Goal: Task Accomplishment & Management: Manage account settings

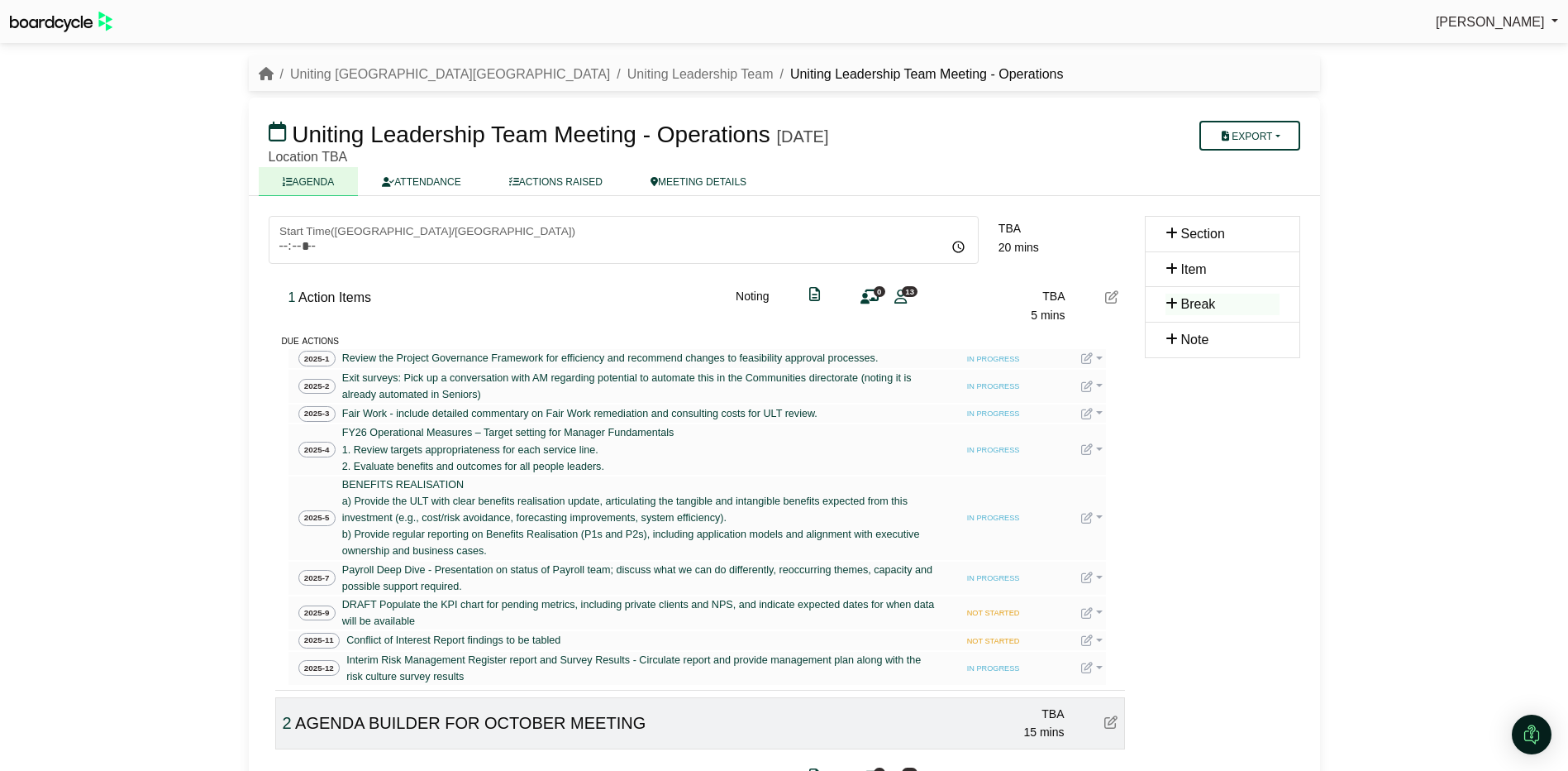
scroll to position [224, 0]
click at [627, 75] on link "Uniting Leadership Team" at bounding box center [700, 74] width 147 height 14
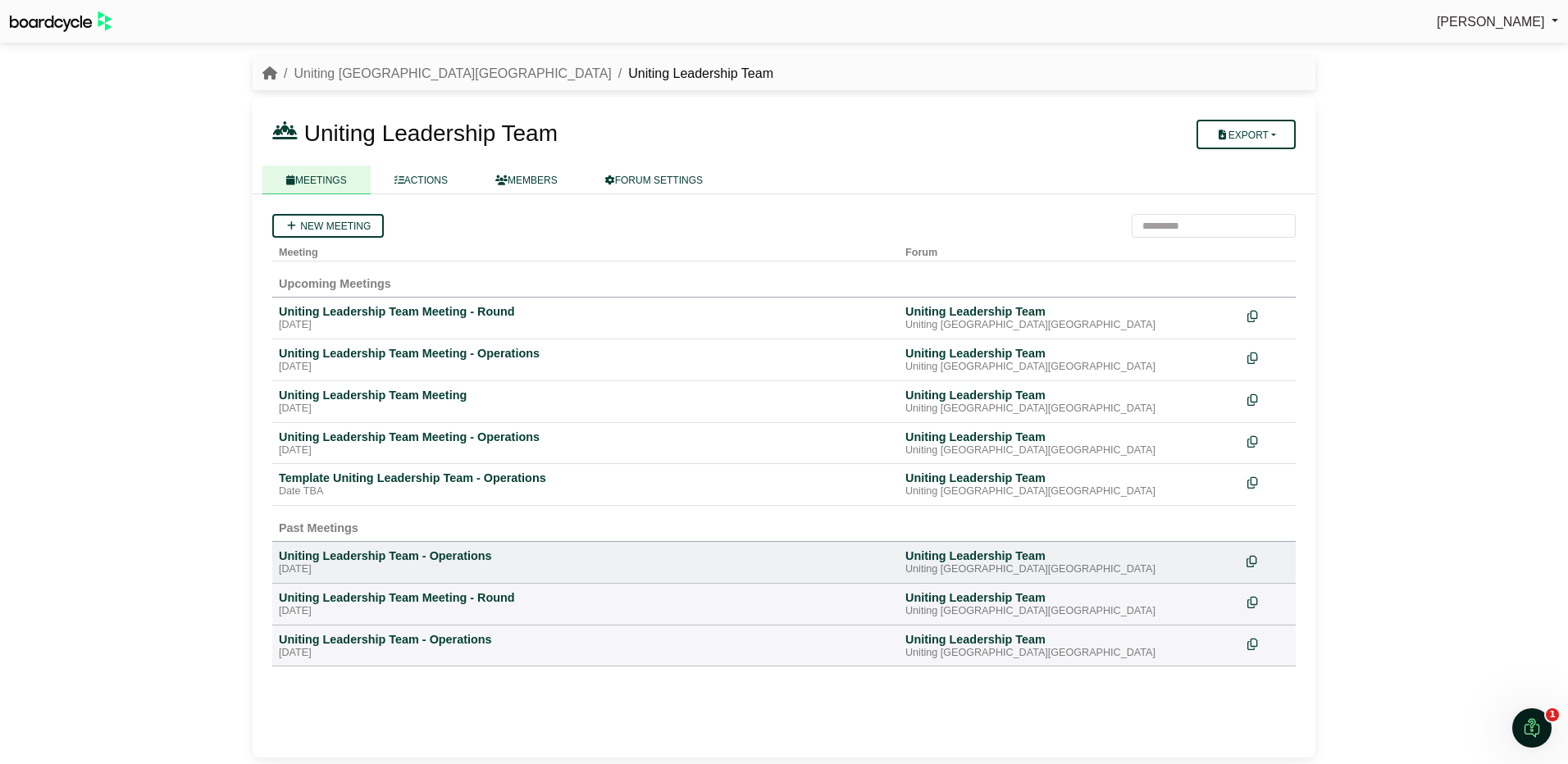
click at [1246, 559] on icon at bounding box center [1251, 561] width 11 height 12
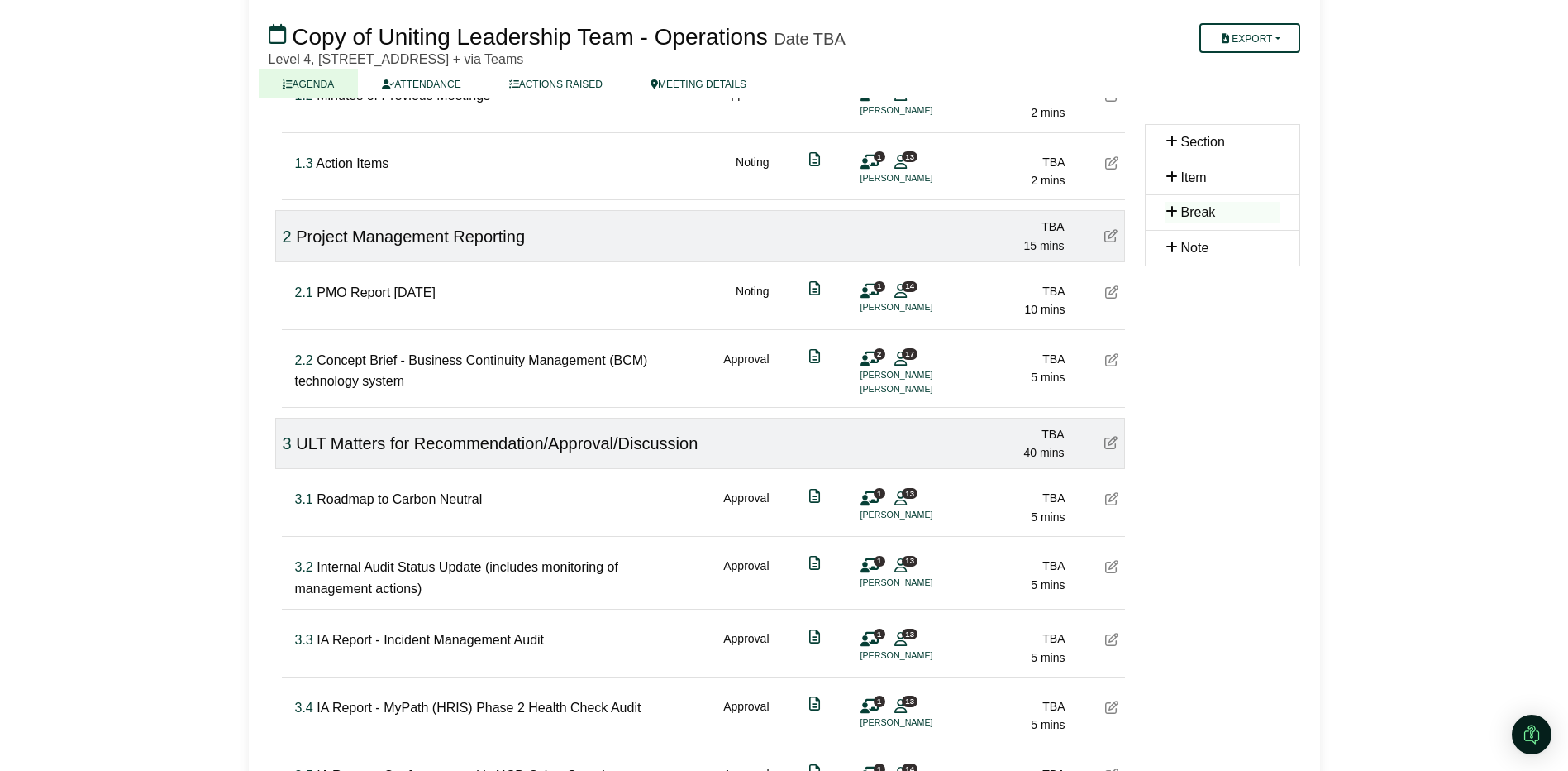
scroll to position [331, 0]
click at [1113, 494] on icon at bounding box center [1112, 496] width 13 height 13
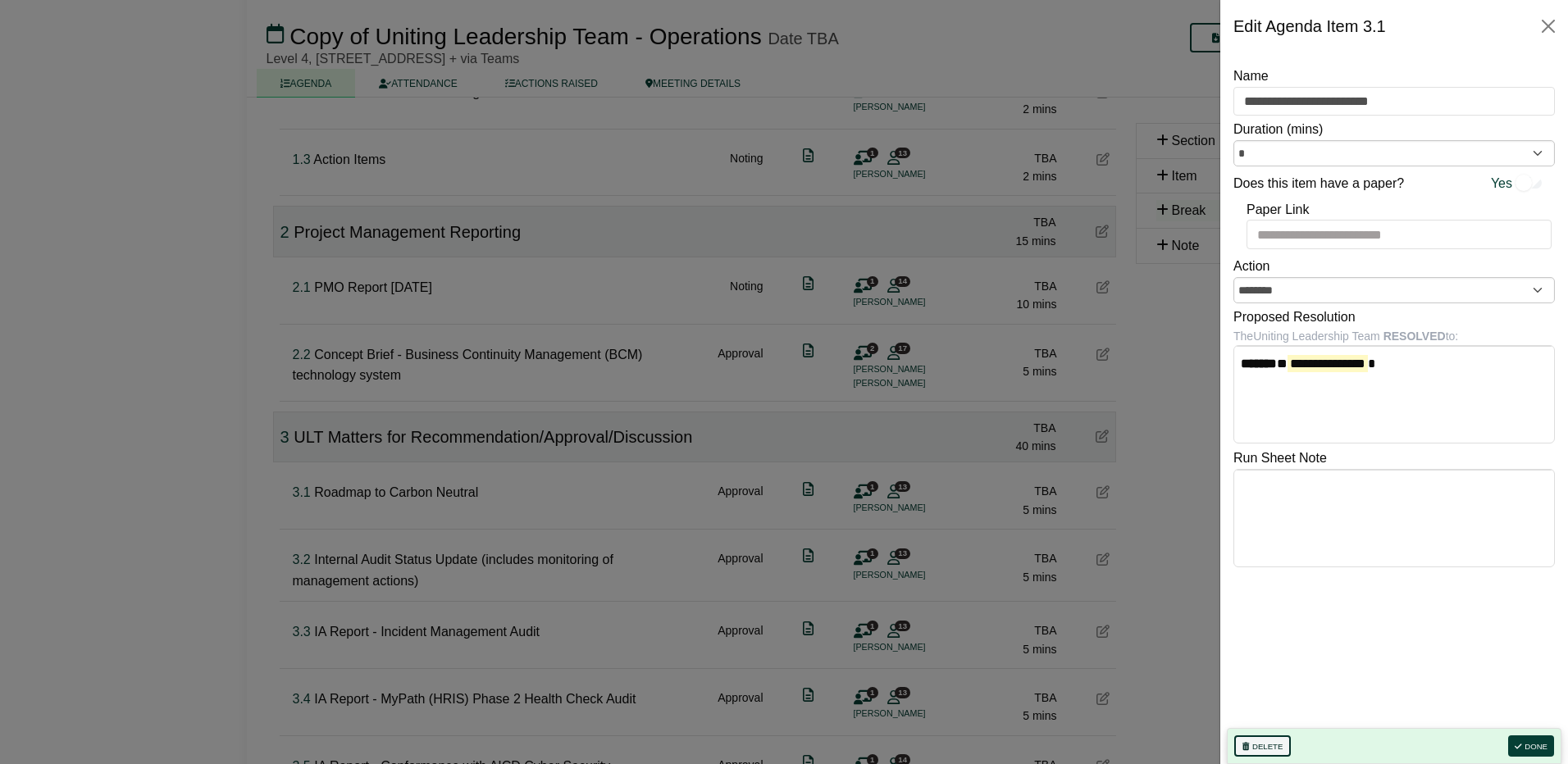
click at [1262, 745] on button "Delete" at bounding box center [1262, 746] width 57 height 22
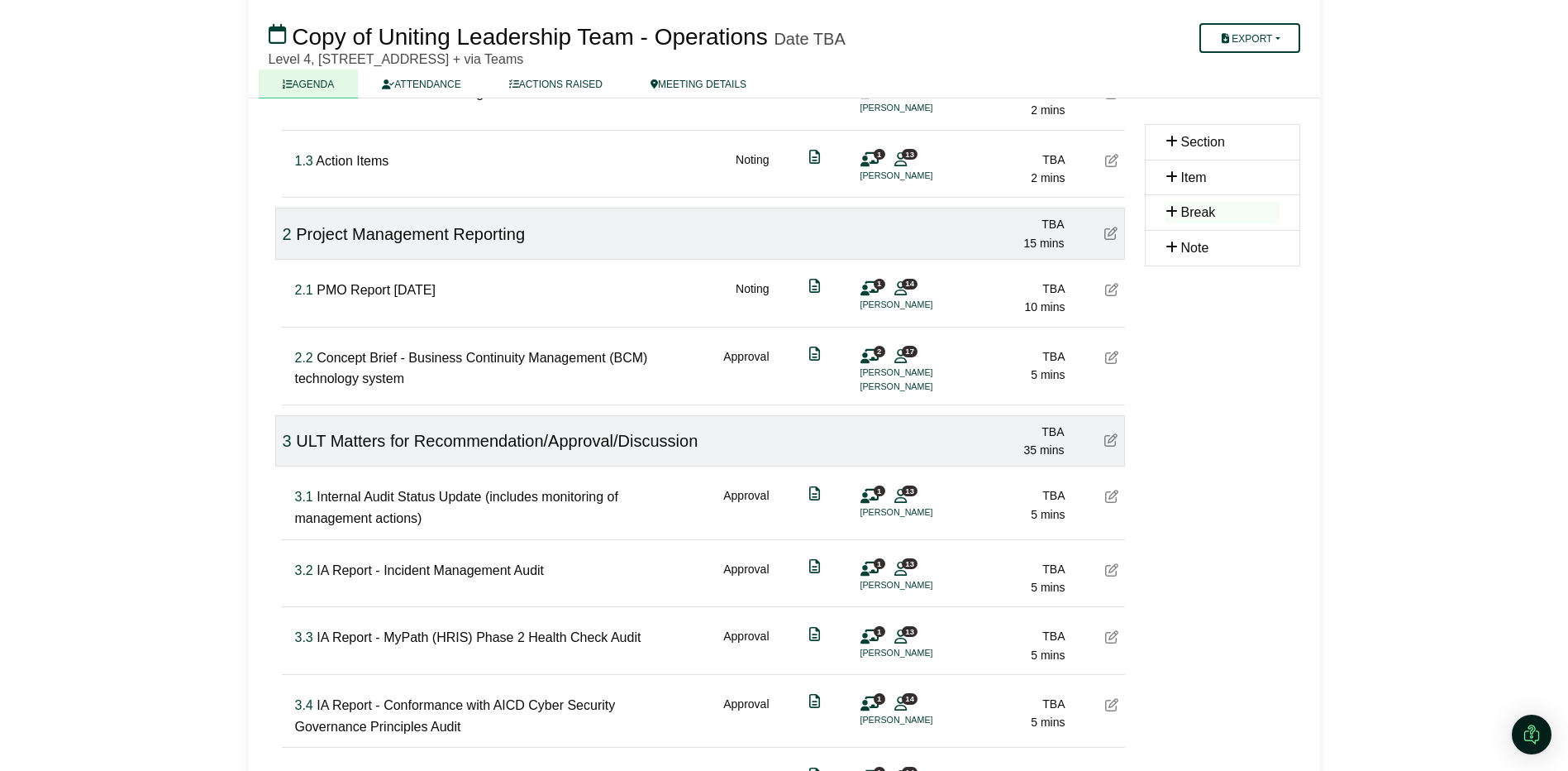
click at [1111, 493] on icon at bounding box center [1112, 496] width 13 height 13
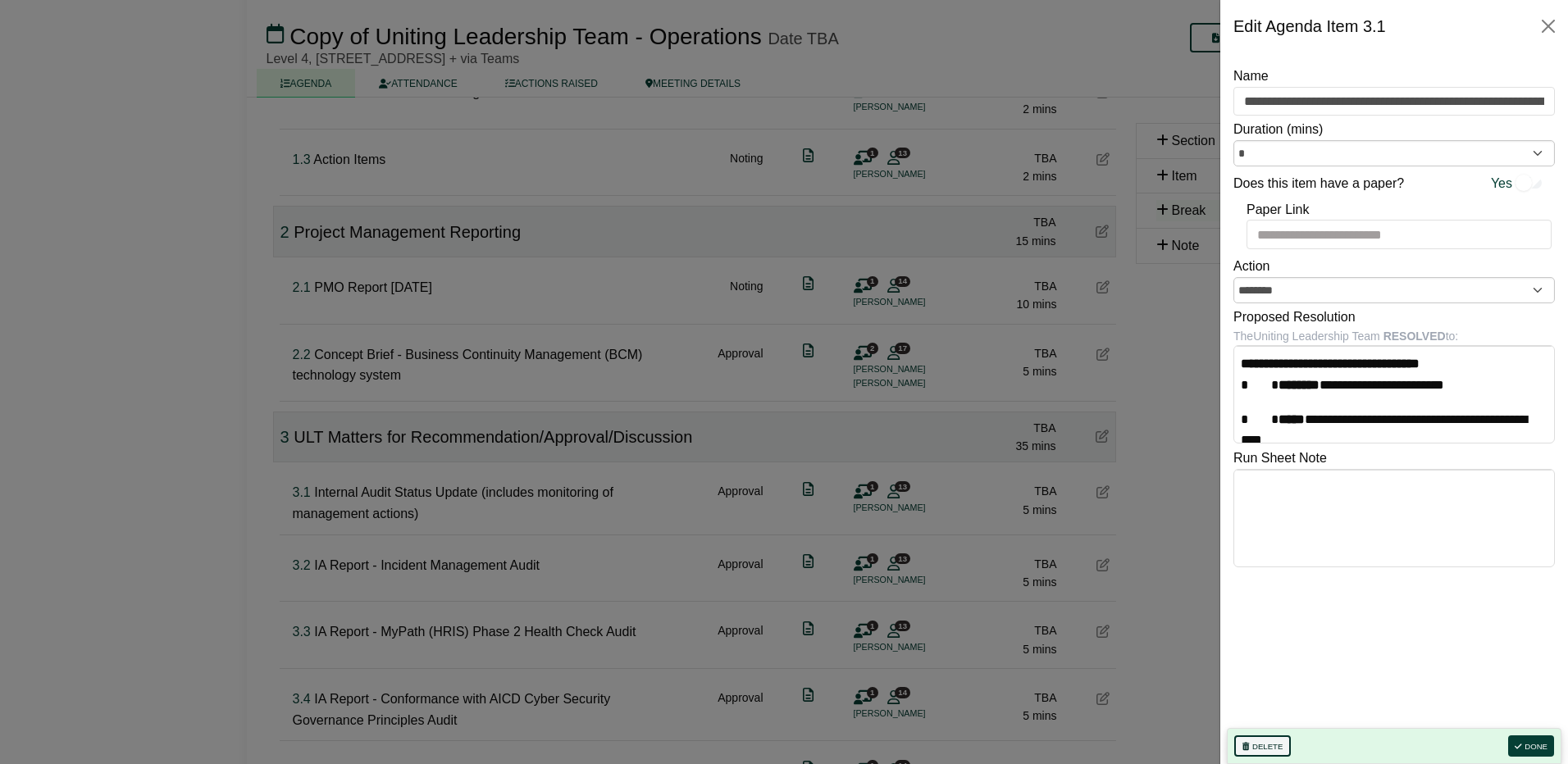
click at [1256, 744] on button "Delete" at bounding box center [1262, 746] width 57 height 22
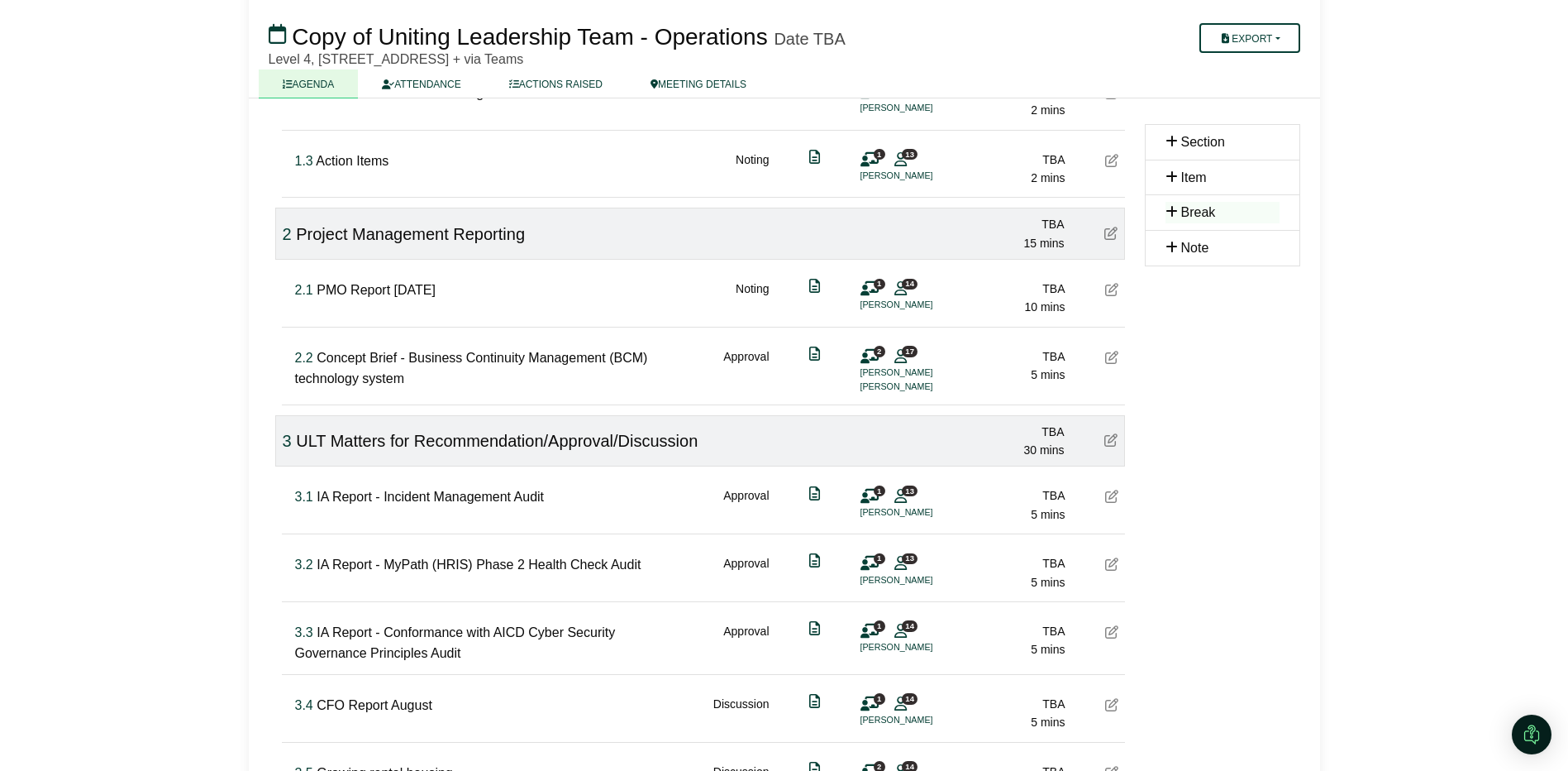
click at [1108, 494] on icon at bounding box center [1112, 496] width 13 height 13
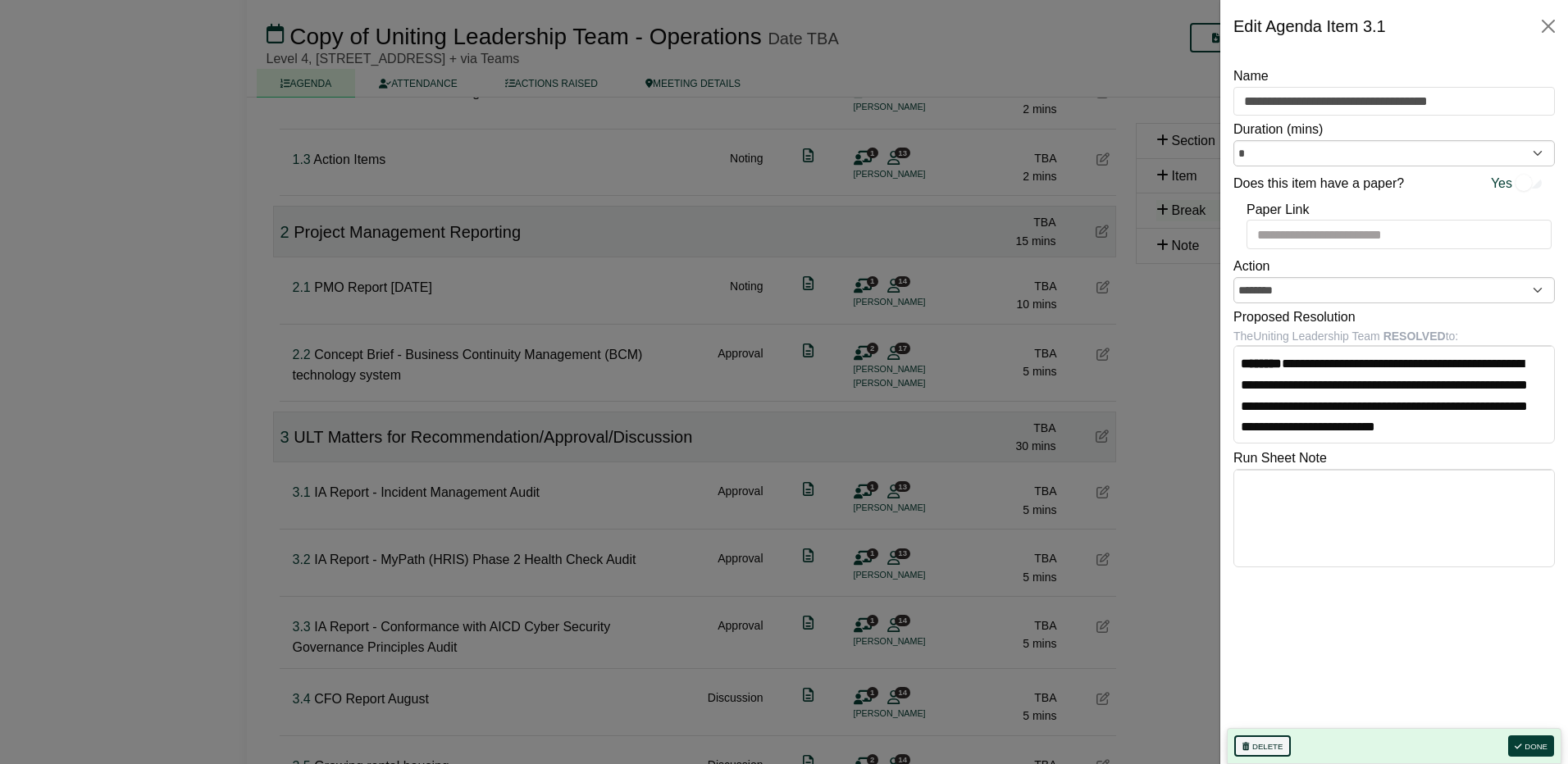
click at [1261, 744] on button "Delete" at bounding box center [1262, 746] width 57 height 22
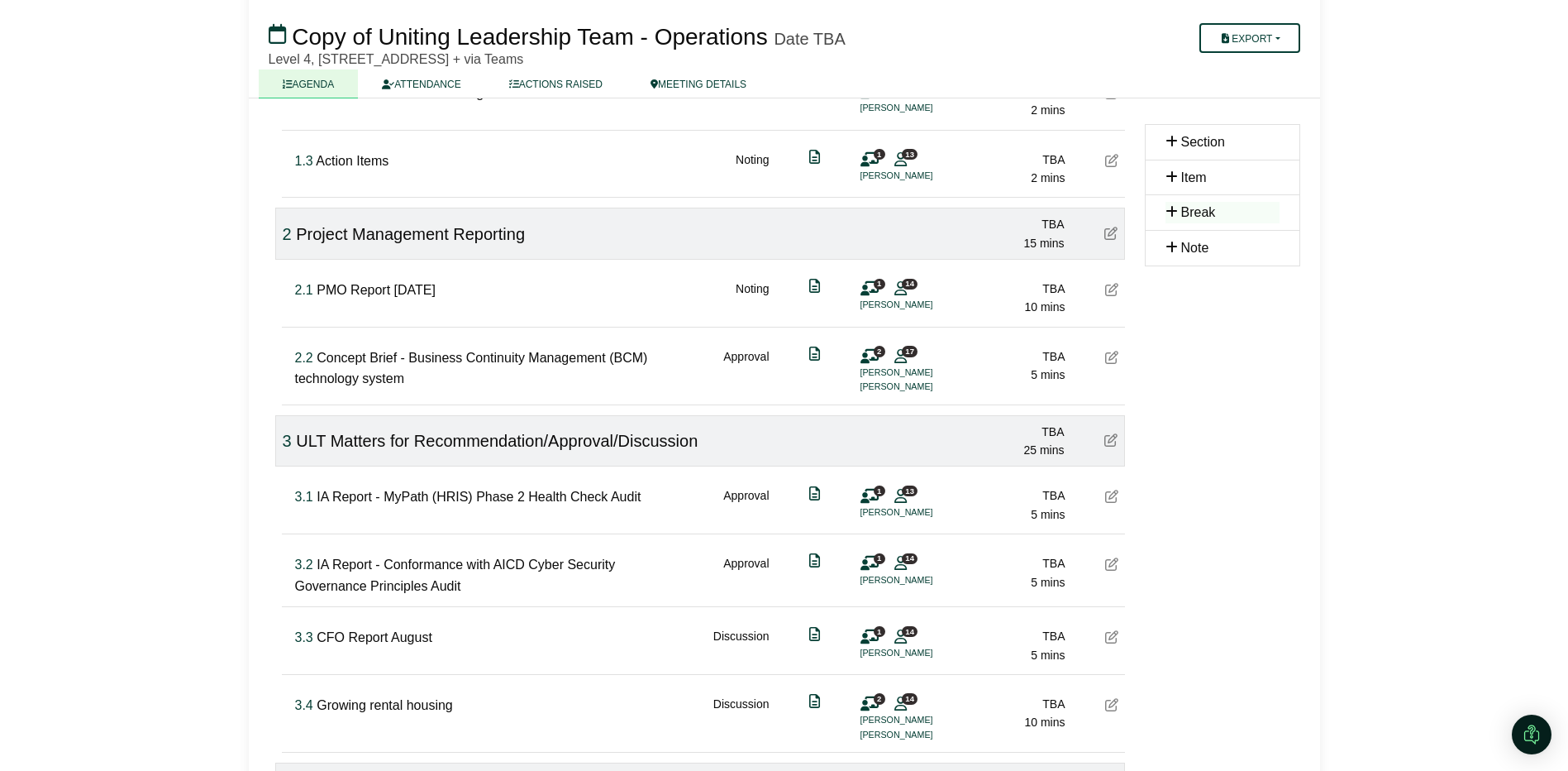
click at [1108, 493] on icon at bounding box center [1112, 496] width 13 height 13
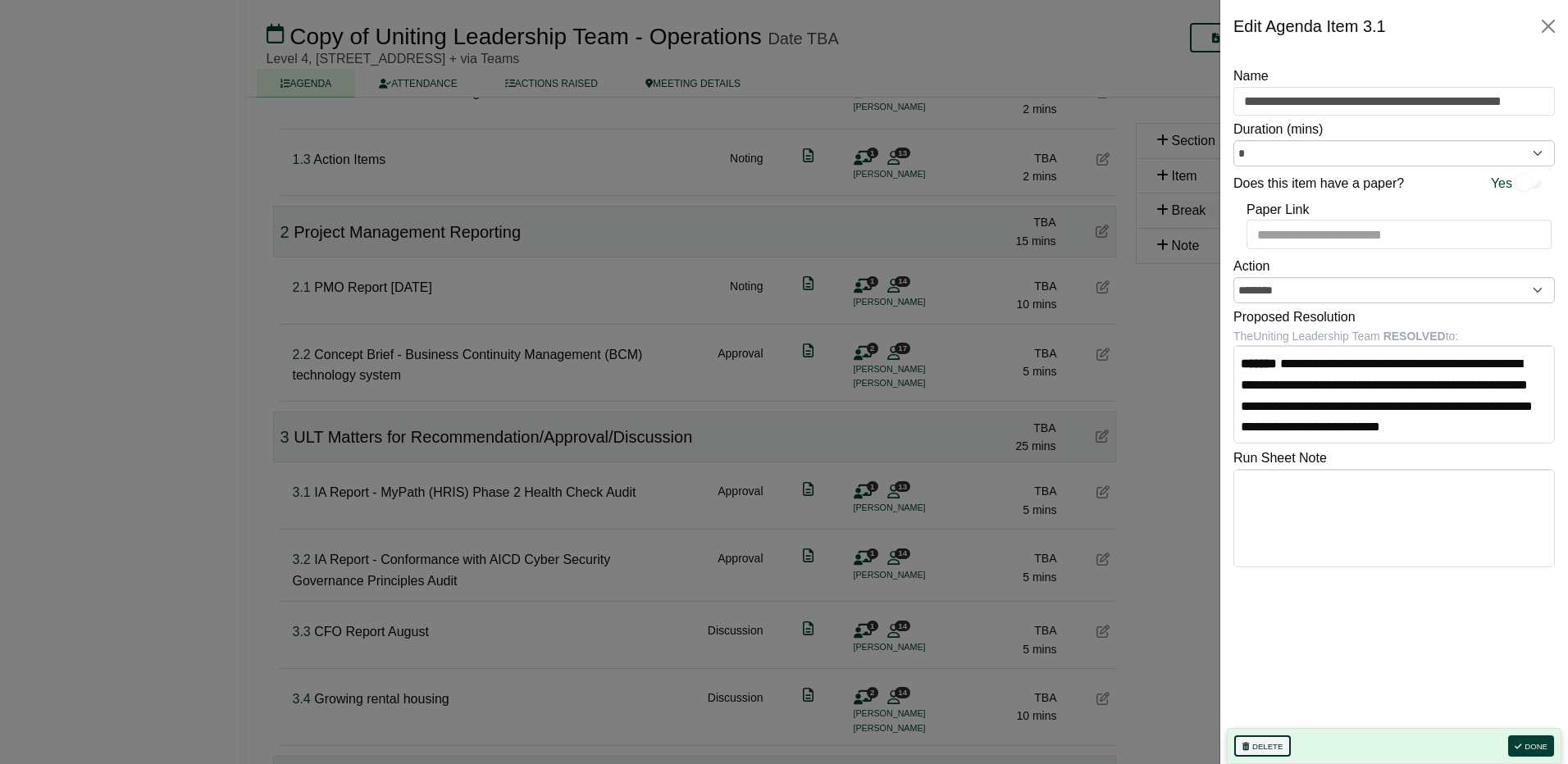
click at [1265, 742] on button "Delete" at bounding box center [1262, 746] width 57 height 22
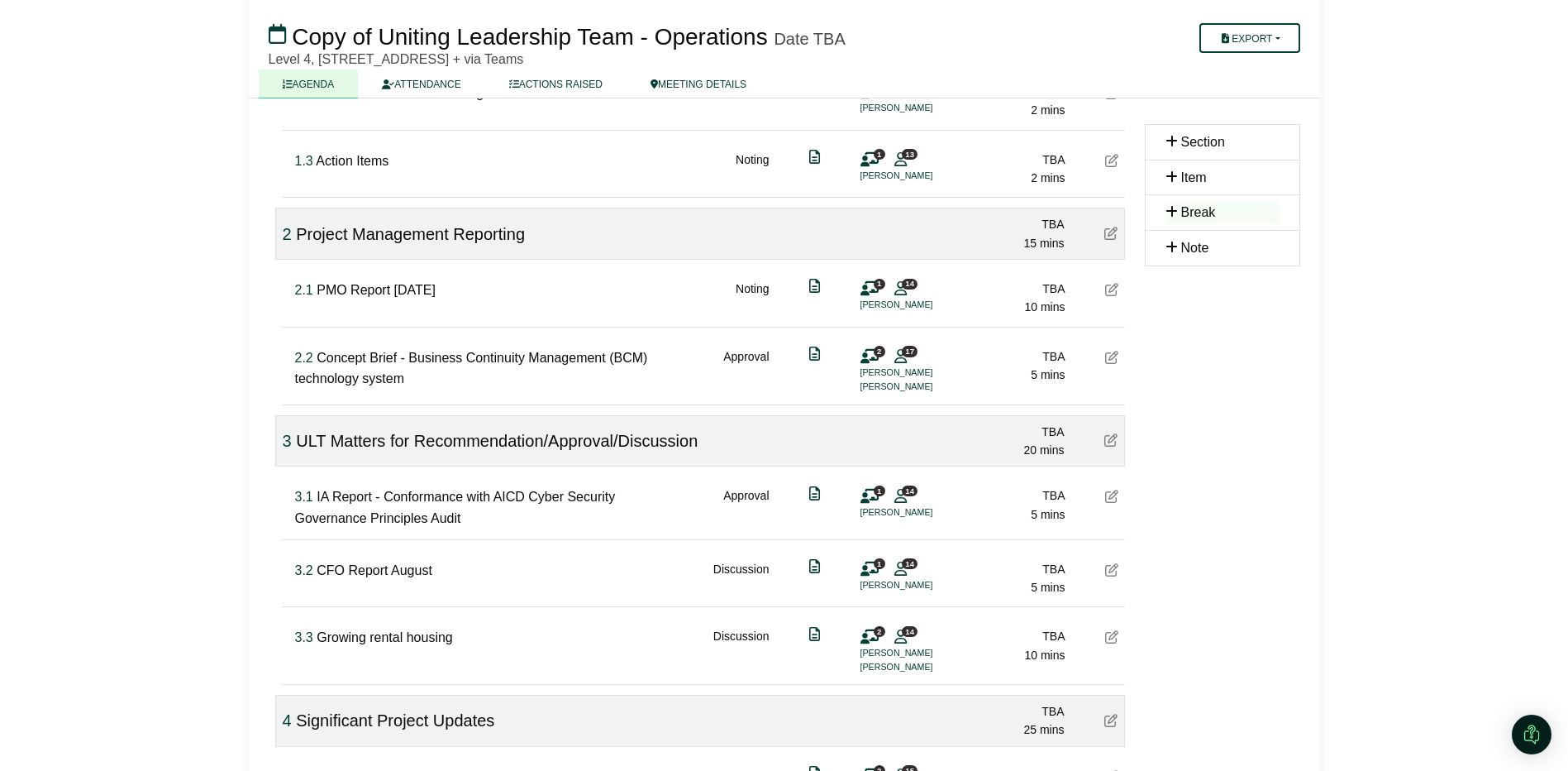
click at [1109, 491] on icon at bounding box center [1112, 496] width 13 height 13
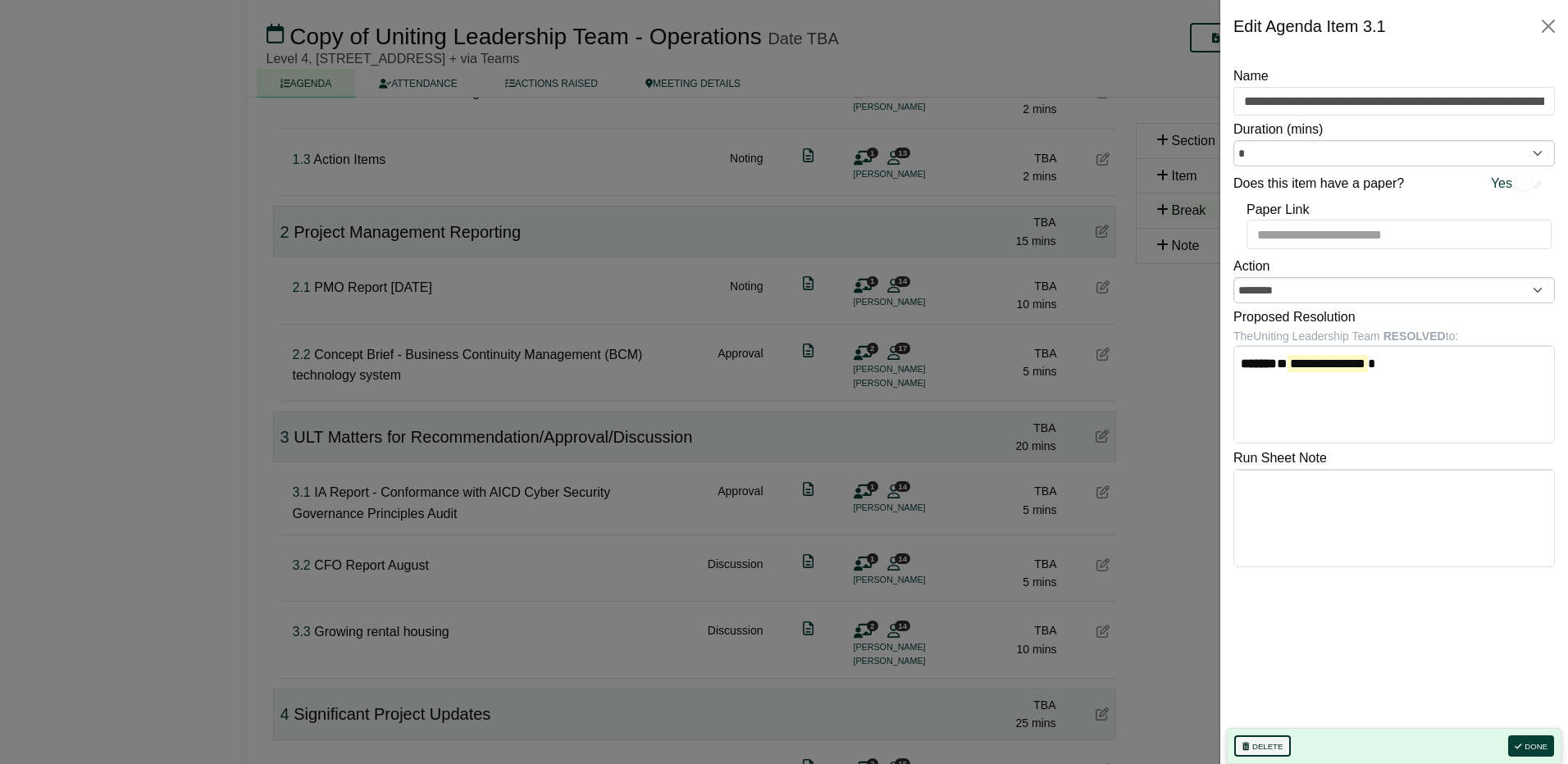
click at [1255, 742] on button "Delete" at bounding box center [1262, 746] width 57 height 22
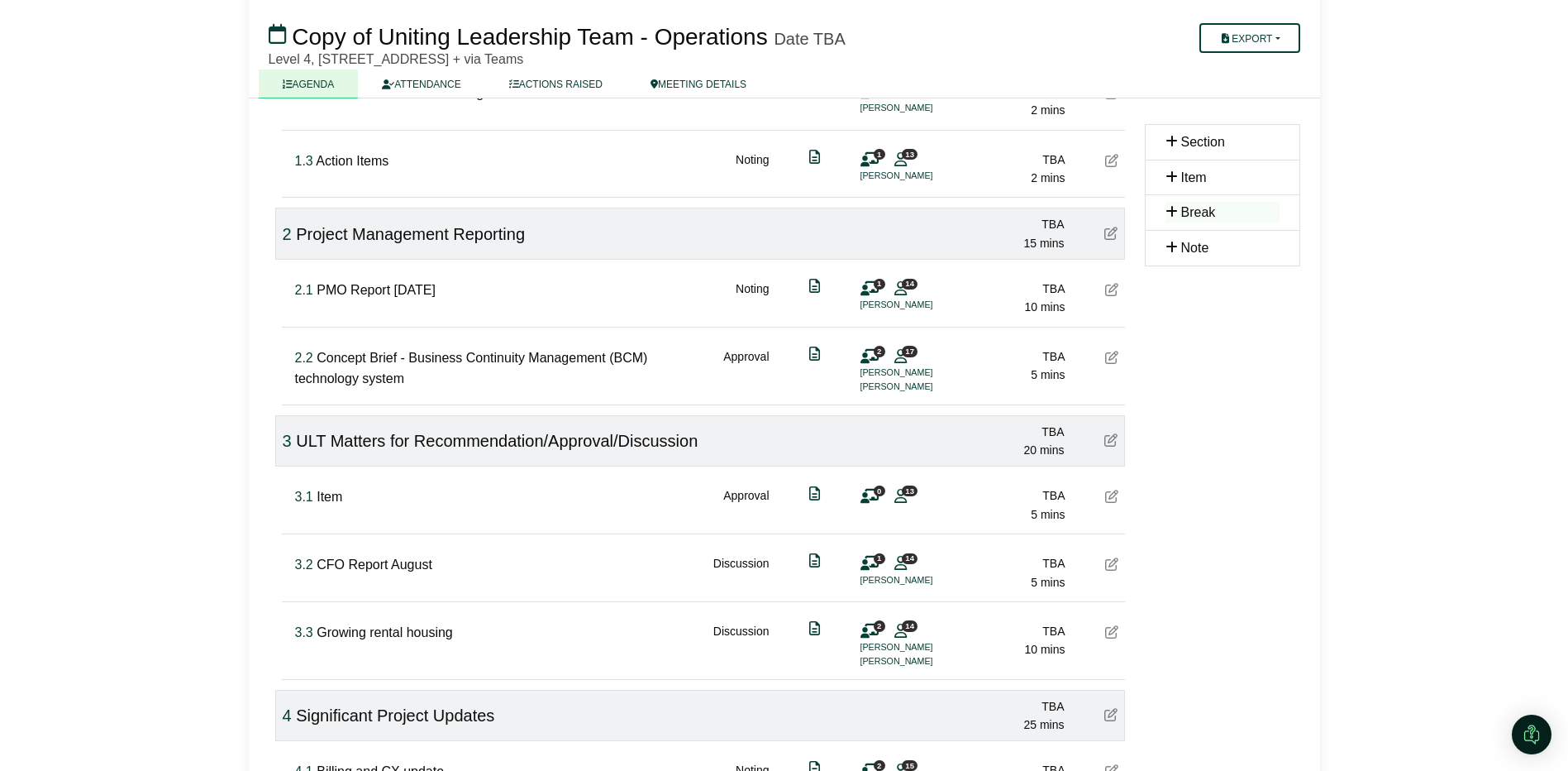
click at [1116, 627] on icon at bounding box center [1112, 632] width 13 height 13
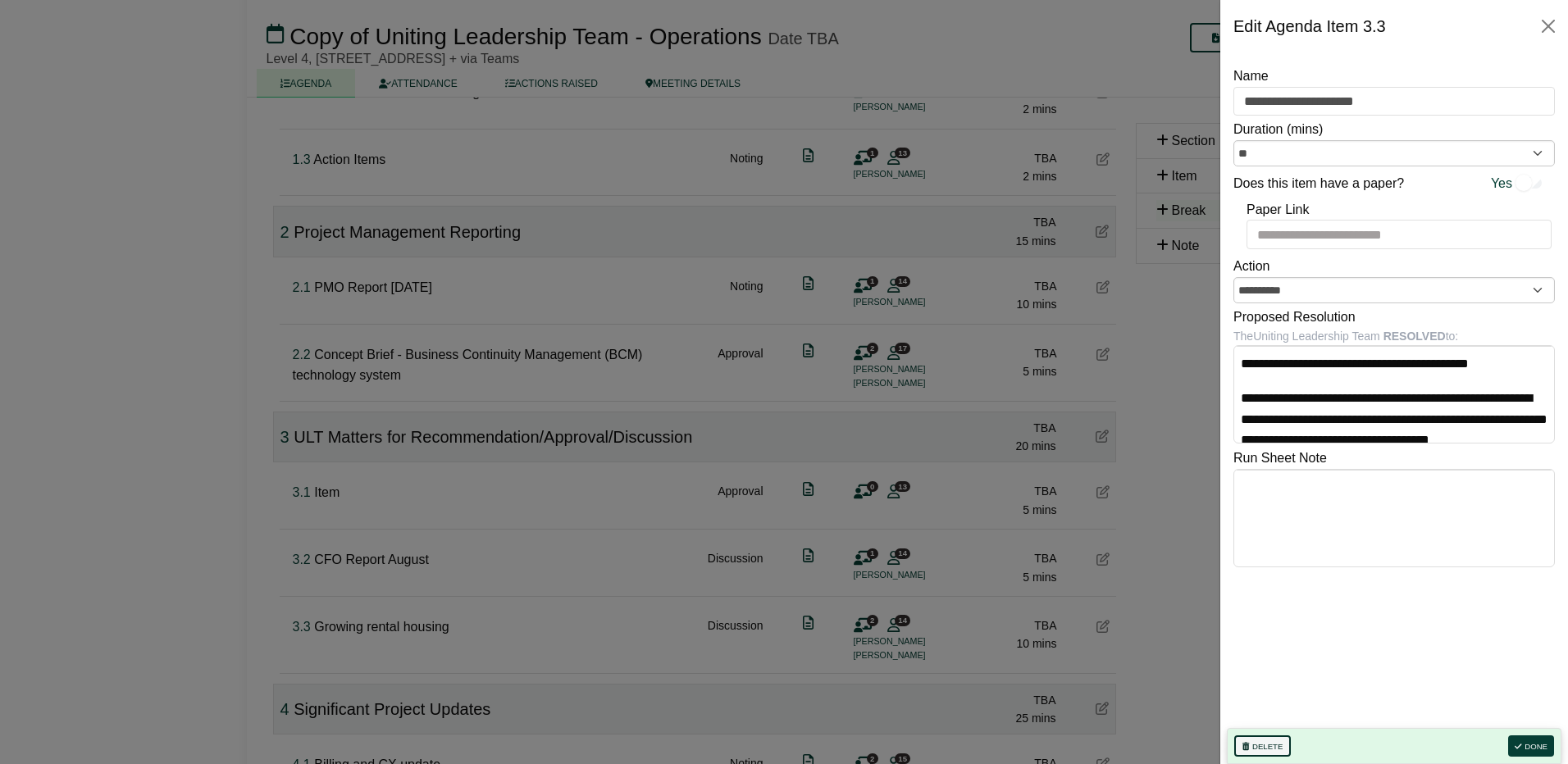
click at [1251, 745] on button "Delete" at bounding box center [1262, 746] width 57 height 22
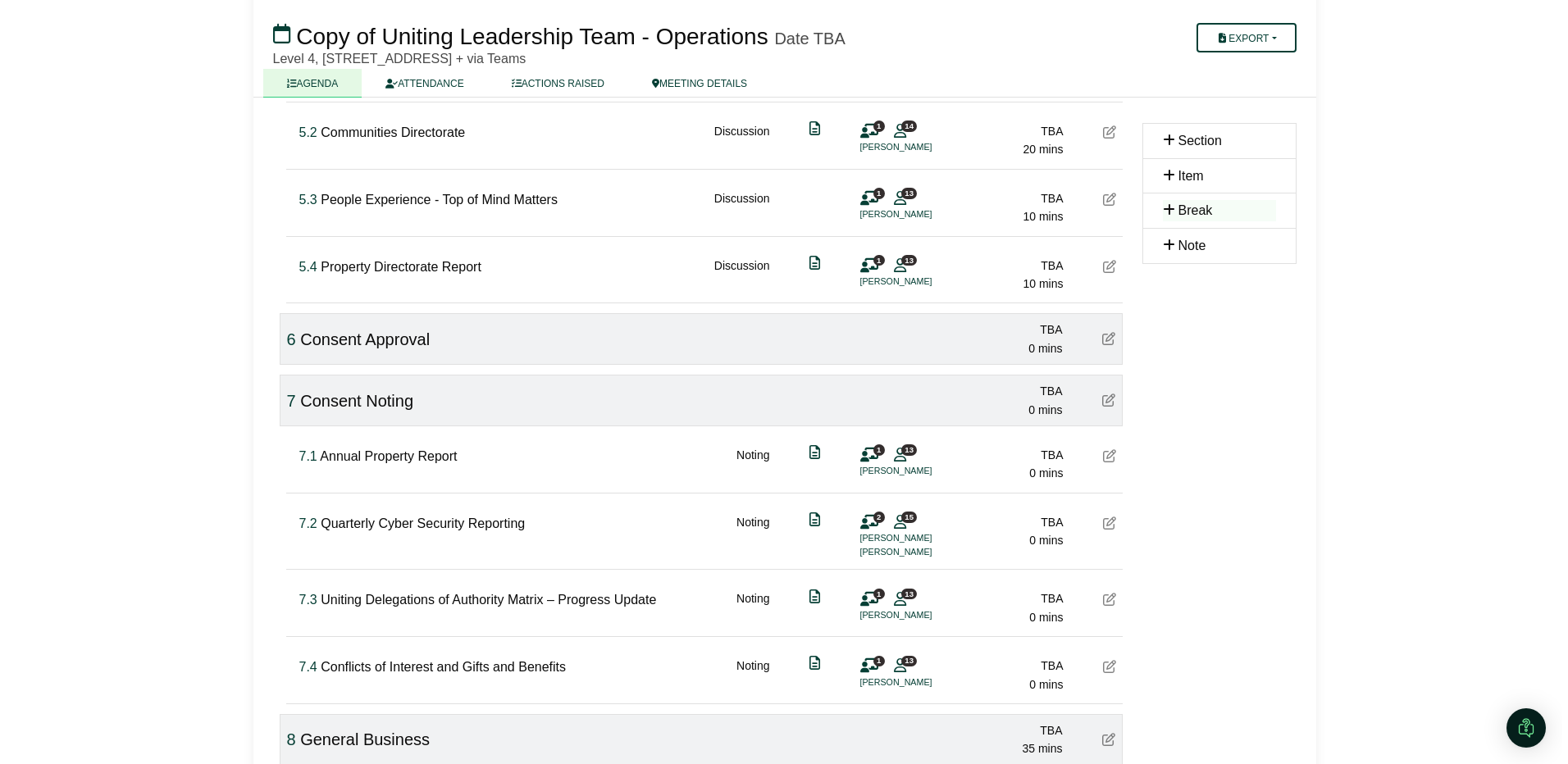
scroll to position [1393, 0]
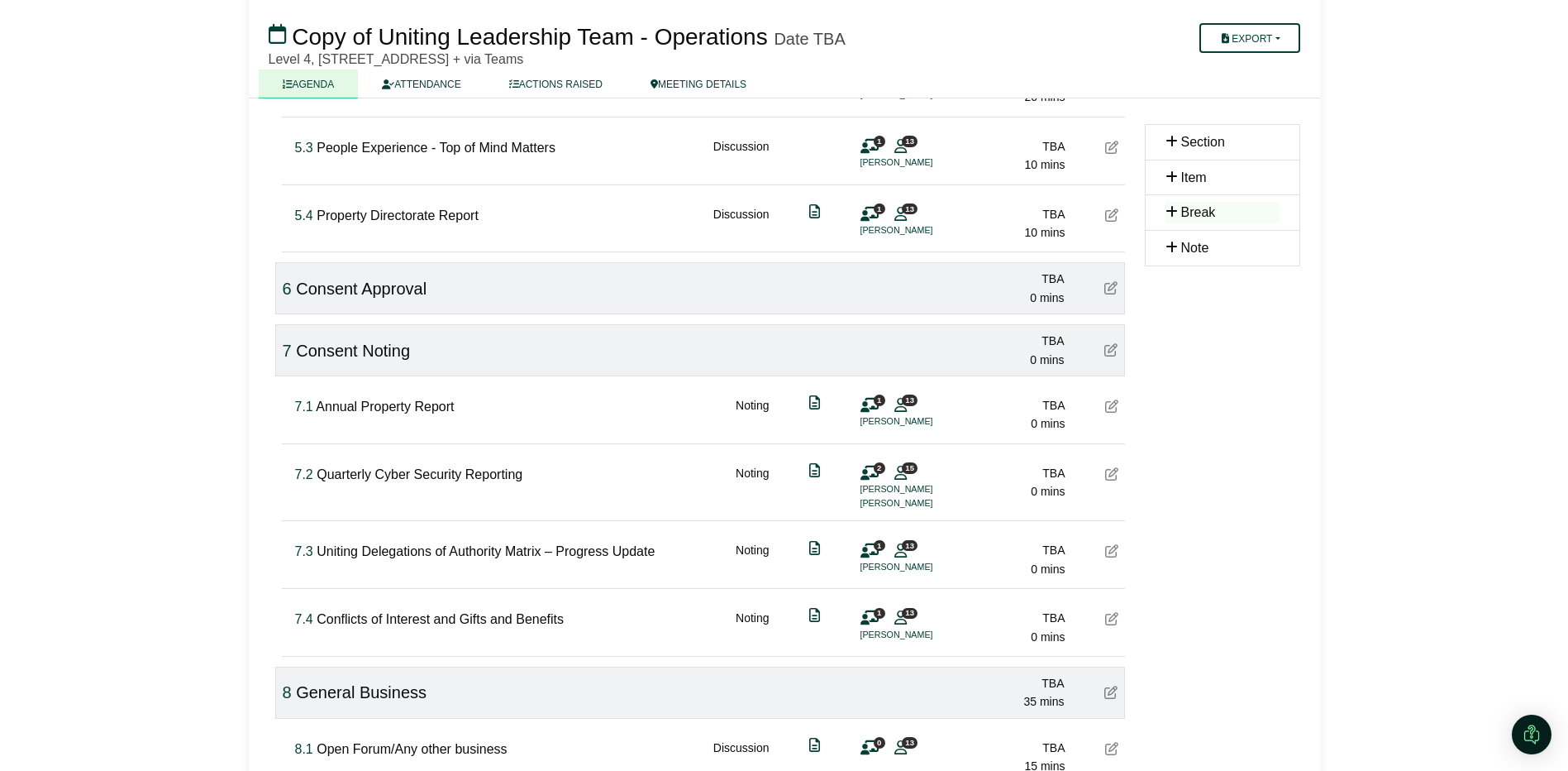
click at [1111, 405] on icon at bounding box center [1112, 406] width 13 height 13
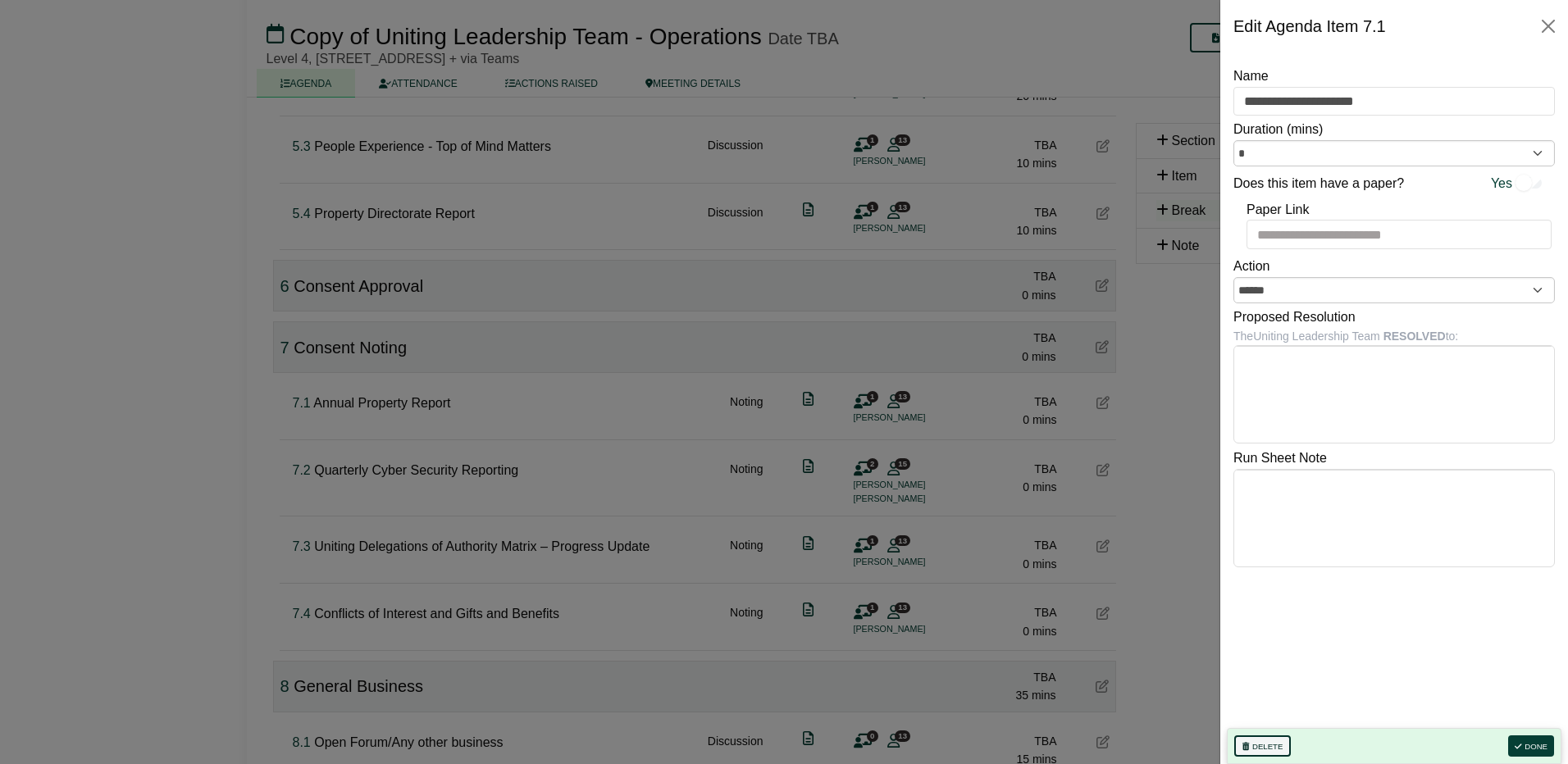
click at [1274, 746] on button "Delete" at bounding box center [1262, 746] width 57 height 22
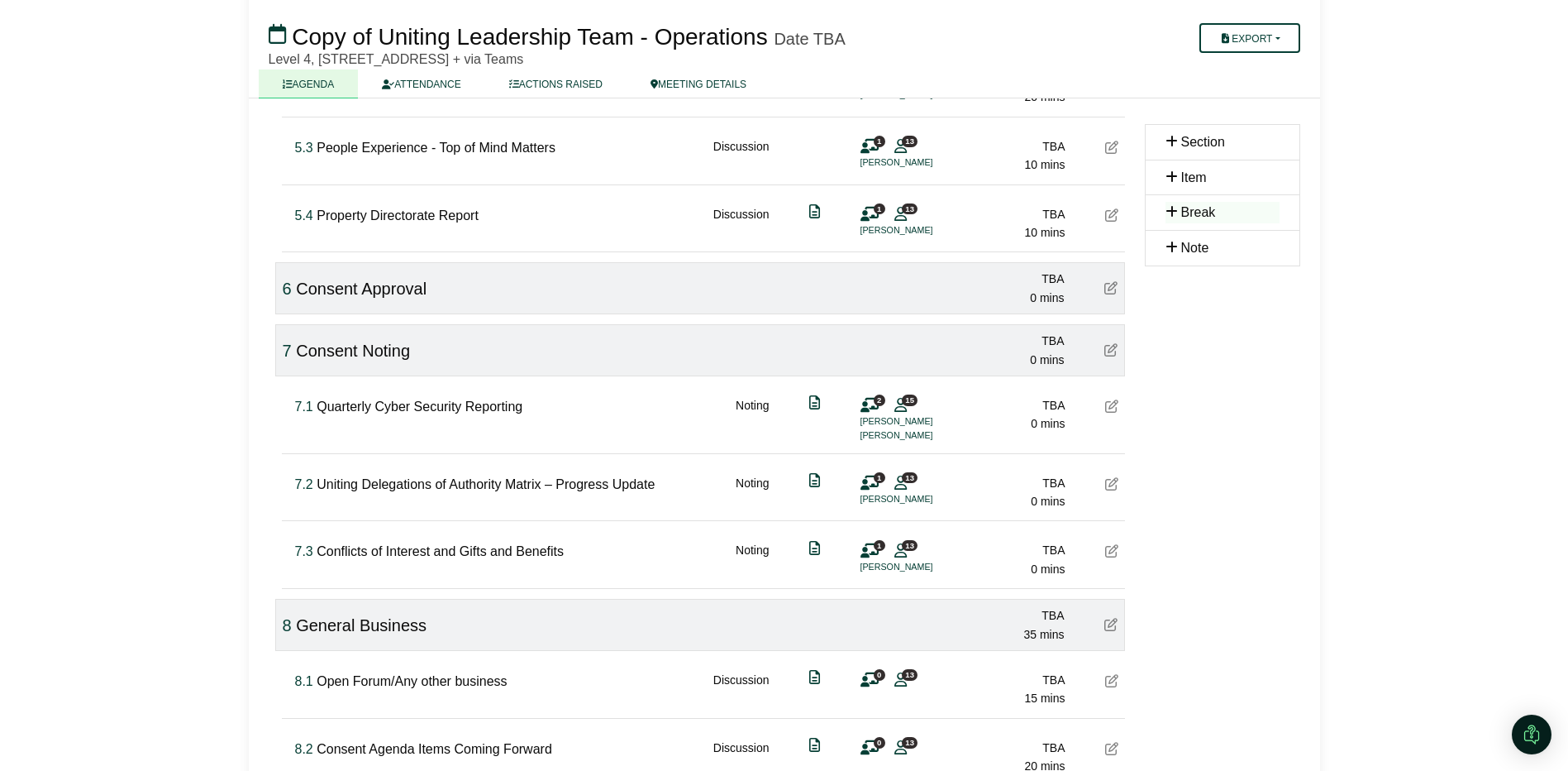
click at [1112, 400] on icon at bounding box center [1112, 406] width 13 height 13
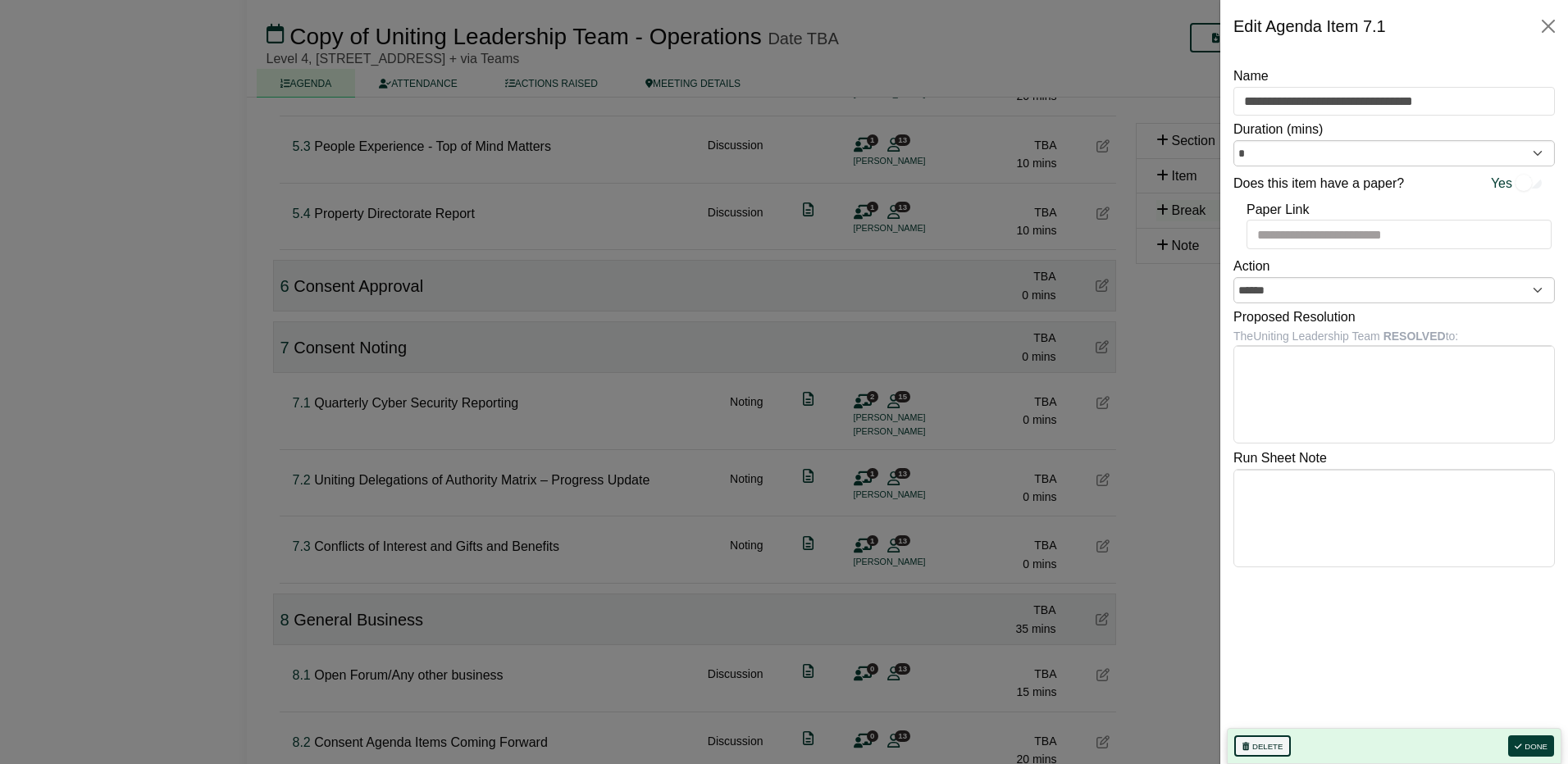
click at [1257, 739] on button "Delete" at bounding box center [1262, 746] width 57 height 22
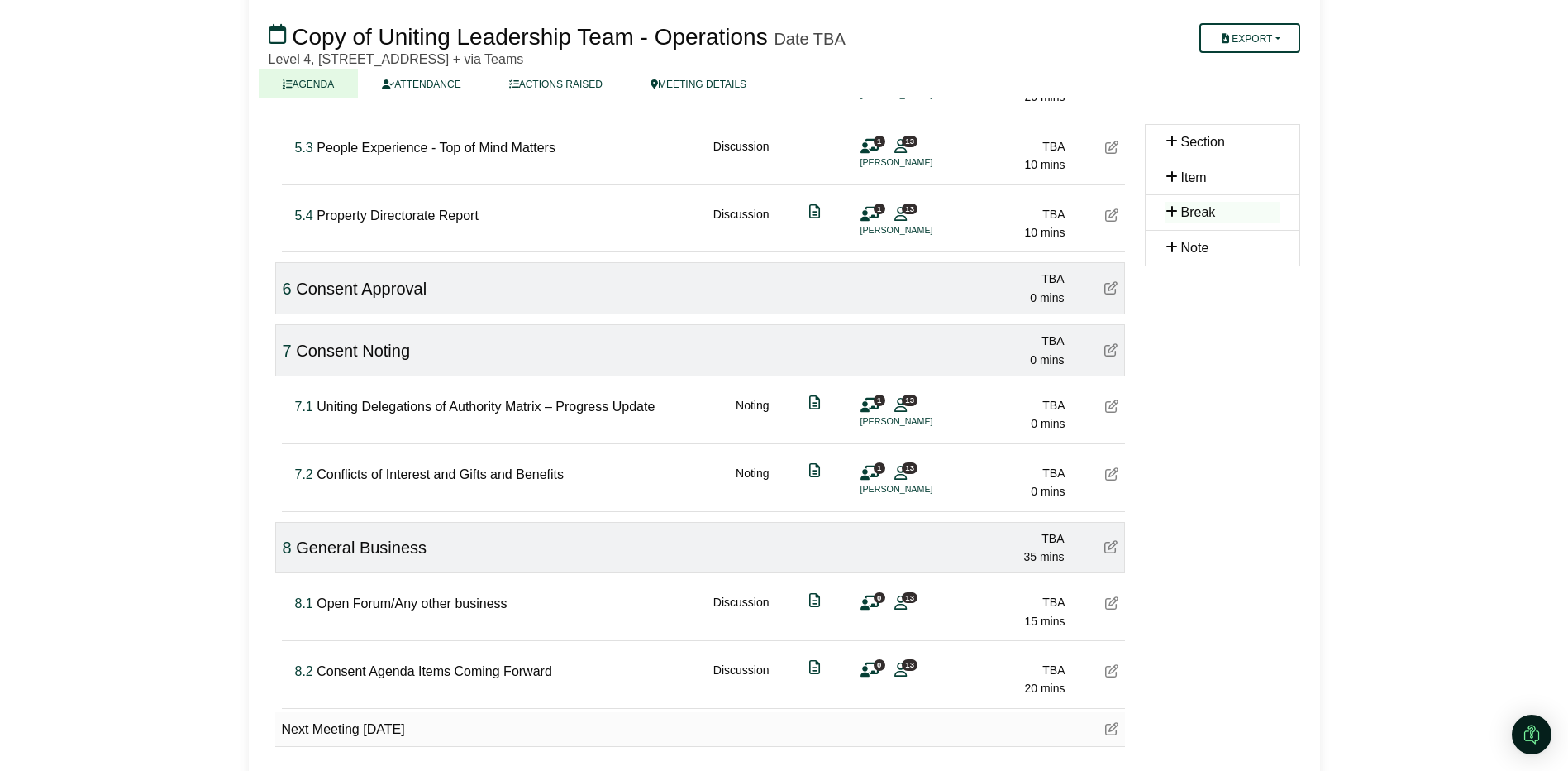
click at [1112, 400] on icon at bounding box center [1112, 406] width 13 height 13
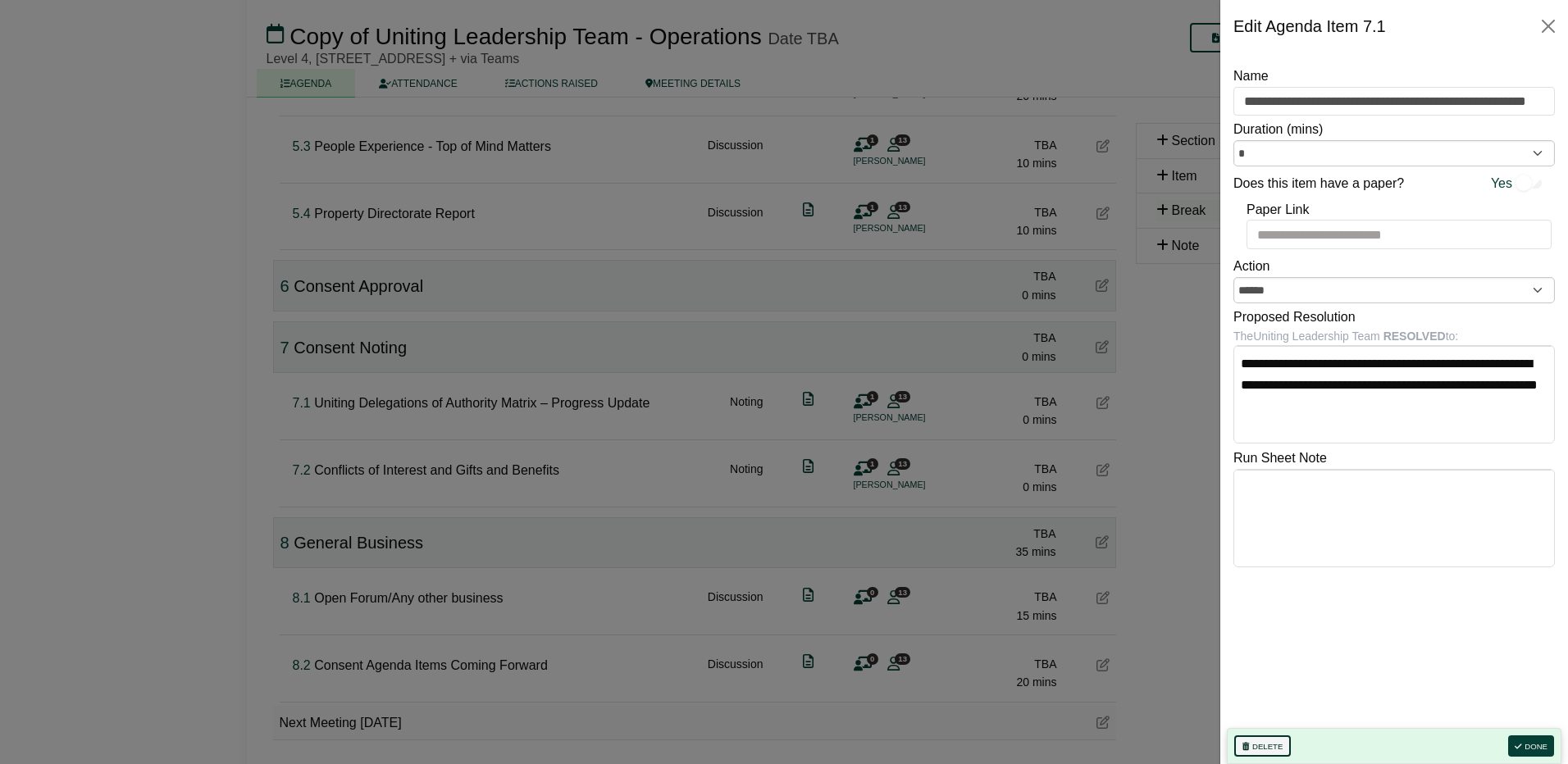
click at [1269, 740] on button "Delete" at bounding box center [1262, 746] width 57 height 22
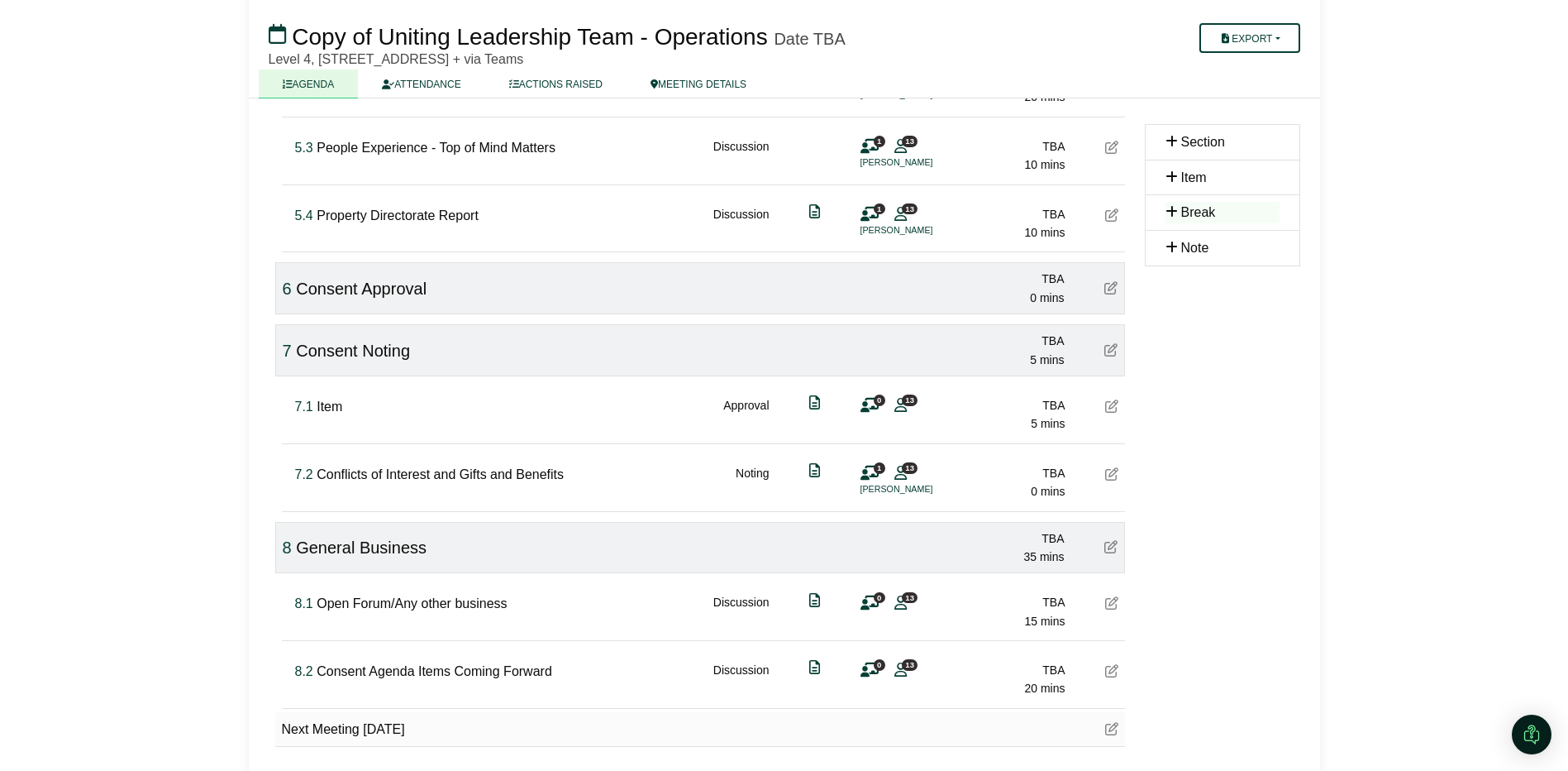
click at [1109, 472] on icon at bounding box center [1112, 474] width 13 height 13
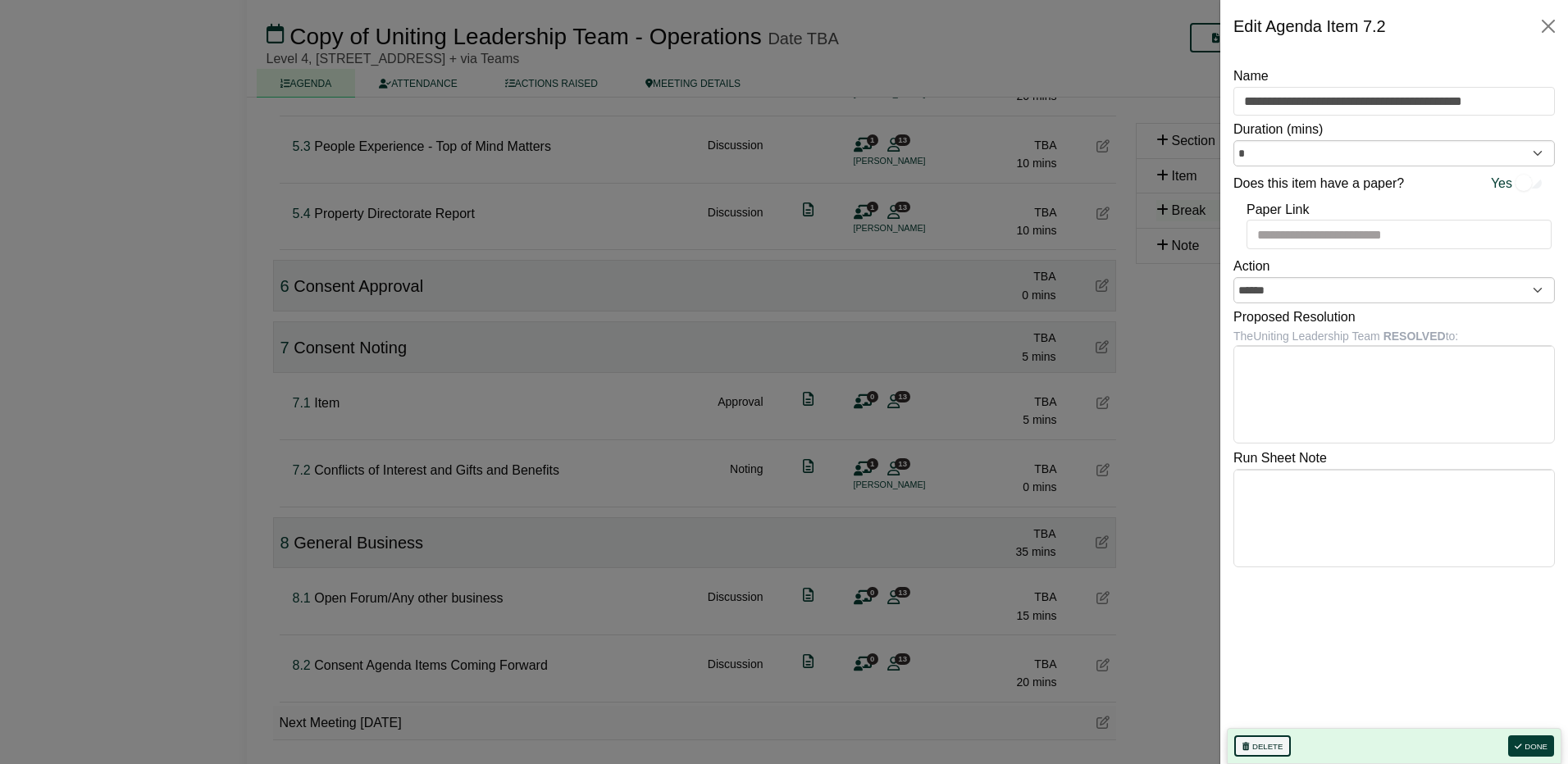
click at [1257, 745] on button "Delete" at bounding box center [1262, 746] width 57 height 22
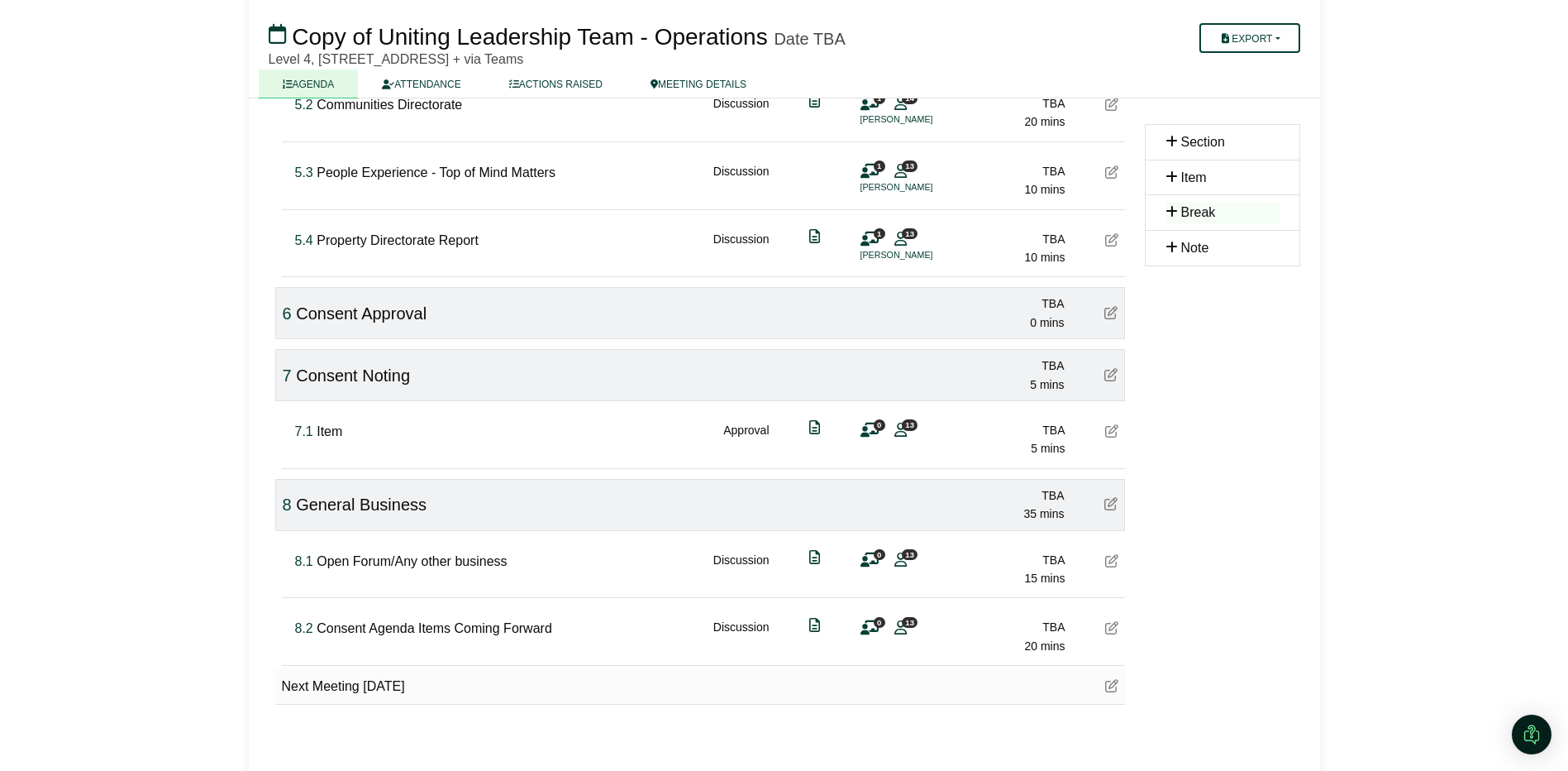
scroll to position [1405, 0]
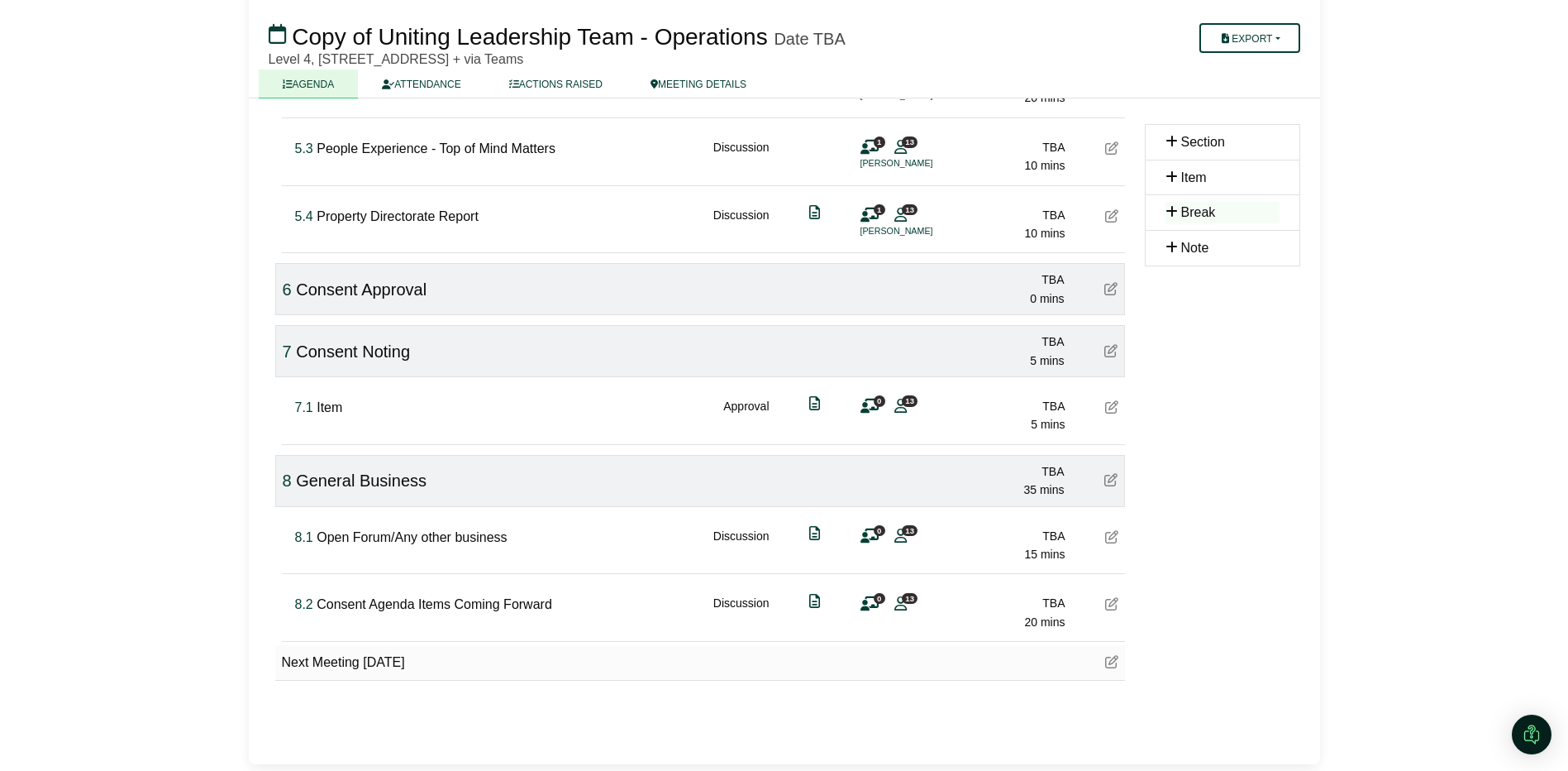
click at [1110, 658] on icon at bounding box center [1112, 662] width 13 height 13
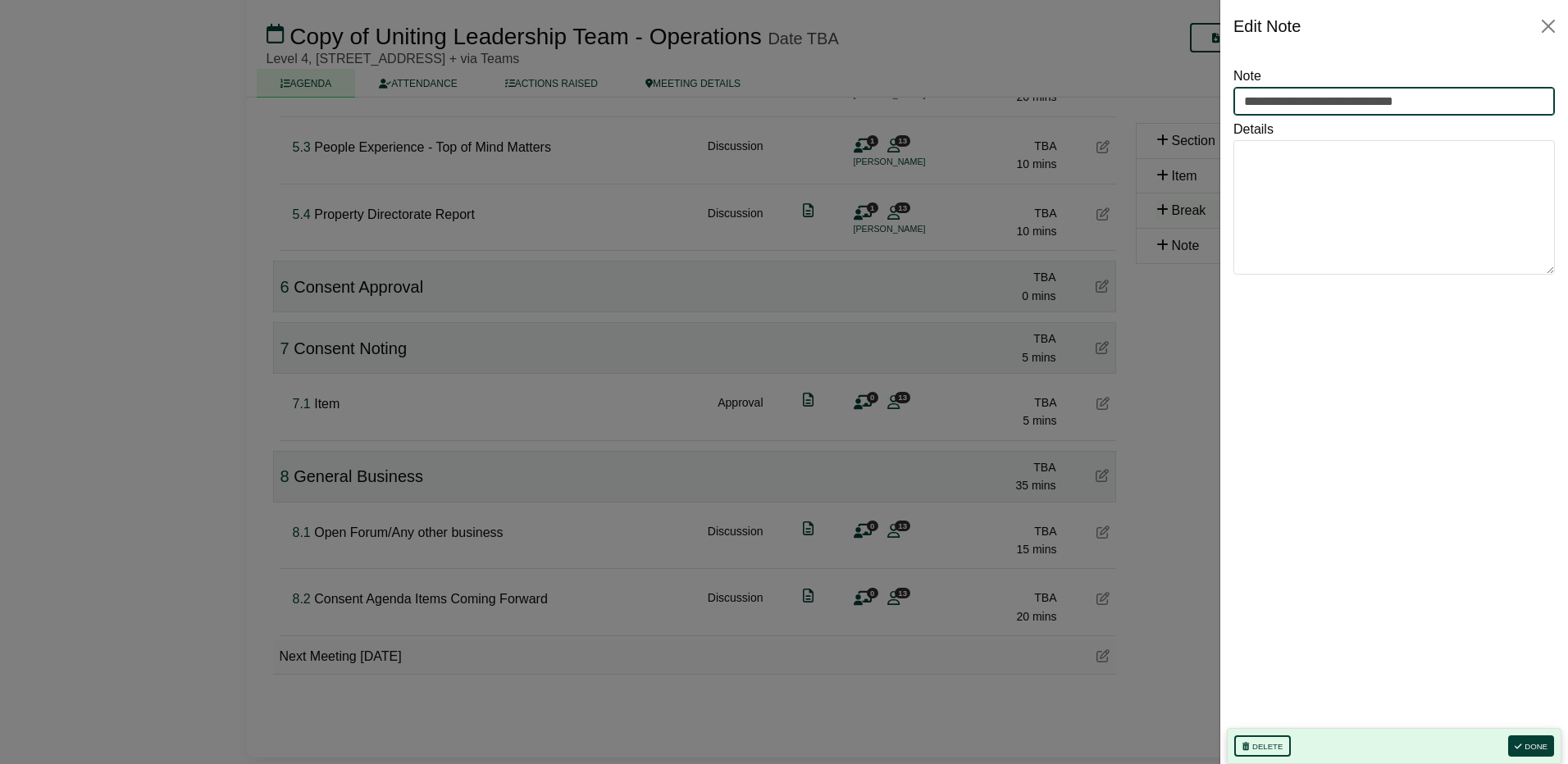
drag, startPoint x: 1459, startPoint y: 100, endPoint x: 1329, endPoint y: 106, distance: 130.1
click at [1329, 106] on input "**********" at bounding box center [1394, 102] width 322 height 30
type input "**********"
click at [1526, 745] on button "Done" at bounding box center [1531, 746] width 46 height 22
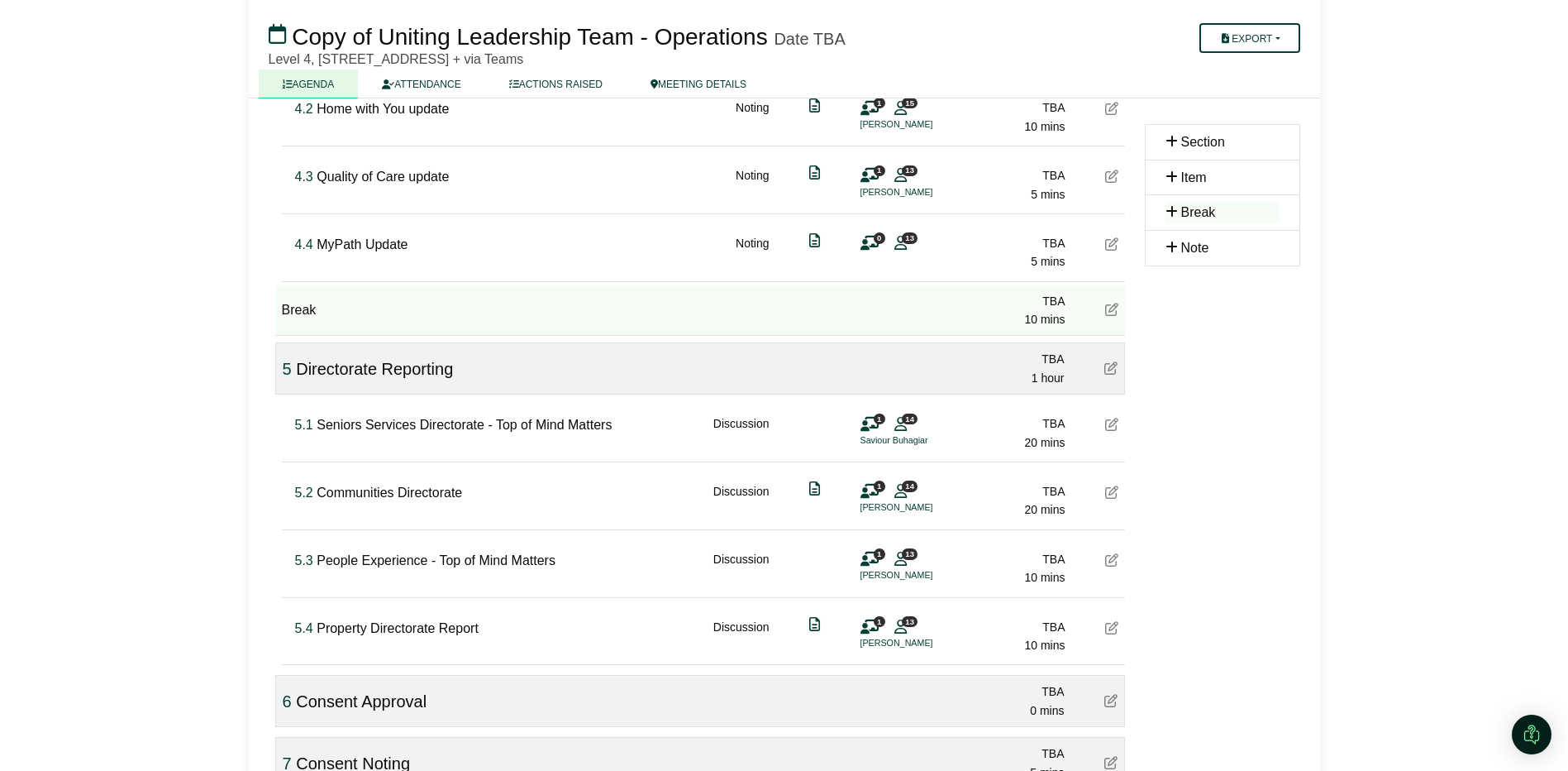
scroll to position [991, 0]
click at [1113, 558] on icon at bounding box center [1112, 561] width 13 height 13
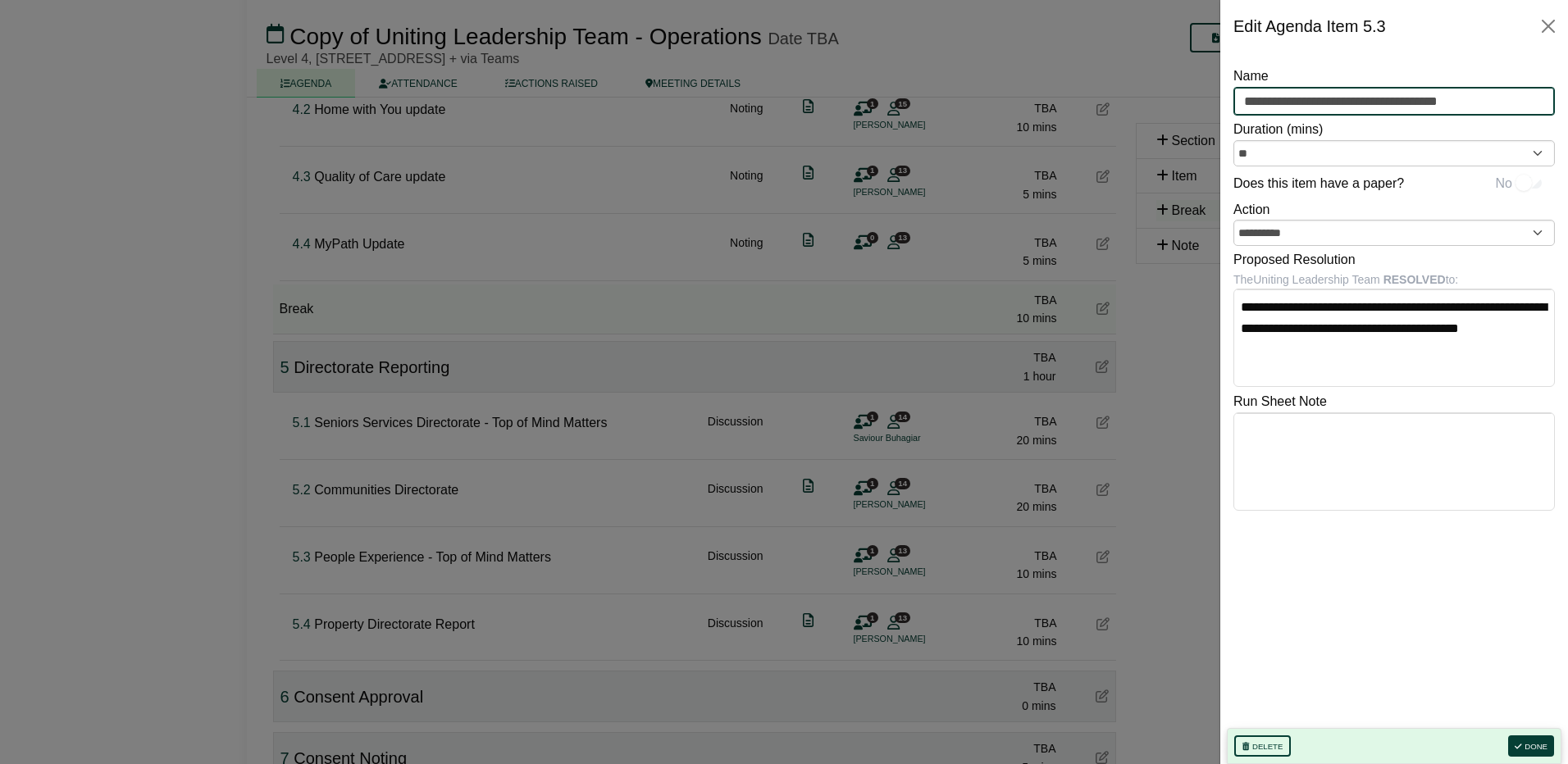
drag, startPoint x: 1365, startPoint y: 97, endPoint x: 1686, endPoint y: 120, distance: 321.8
type input "**********"
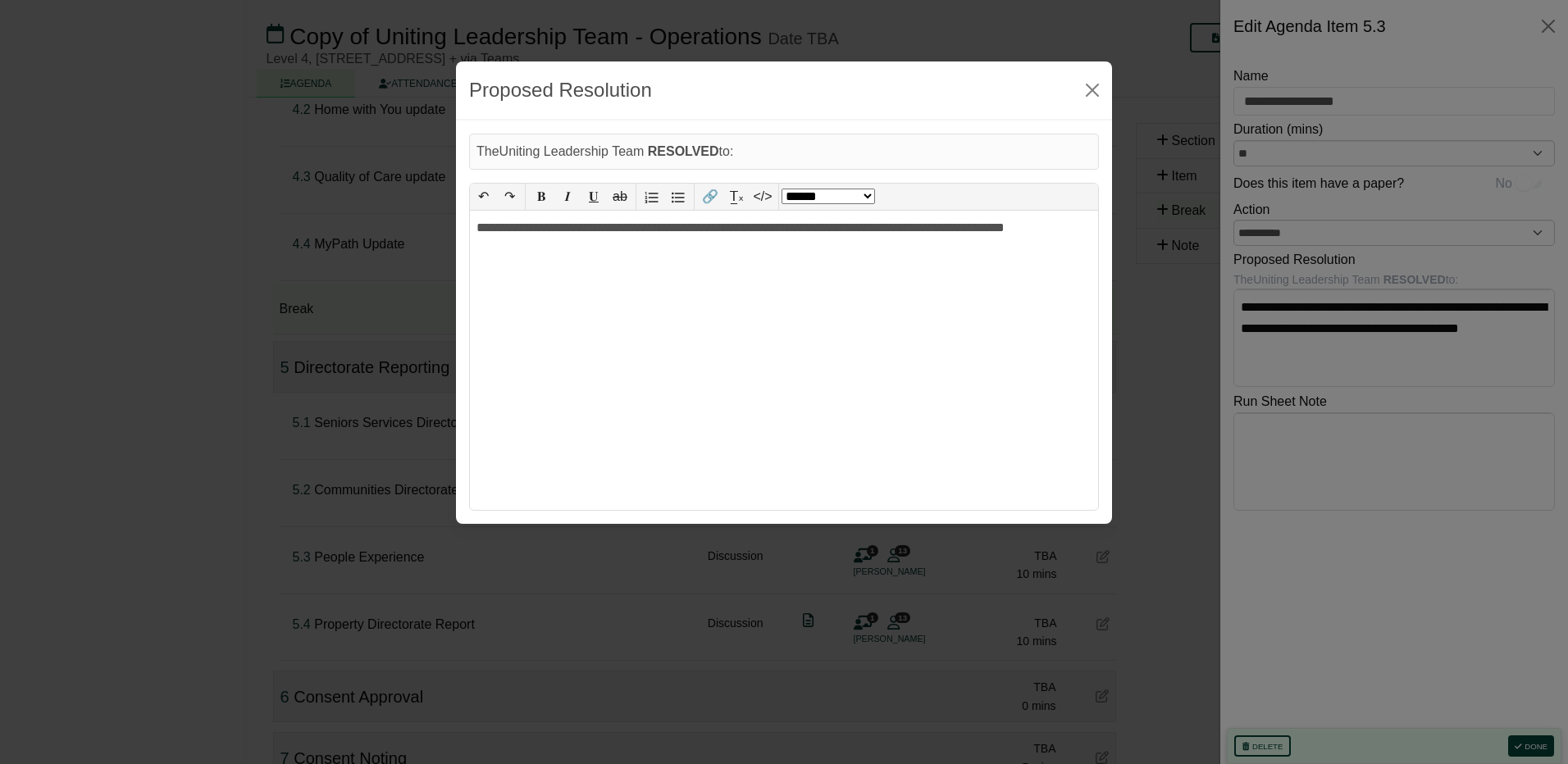
click at [845, 287] on div "**********" at bounding box center [784, 360] width 628 height 299
click at [1099, 85] on button "Close" at bounding box center [1093, 91] width 27 height 27
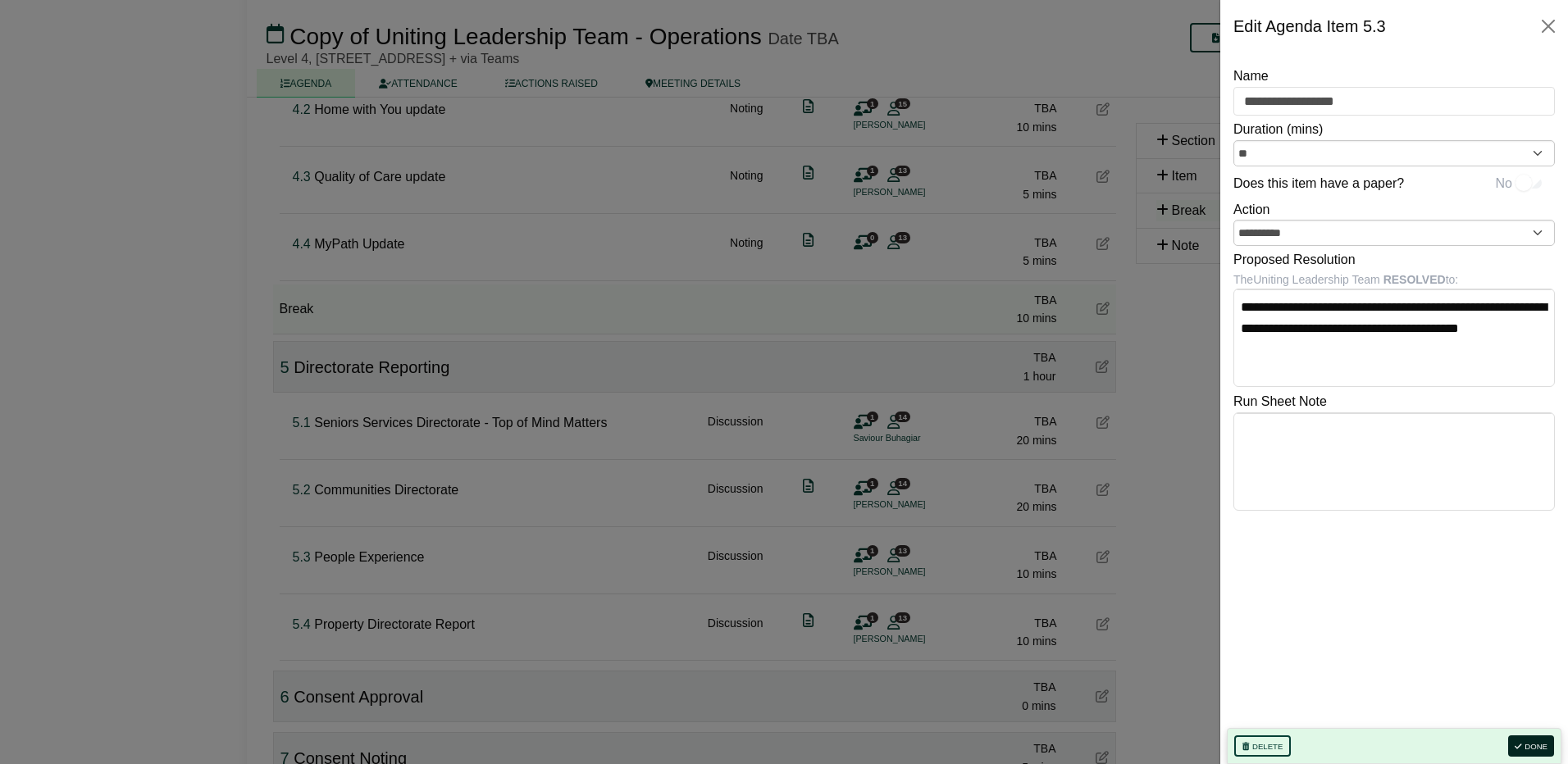
click at [1532, 738] on button "Done" at bounding box center [1531, 746] width 46 height 22
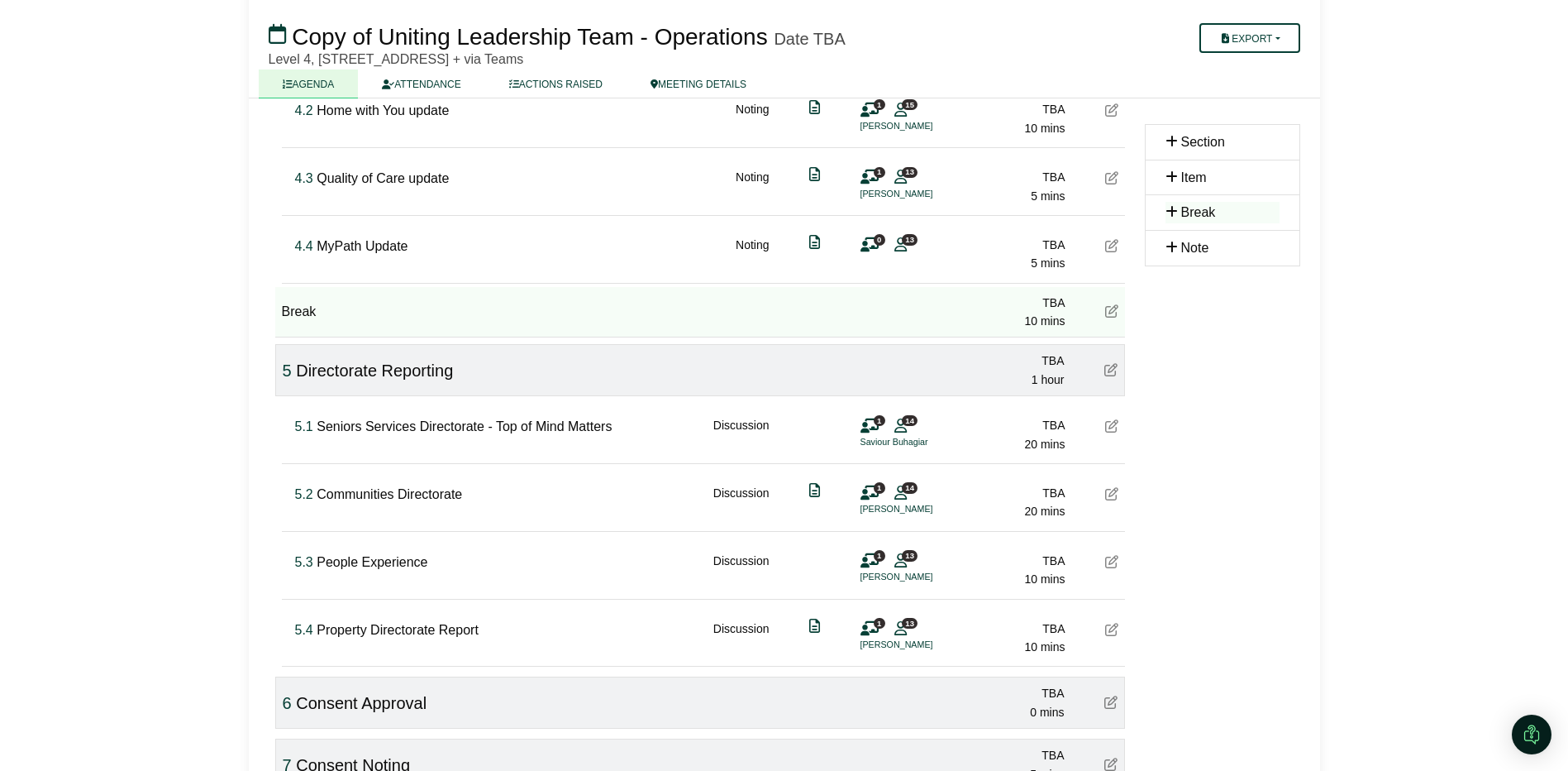
click at [1106, 418] on div at bounding box center [1112, 427] width 13 height 22
click at [1116, 422] on icon at bounding box center [1112, 426] width 13 height 13
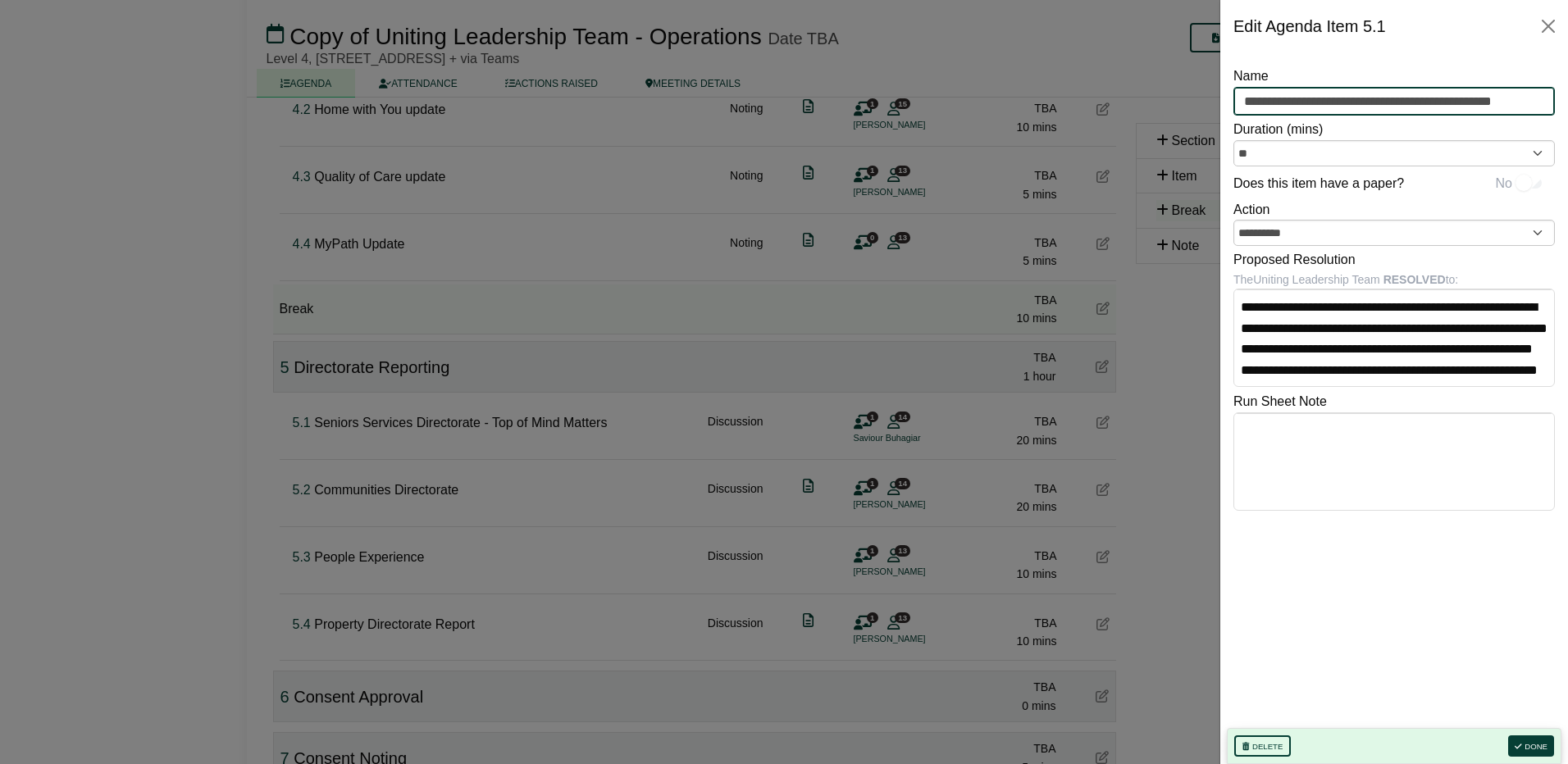
drag, startPoint x: 1410, startPoint y: 101, endPoint x: 1650, endPoint y: 91, distance: 240.2
type input "**********"
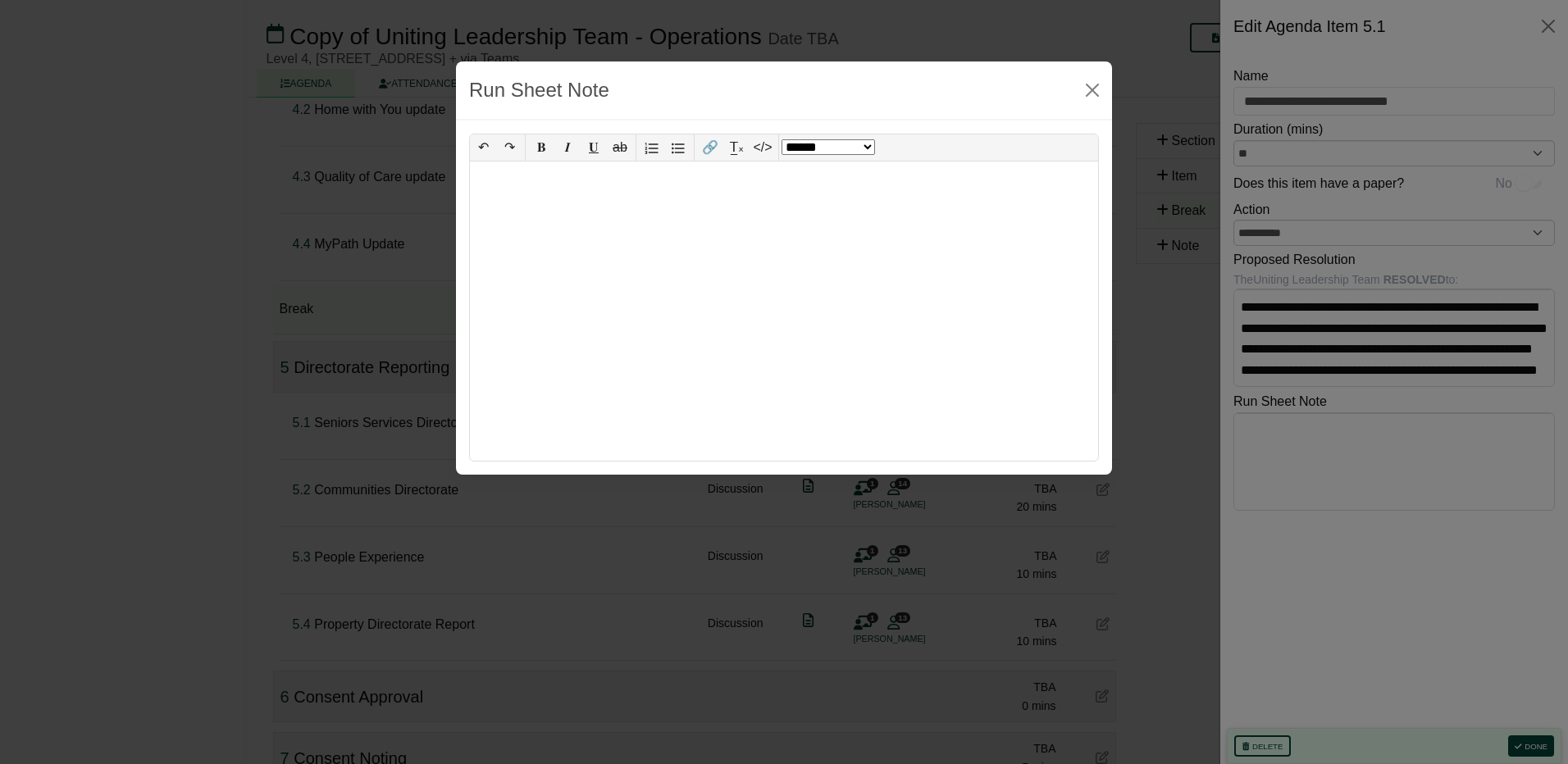
select select "******"
click at [1099, 81] on button "Close" at bounding box center [1093, 91] width 27 height 27
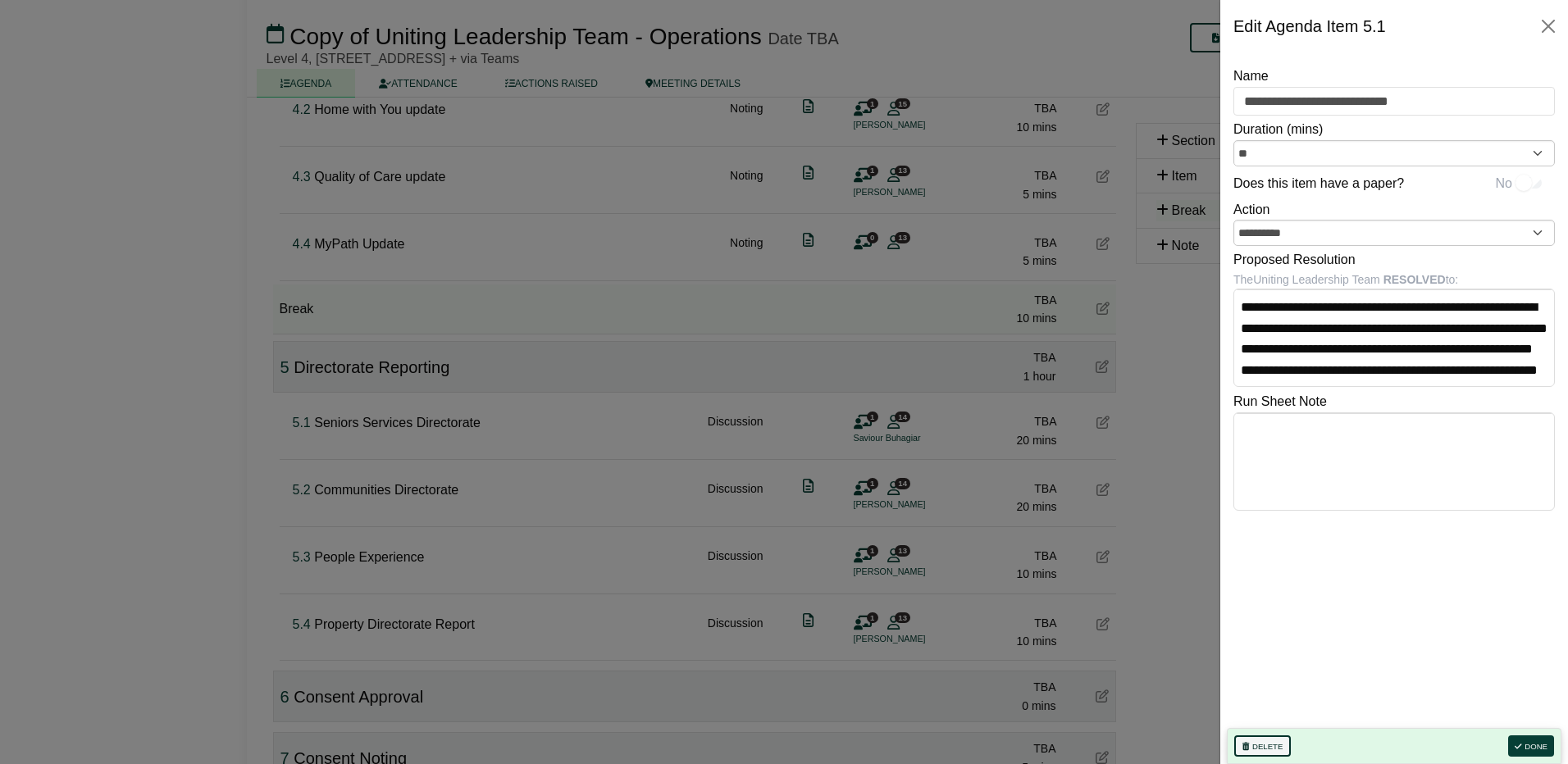
click at [1261, 737] on button "Delete" at bounding box center [1262, 746] width 57 height 22
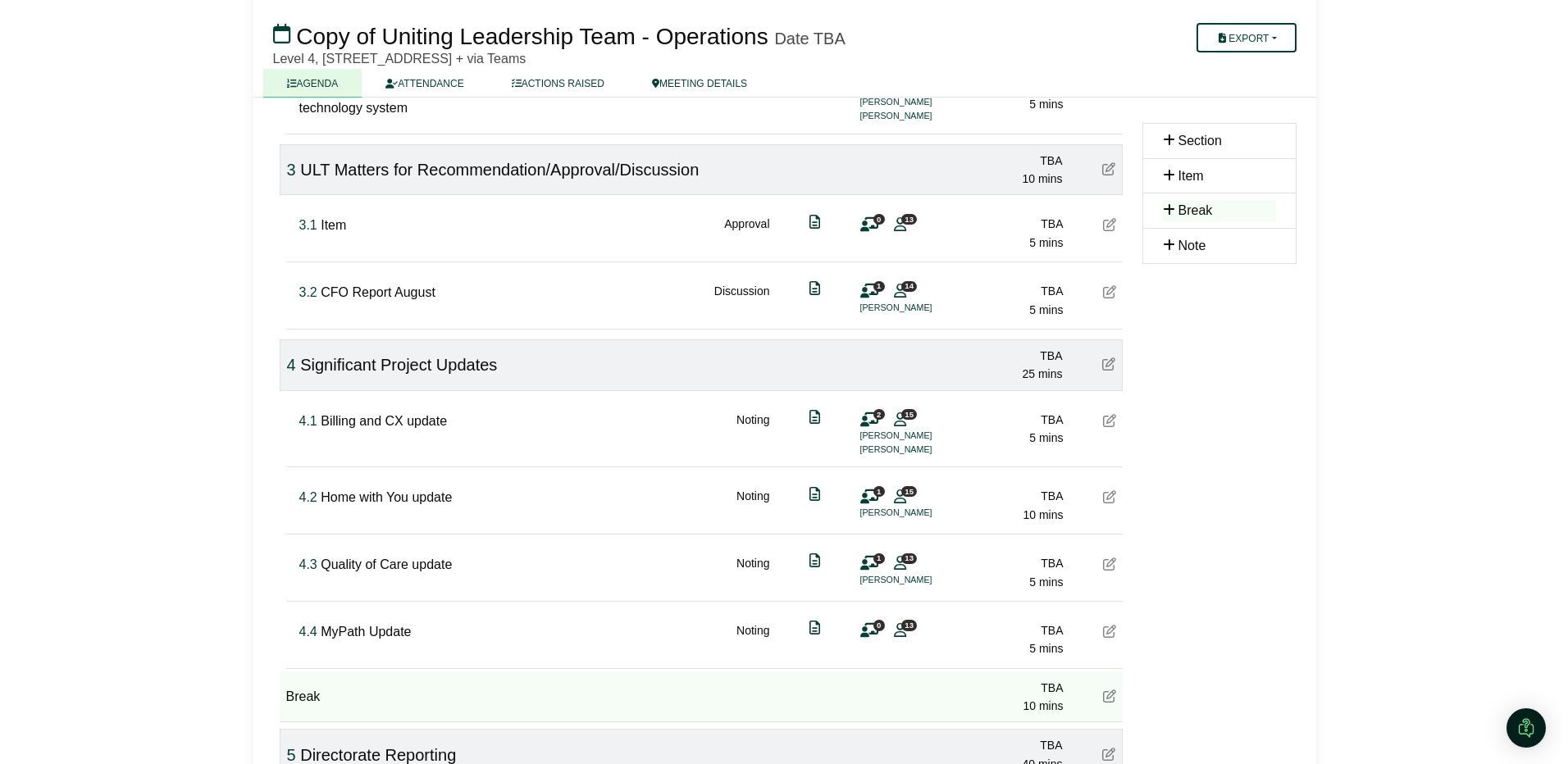
scroll to position [573, 0]
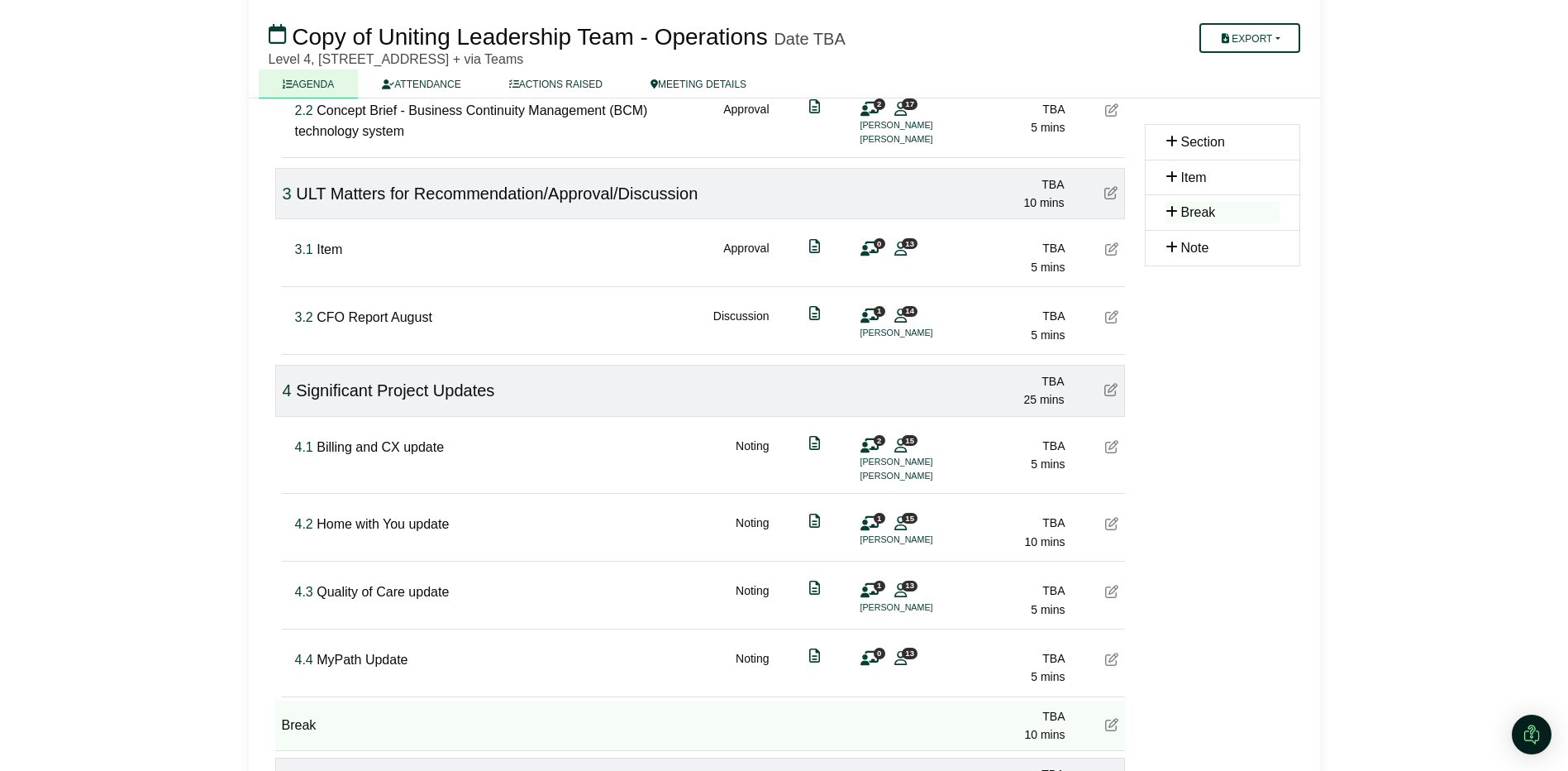
click at [874, 652] on span "0" at bounding box center [879, 653] width 12 height 11
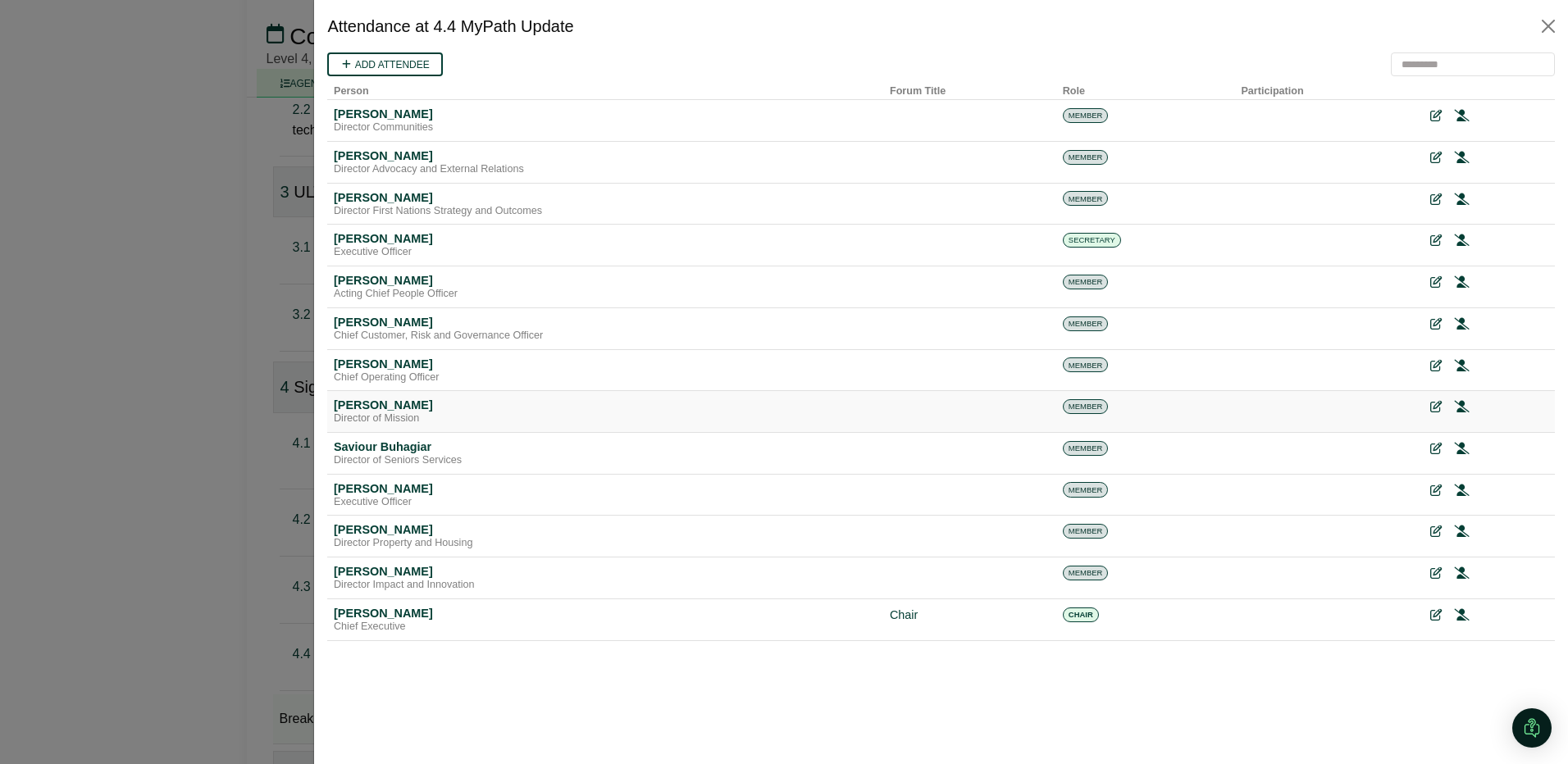
scroll to position [0, 0]
click at [405, 64] on link "Add attendee" at bounding box center [385, 64] width 116 height 24
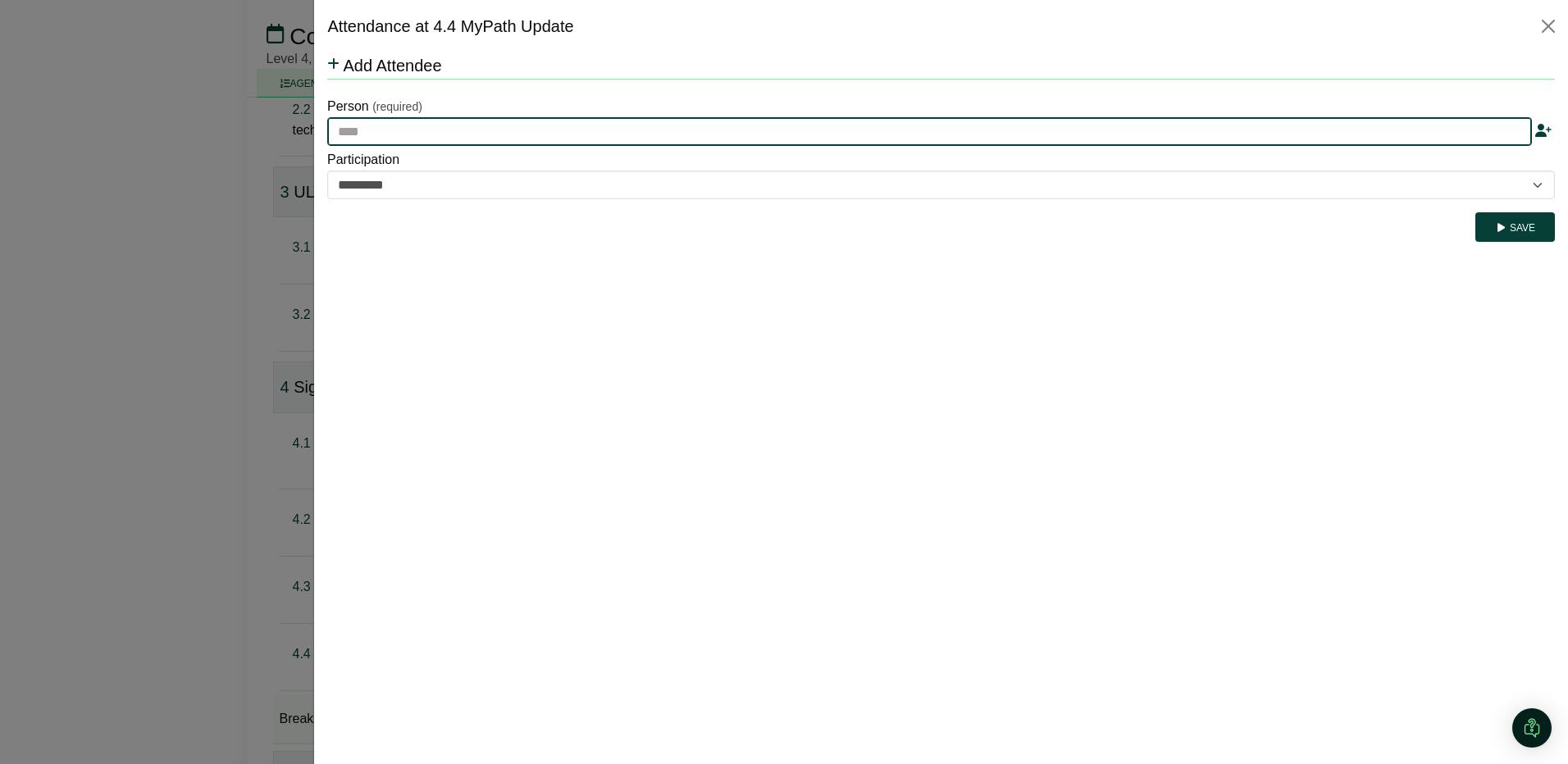
click at [388, 141] on input "text" at bounding box center [930, 132] width 1205 height 30
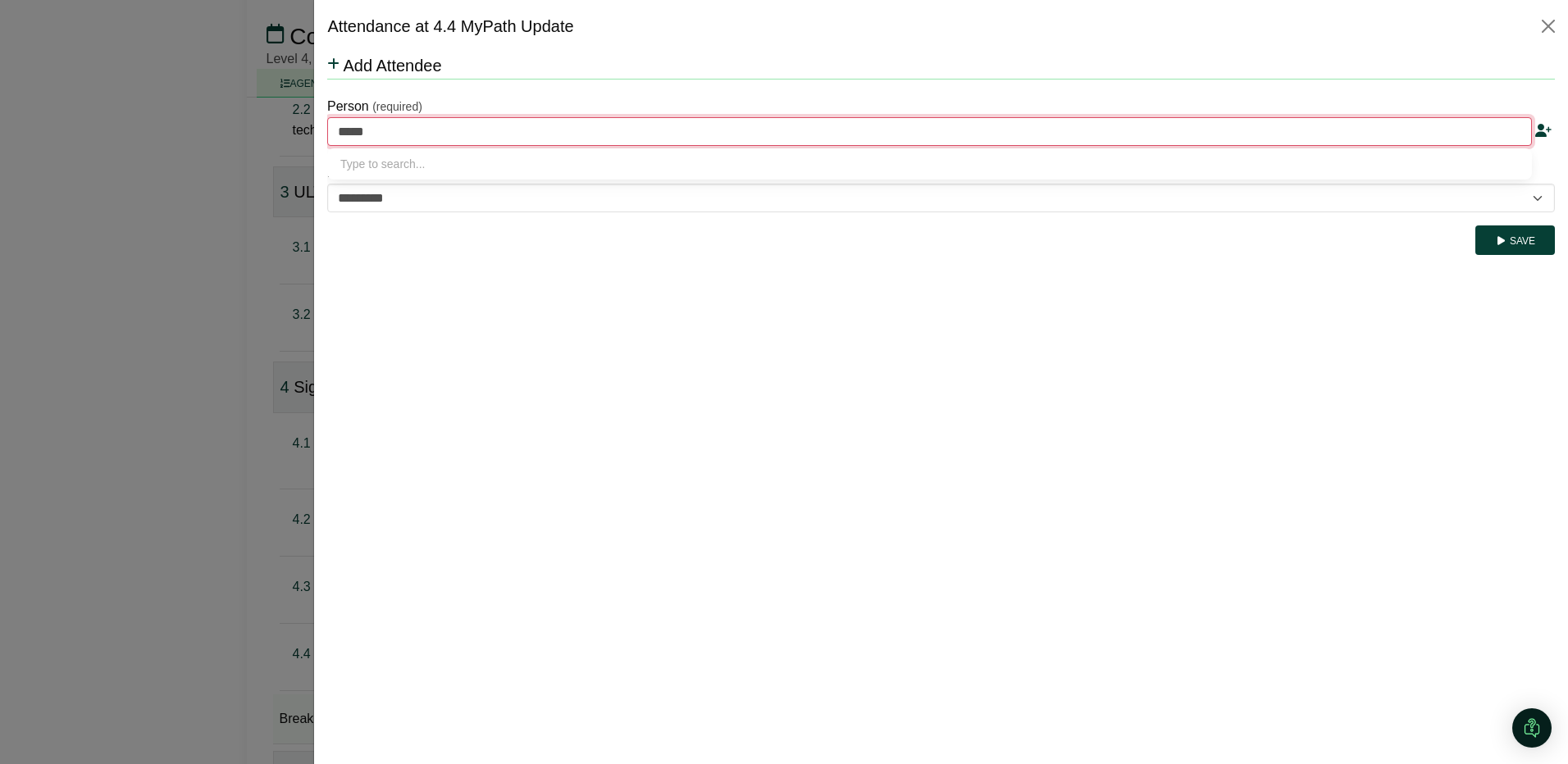
type input "******"
type input "**********"
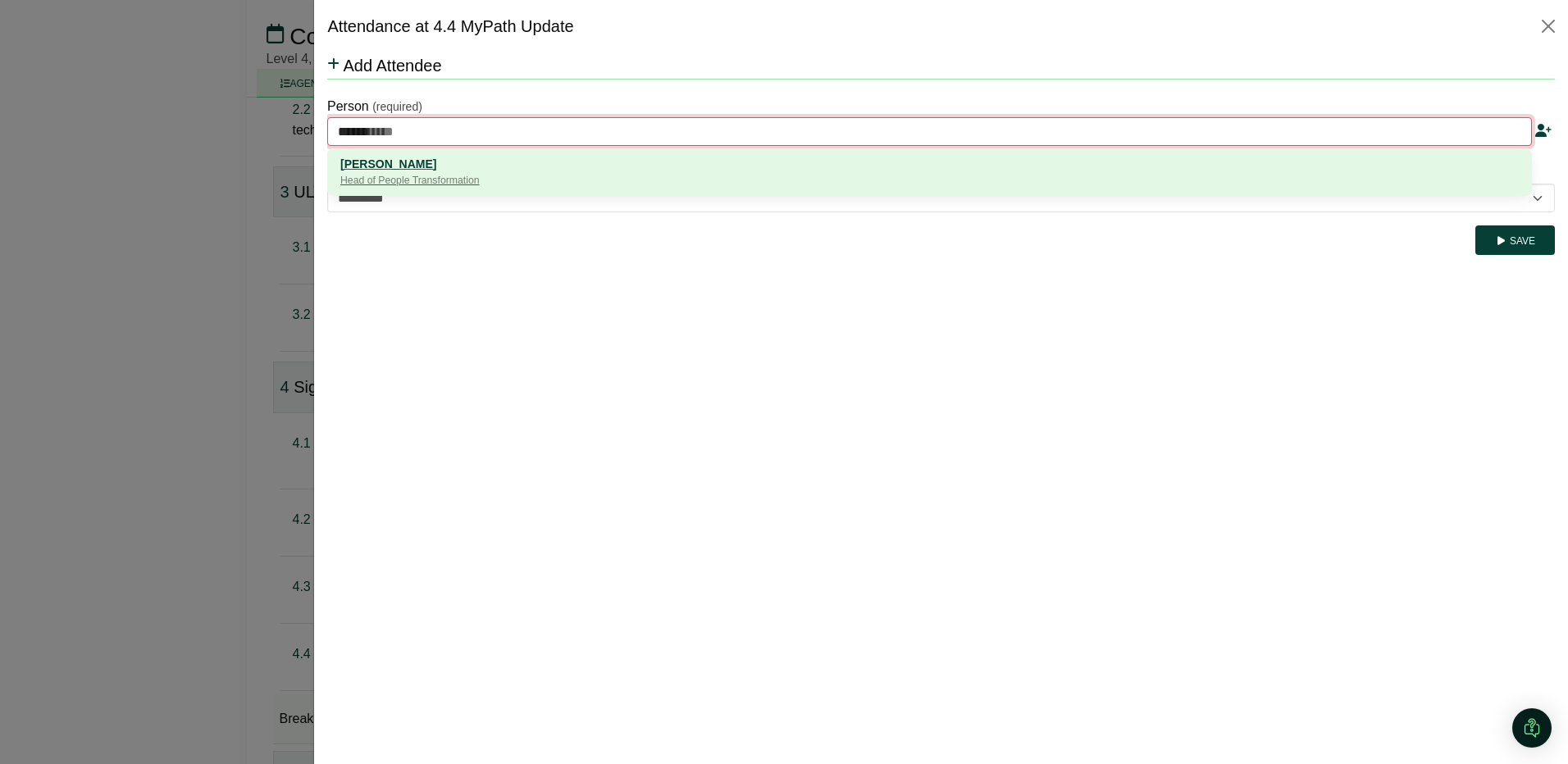
click at [395, 163] on div "Brenda Lane" at bounding box center [930, 164] width 1178 height 18
type input "**********"
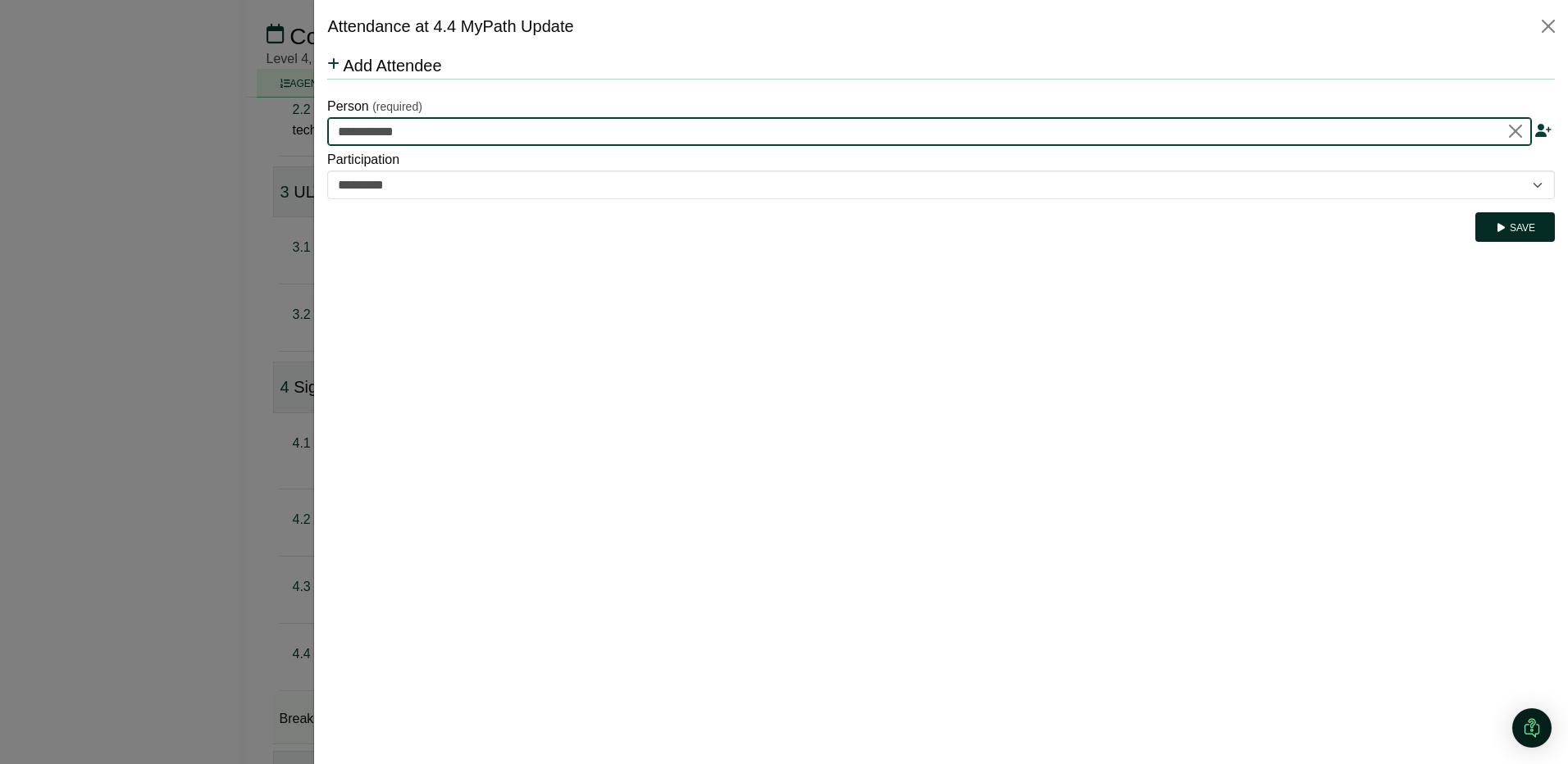
type input "**********"
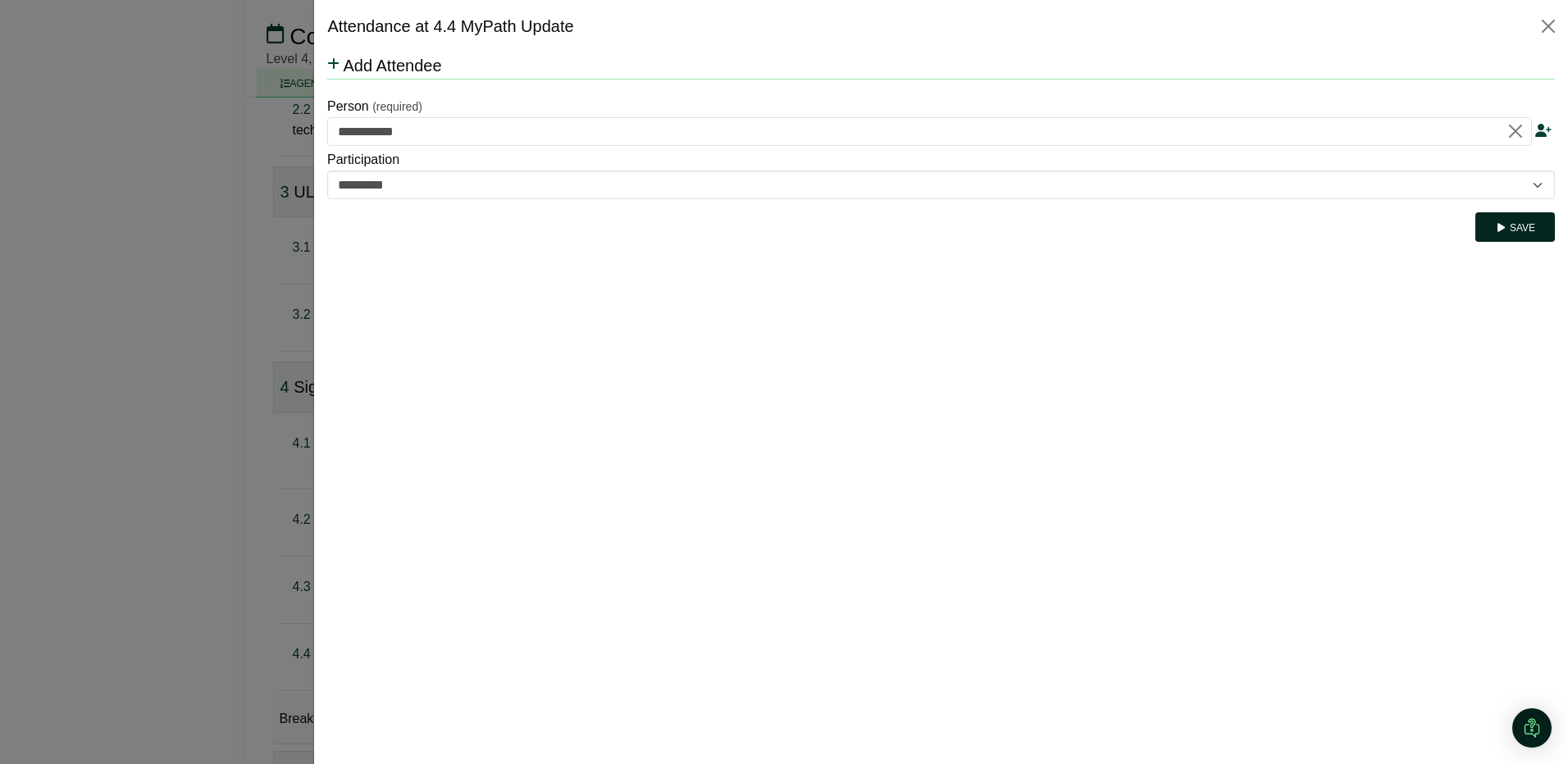
click at [1507, 226] on icon "submit" at bounding box center [1501, 228] width 12 height 10
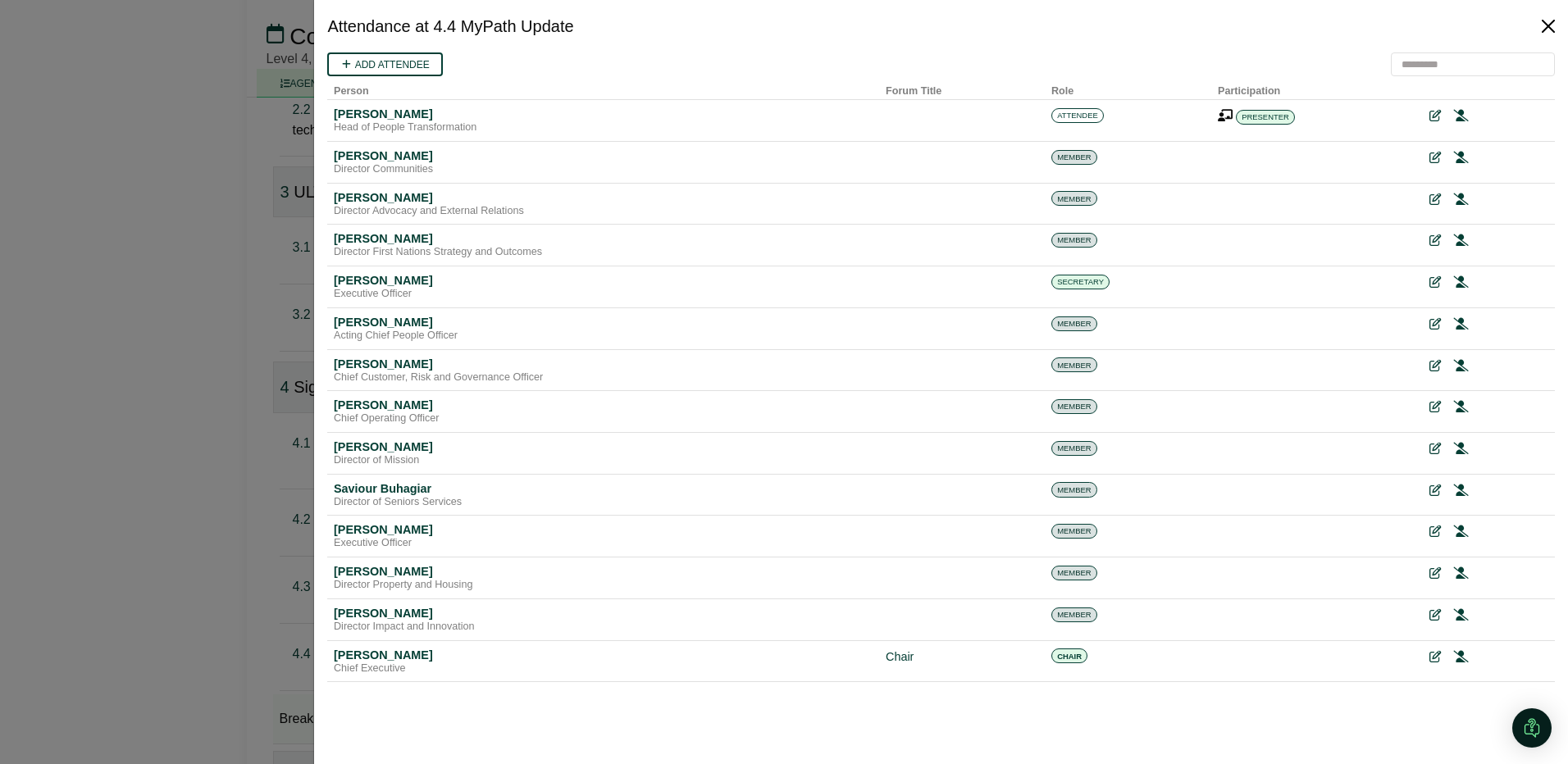
click at [1546, 22] on button "Close" at bounding box center [1548, 27] width 27 height 27
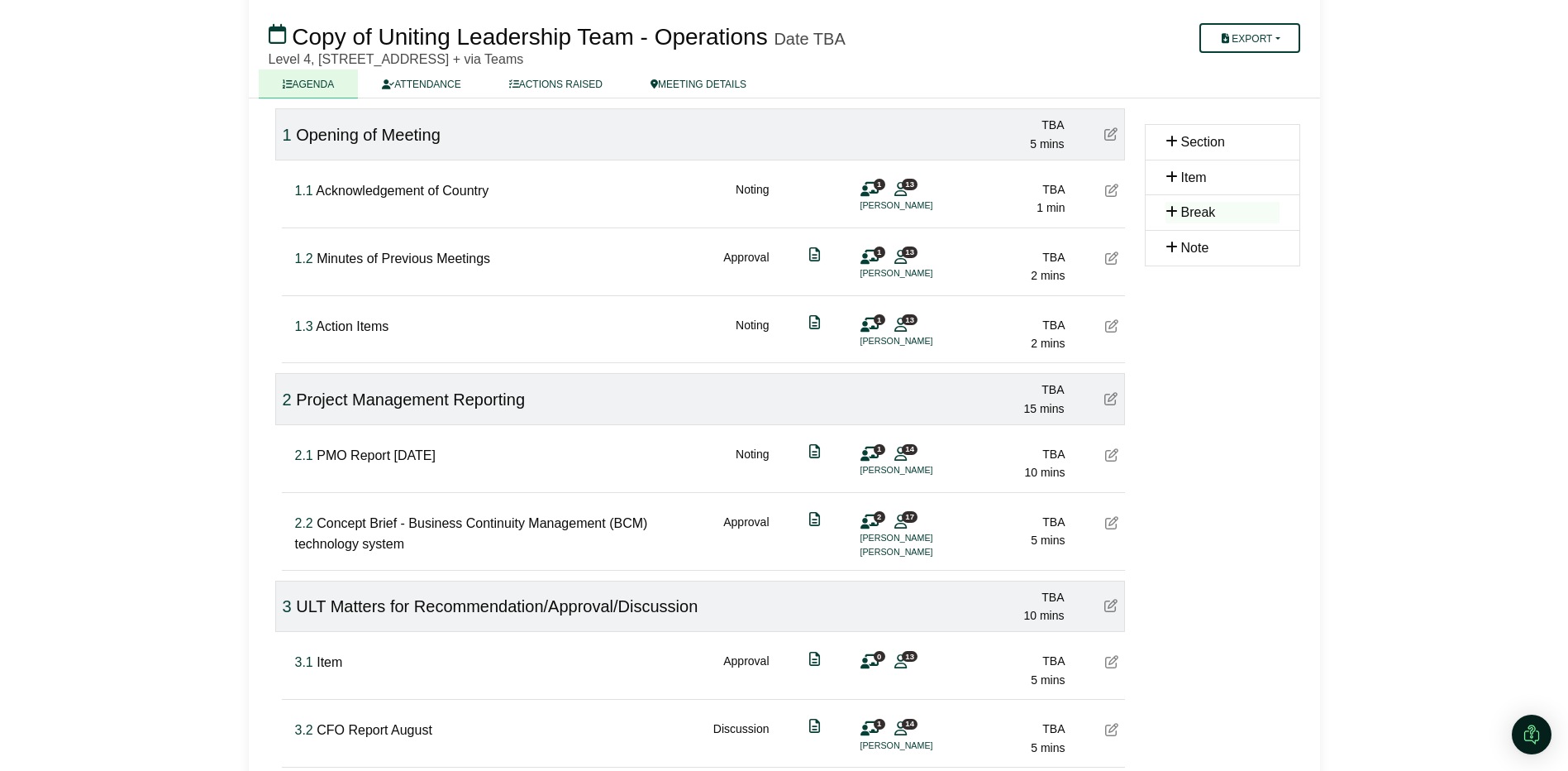
scroll to position [164, 0]
click at [1111, 523] on icon at bounding box center [1112, 524] width 13 height 13
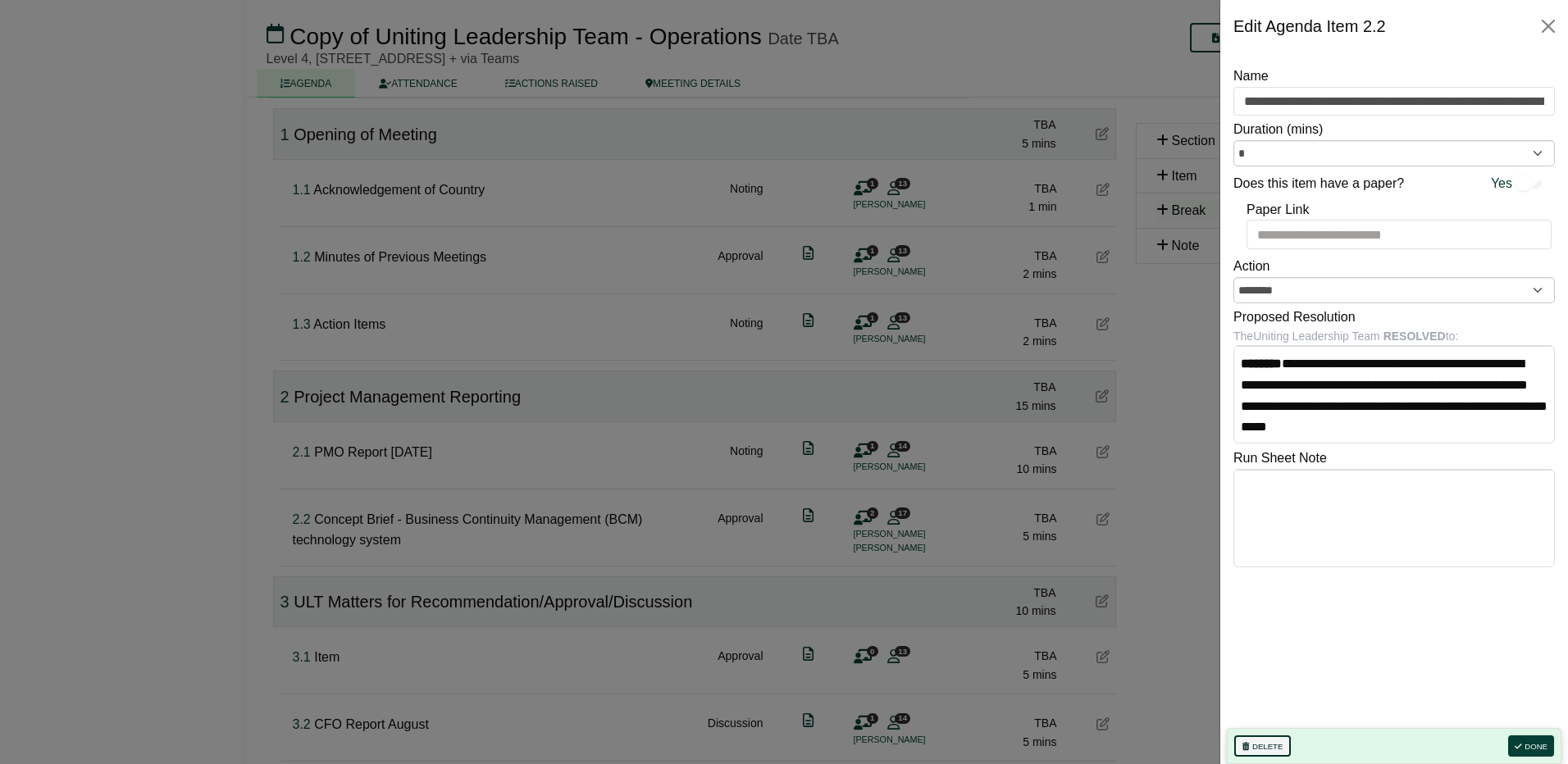
click at [1271, 747] on button "Delete" at bounding box center [1262, 746] width 57 height 22
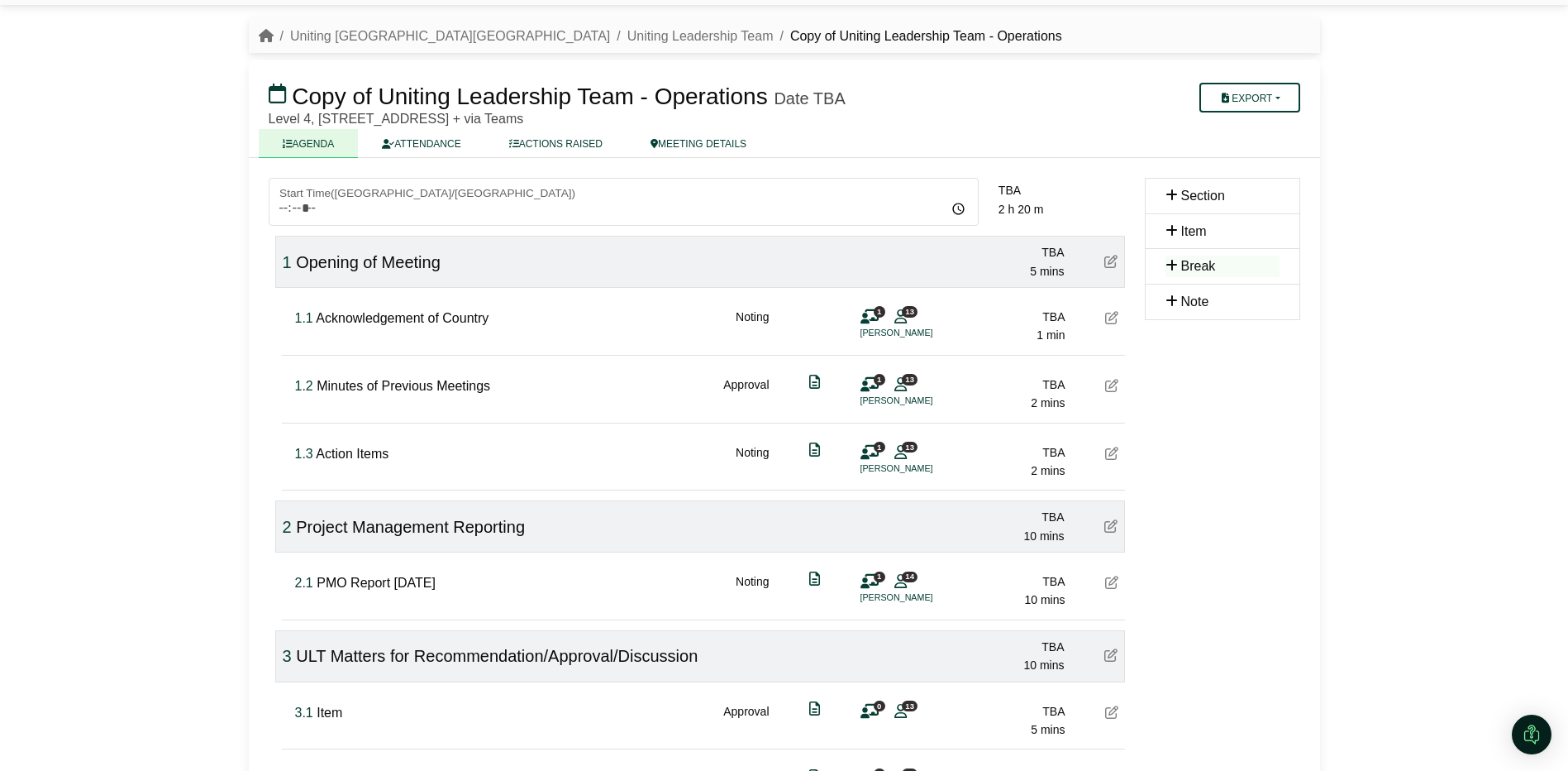
scroll to position [0, 0]
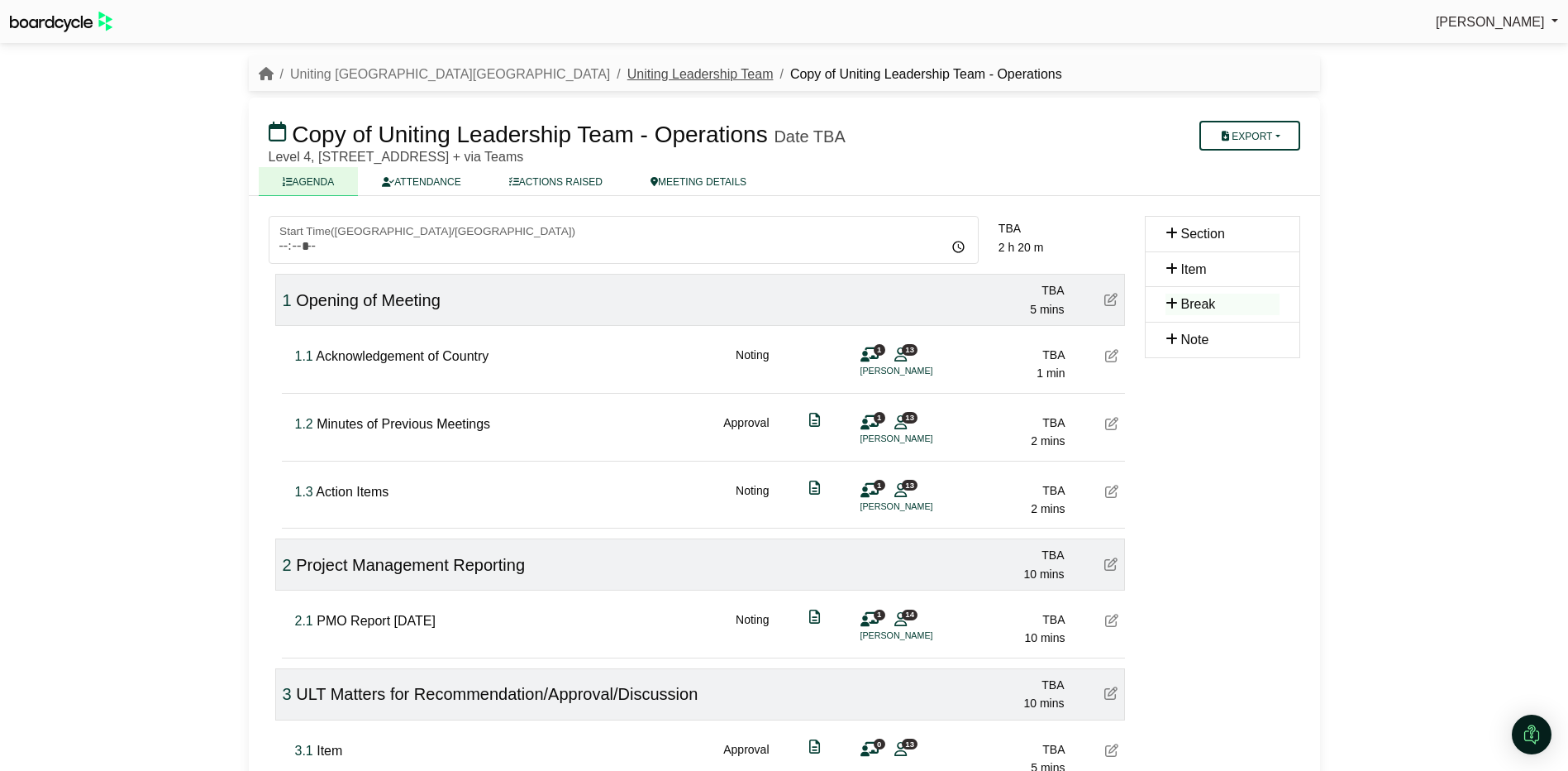
click at [627, 74] on link "Uniting Leadership Team" at bounding box center [700, 74] width 147 height 14
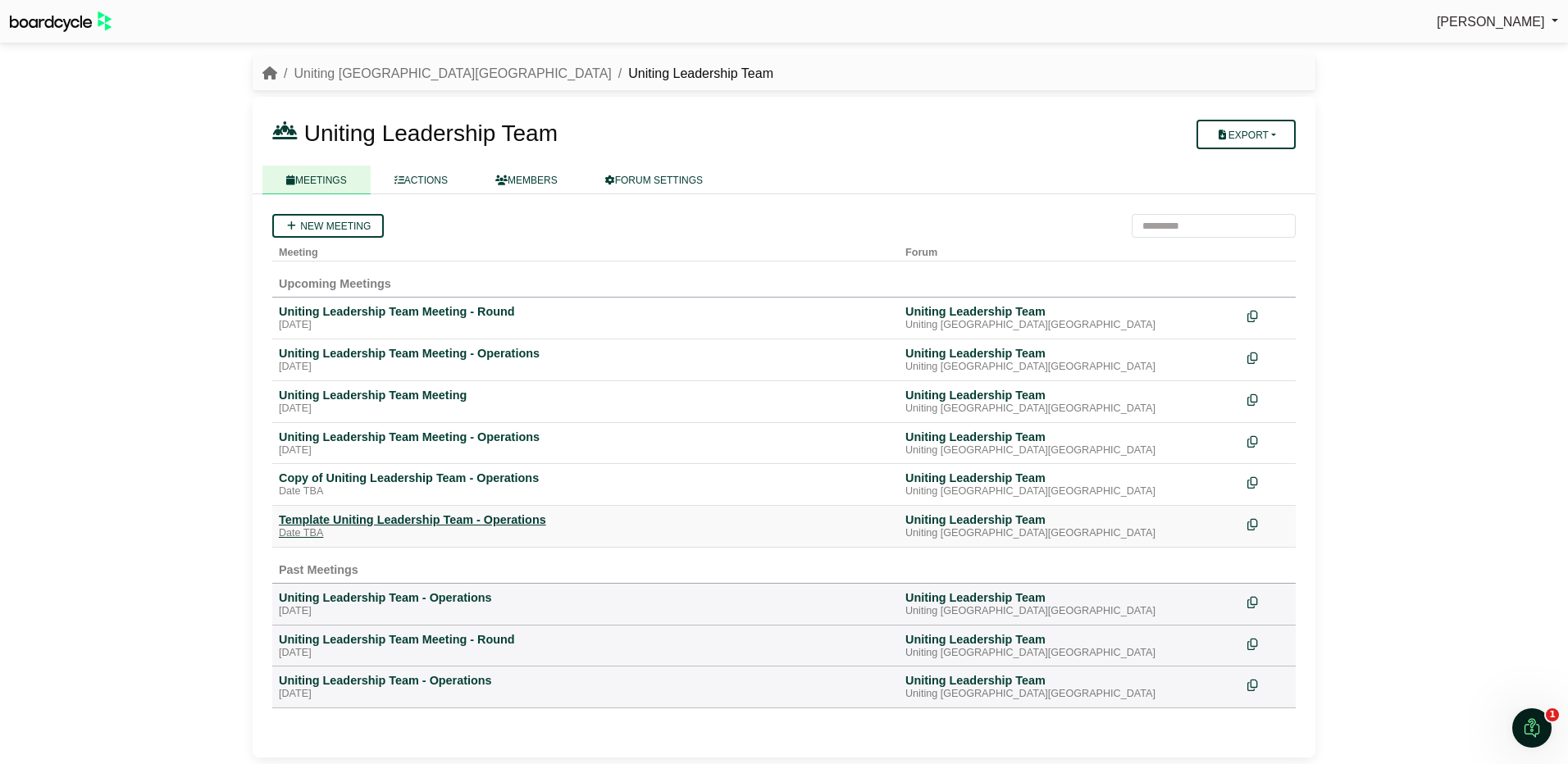
click at [347, 518] on div "Template Uniting Leadership Team - Operations" at bounding box center [586, 520] width 613 height 15
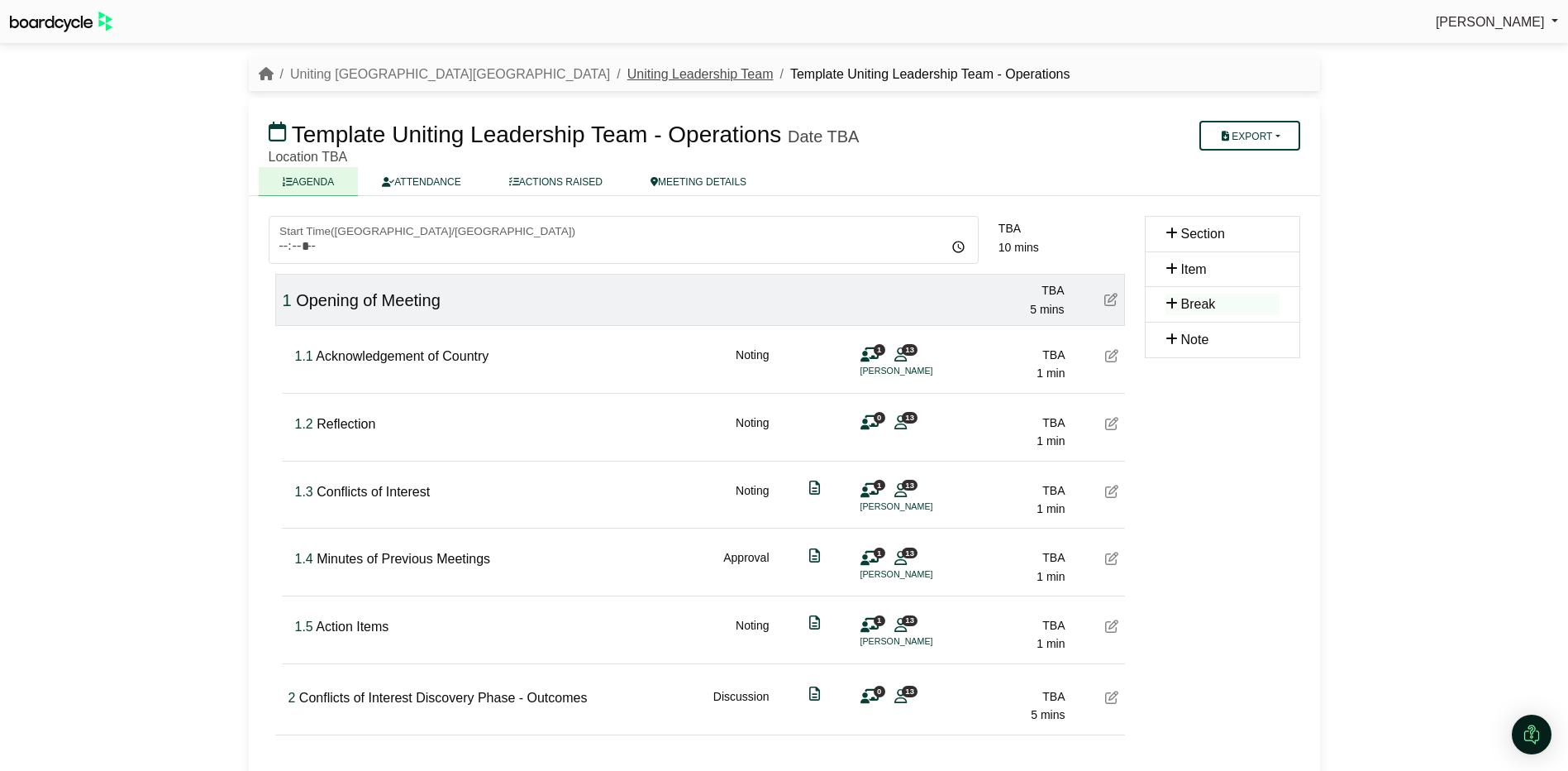
click at [627, 67] on link "Uniting Leadership Team" at bounding box center [700, 74] width 147 height 14
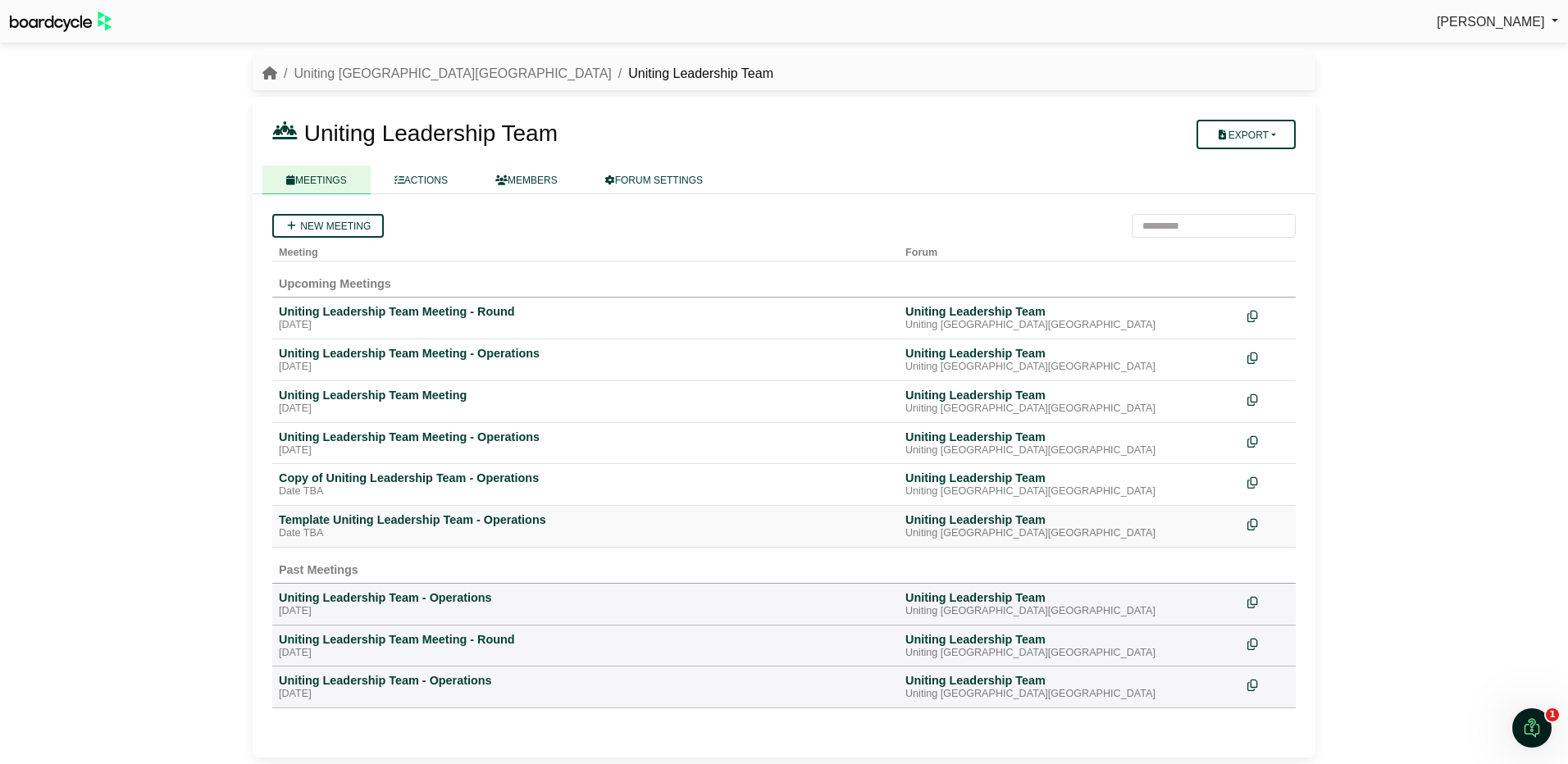
click at [1261, 521] on div at bounding box center [1268, 523] width 42 height 22
click at [1251, 522] on icon at bounding box center [1251, 526] width 11 height 12
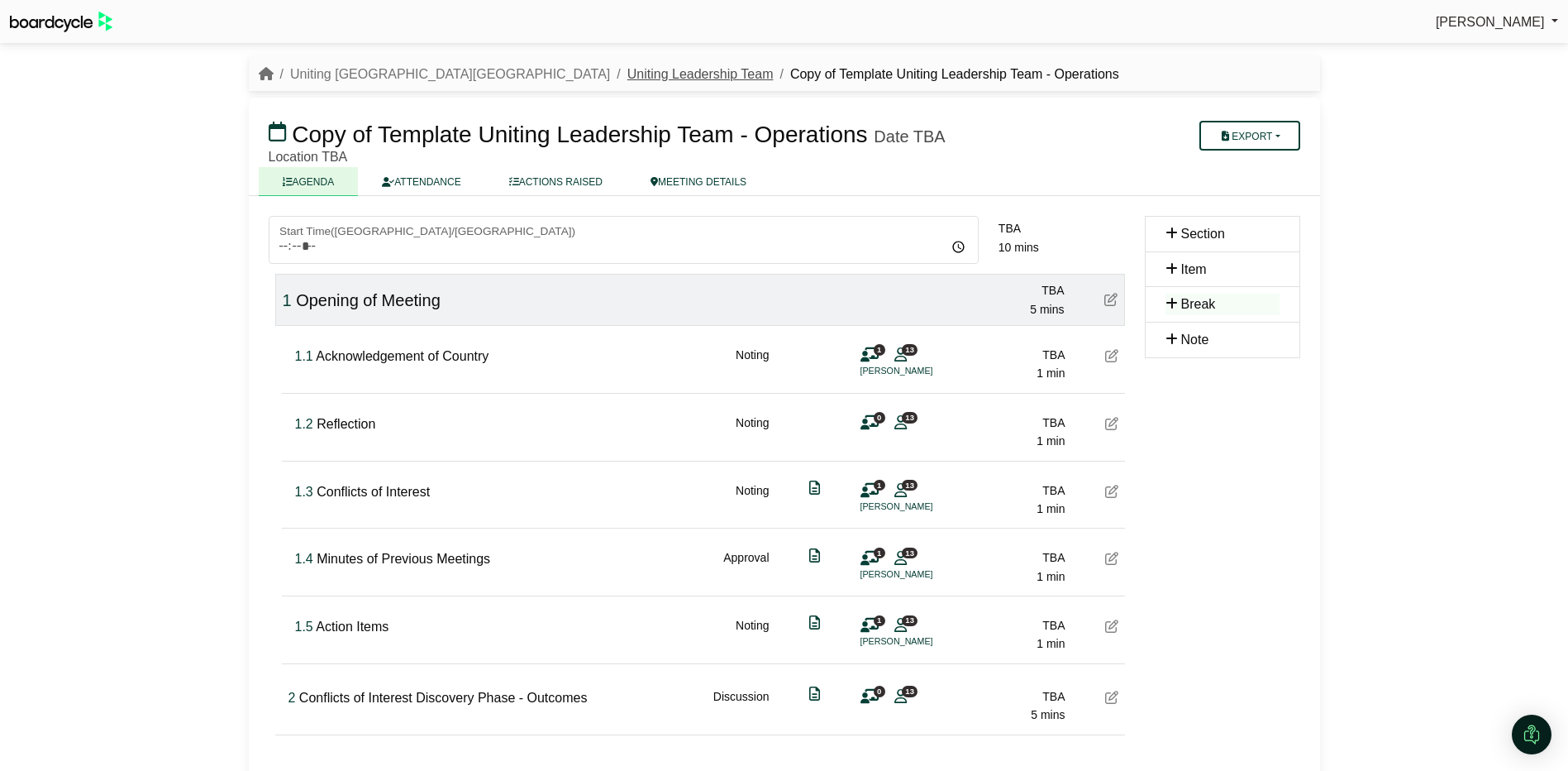
click at [627, 67] on link "Uniting Leadership Team" at bounding box center [700, 74] width 147 height 14
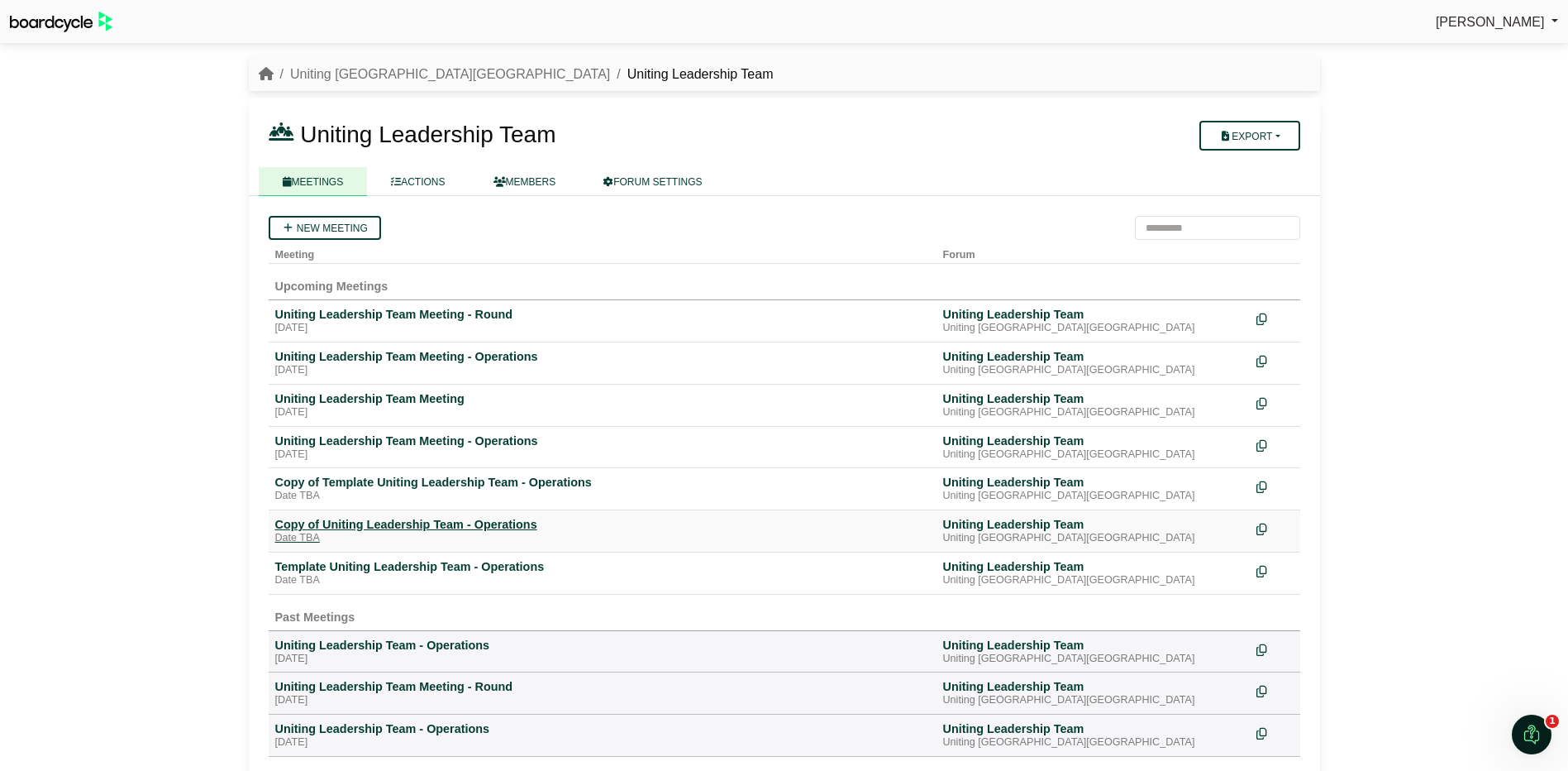
click at [302, 525] on div "Copy of Uniting Leadership Team - Operations" at bounding box center [603, 525] width 655 height 15
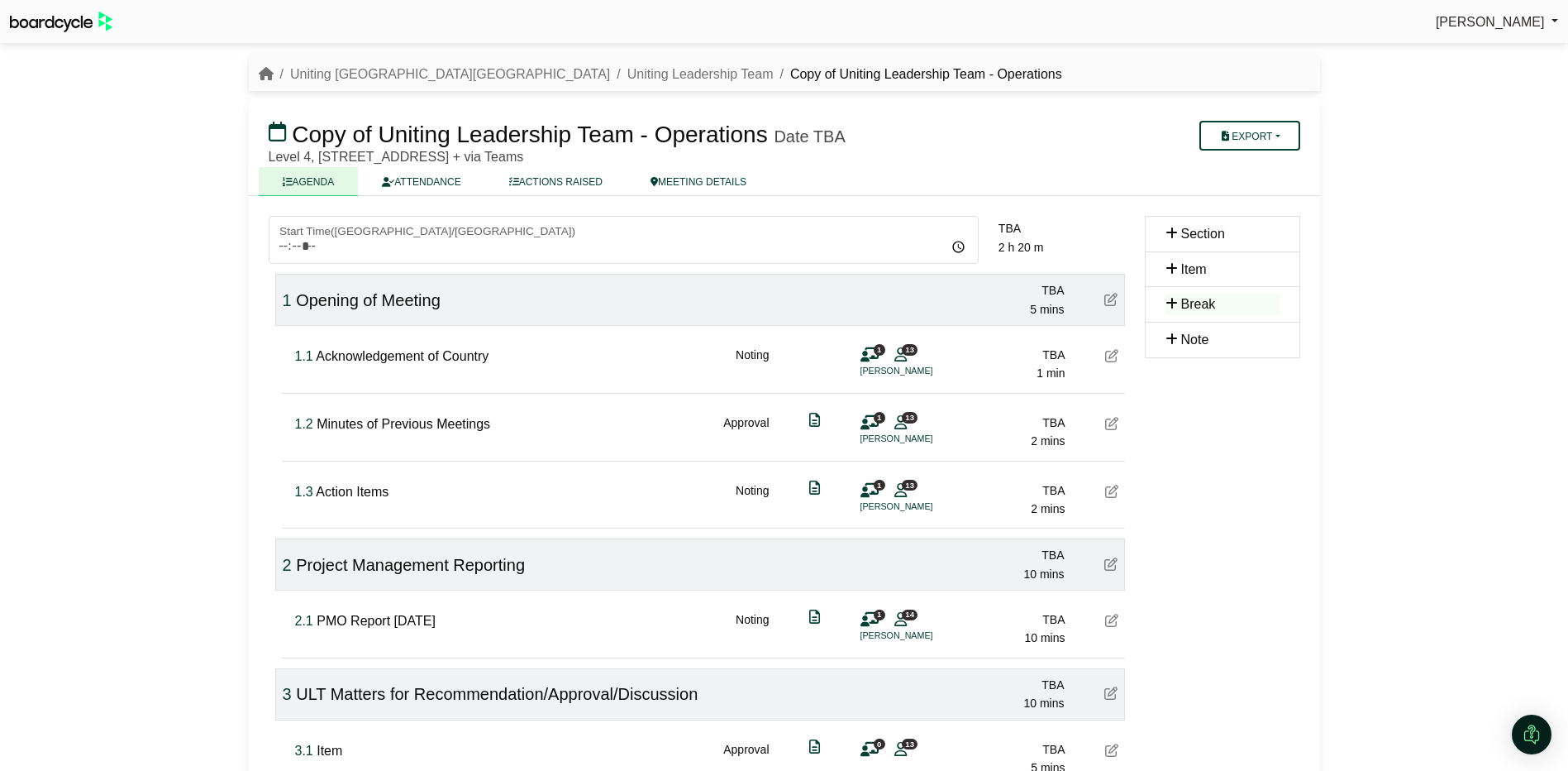
click at [777, 132] on div "Date TBA" at bounding box center [809, 137] width 71 height 20
click at [682, 179] on link "MEETING DETAILS" at bounding box center [699, 181] width 144 height 29
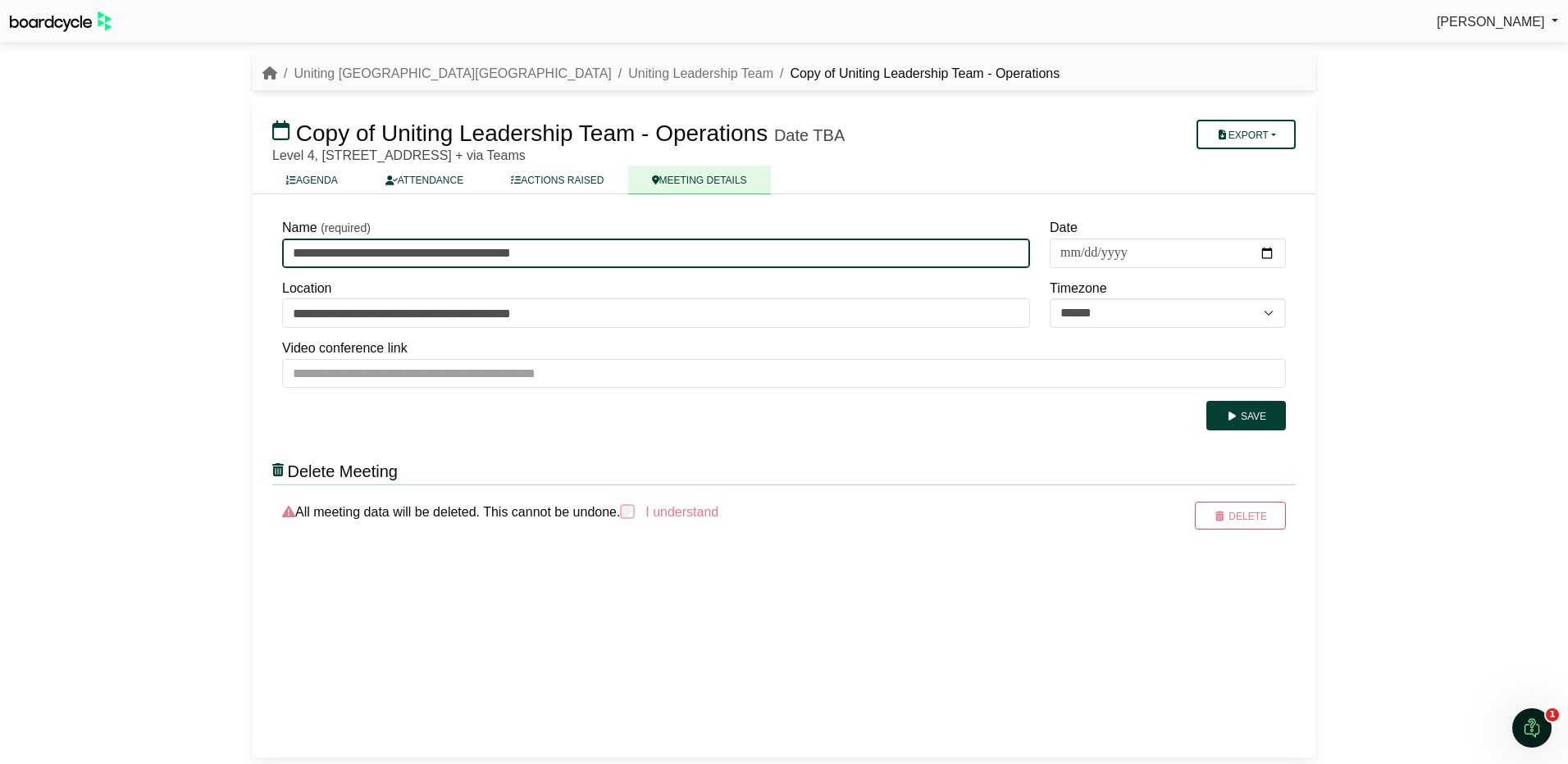
drag, startPoint x: 342, startPoint y: 252, endPoint x: 231, endPoint y: 252, distance: 111.0
click at [231, 252] on div "Simone Ingersoll Sign Out Uniting NSW.ACT Uniting Leadership Team Copy of Uniti…" at bounding box center [784, 382] width 1568 height 764
type input "**********"
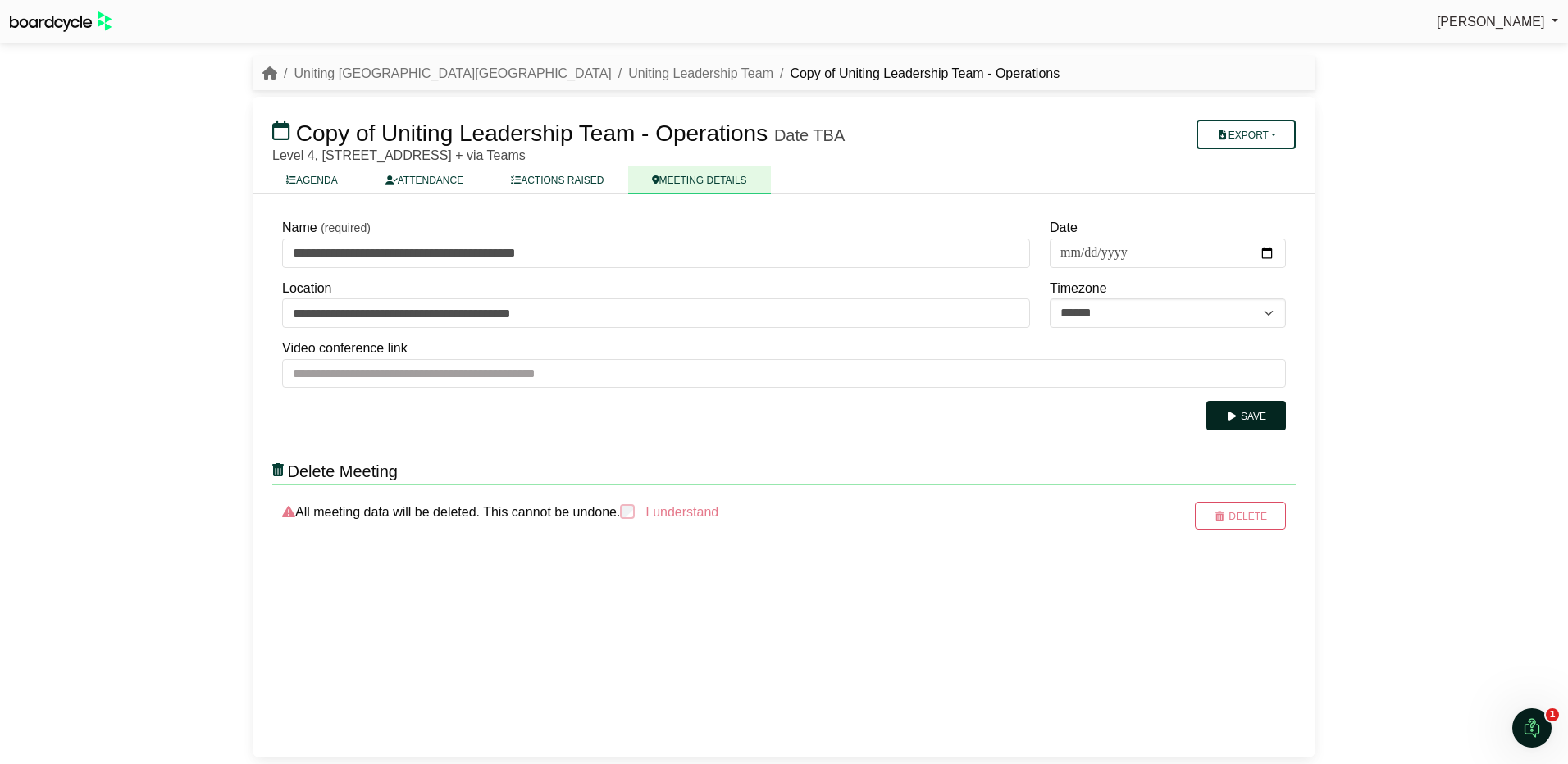
click at [1254, 410] on button "Save" at bounding box center [1246, 416] width 80 height 30
click at [628, 76] on link "Uniting Leadership Team" at bounding box center [700, 73] width 145 height 14
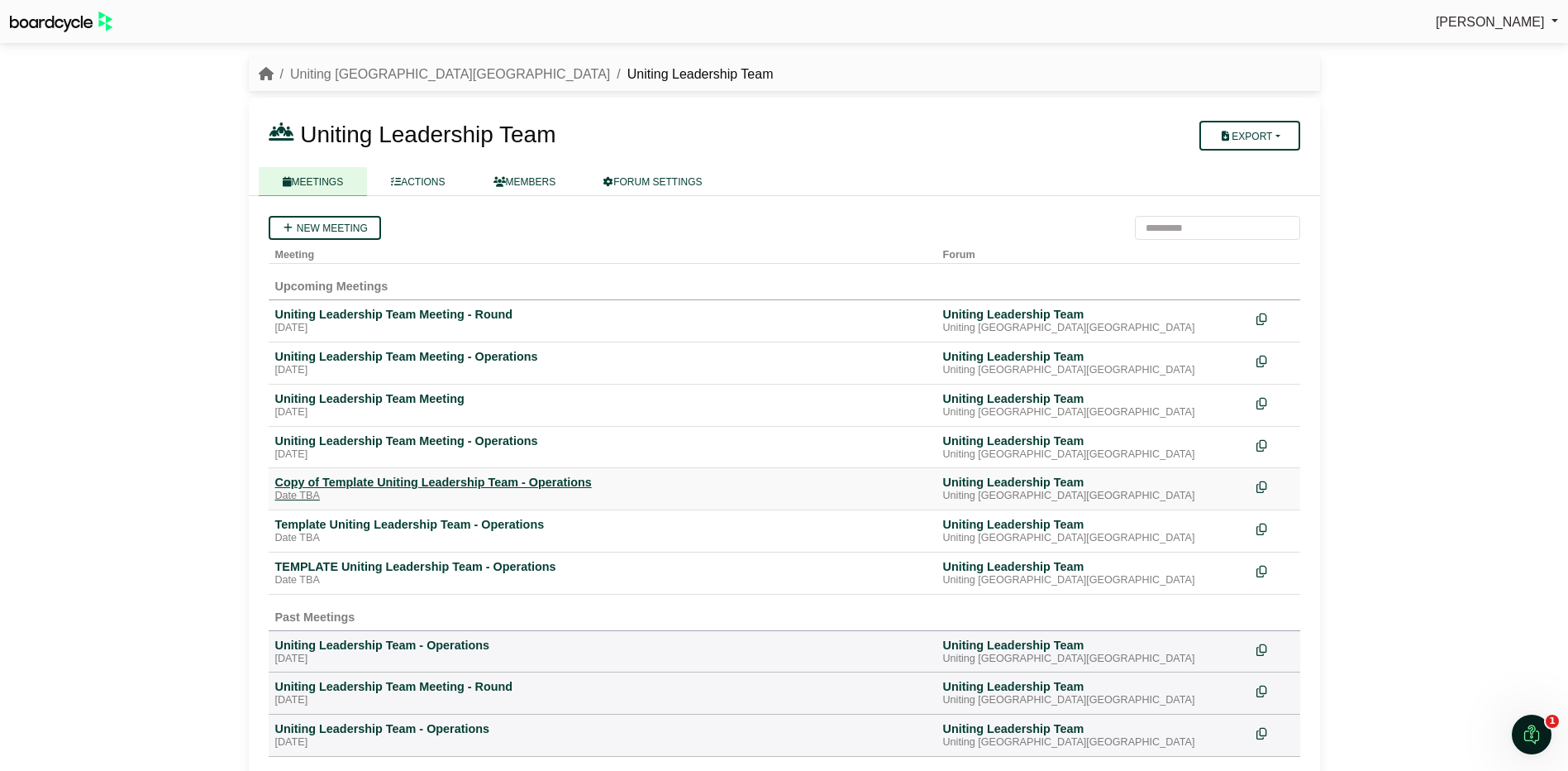
click at [292, 482] on div "Copy of Template Uniting Leadership Team - Operations" at bounding box center [603, 482] width 655 height 15
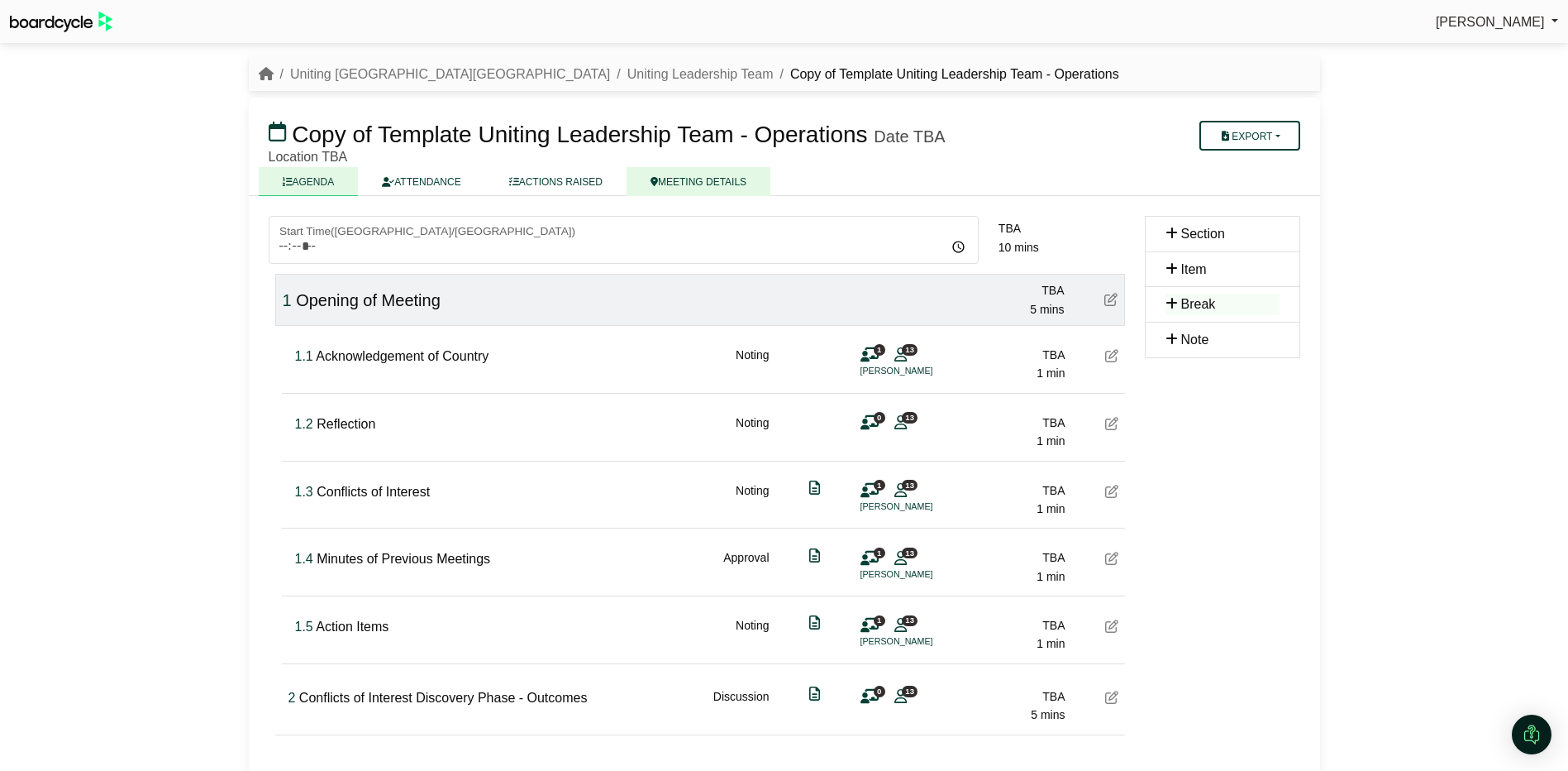
click at [683, 177] on link "MEETING DETAILS" at bounding box center [699, 181] width 144 height 29
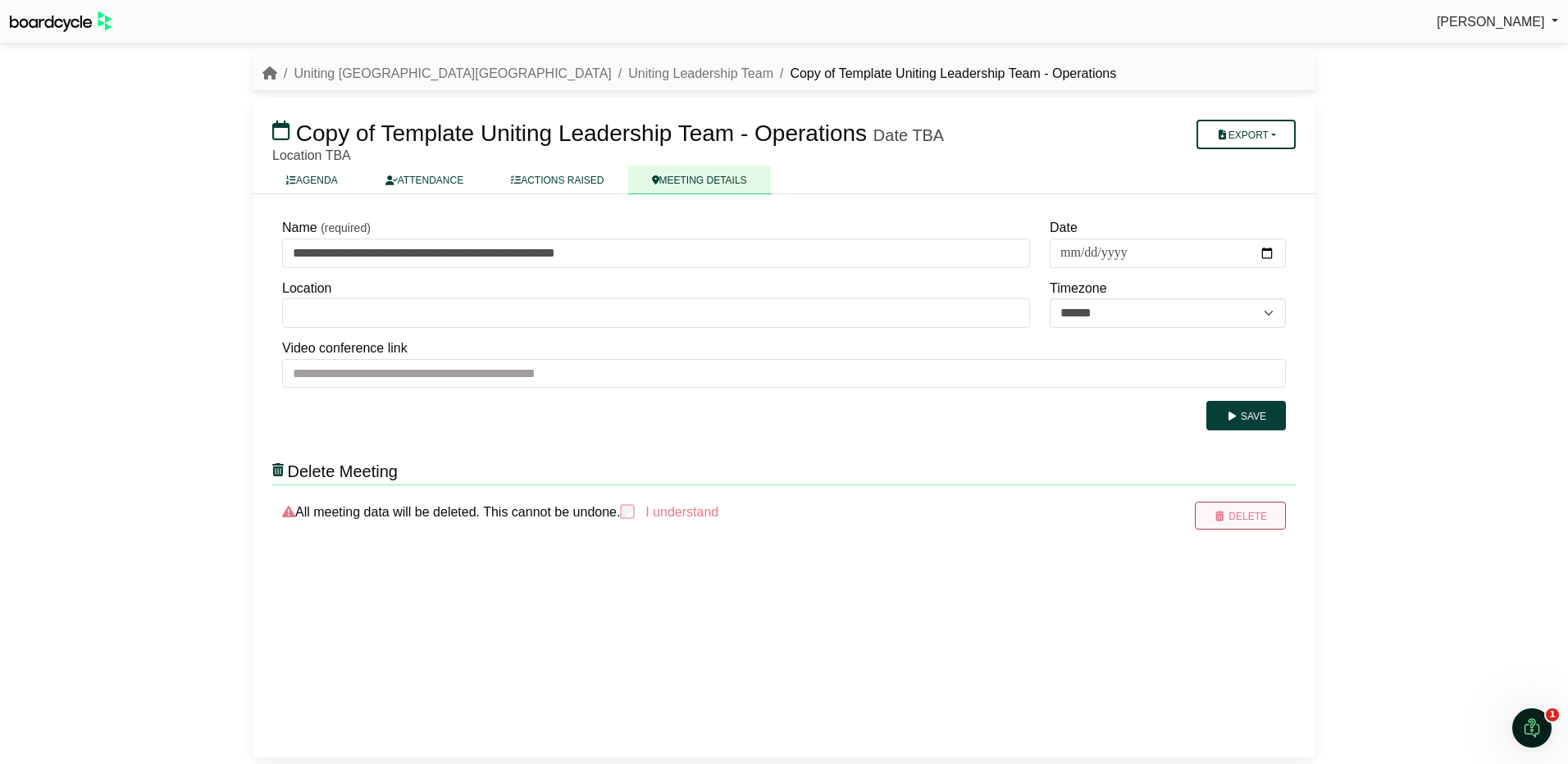
click at [1244, 514] on button "Delete" at bounding box center [1241, 516] width 91 height 28
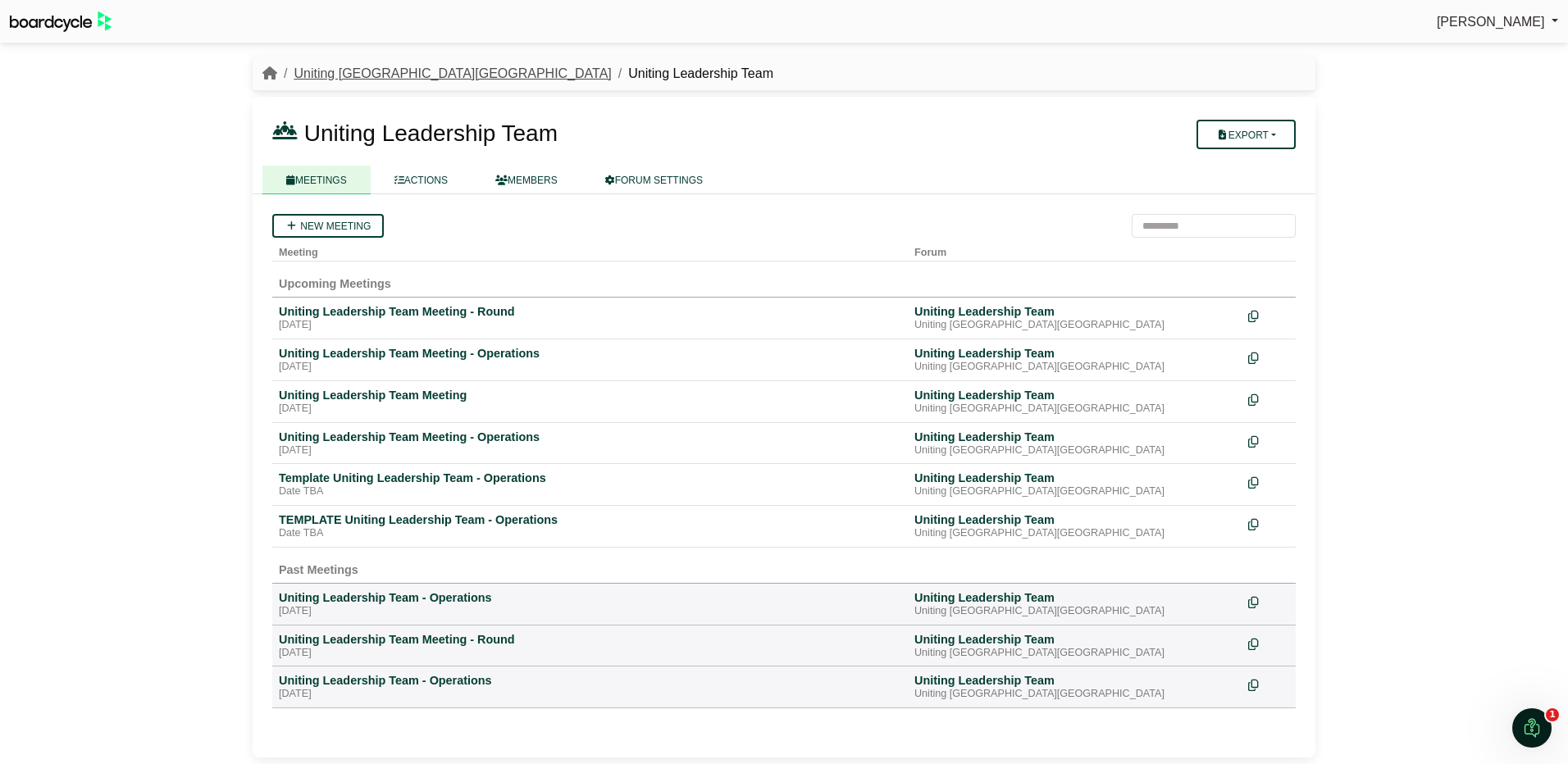
click at [347, 75] on link "Uniting [GEOGRAPHIC_DATA][GEOGRAPHIC_DATA]" at bounding box center [452, 73] width 317 height 14
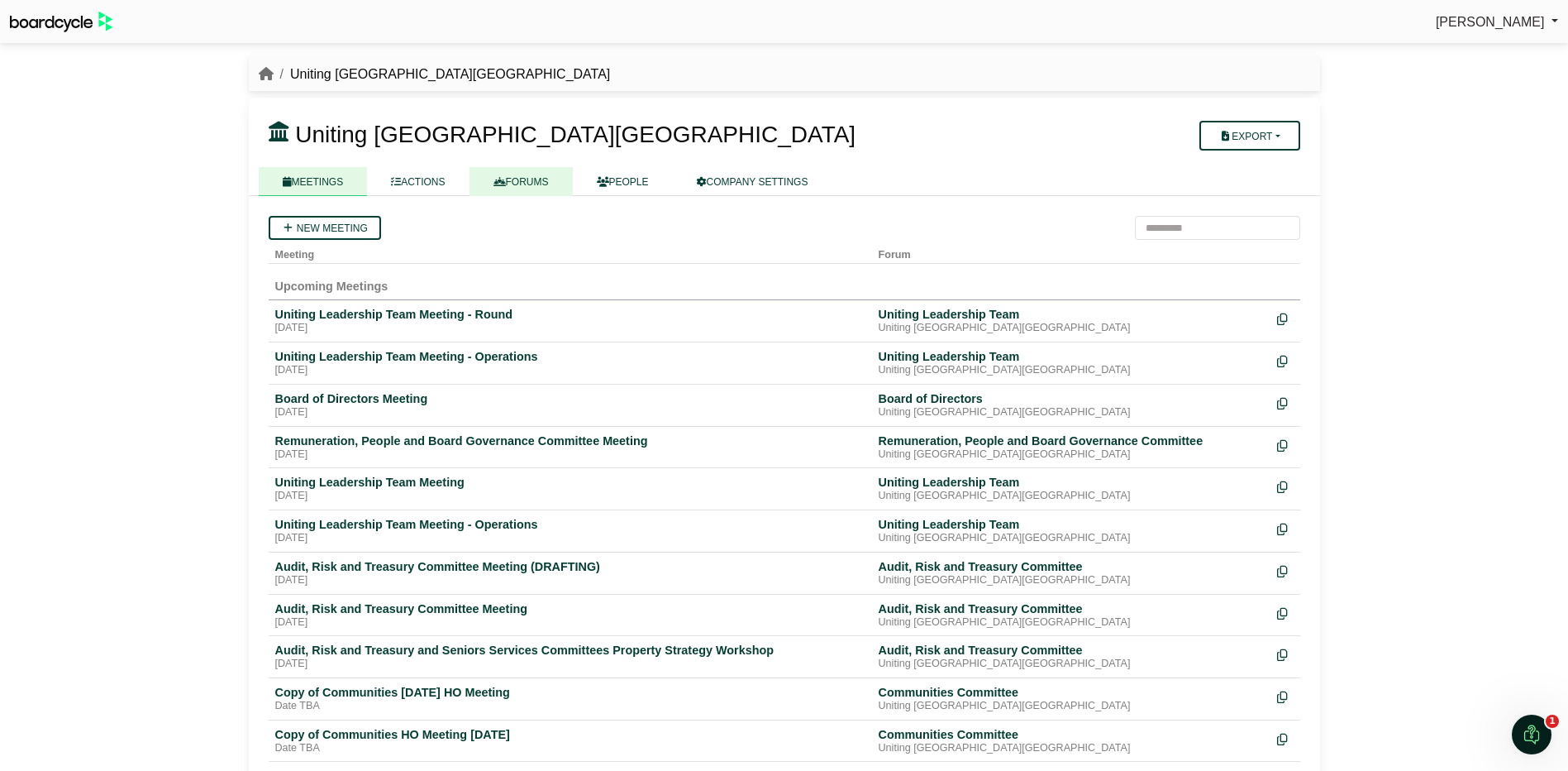
click at [529, 178] on link "FORUMS" at bounding box center [520, 181] width 103 height 29
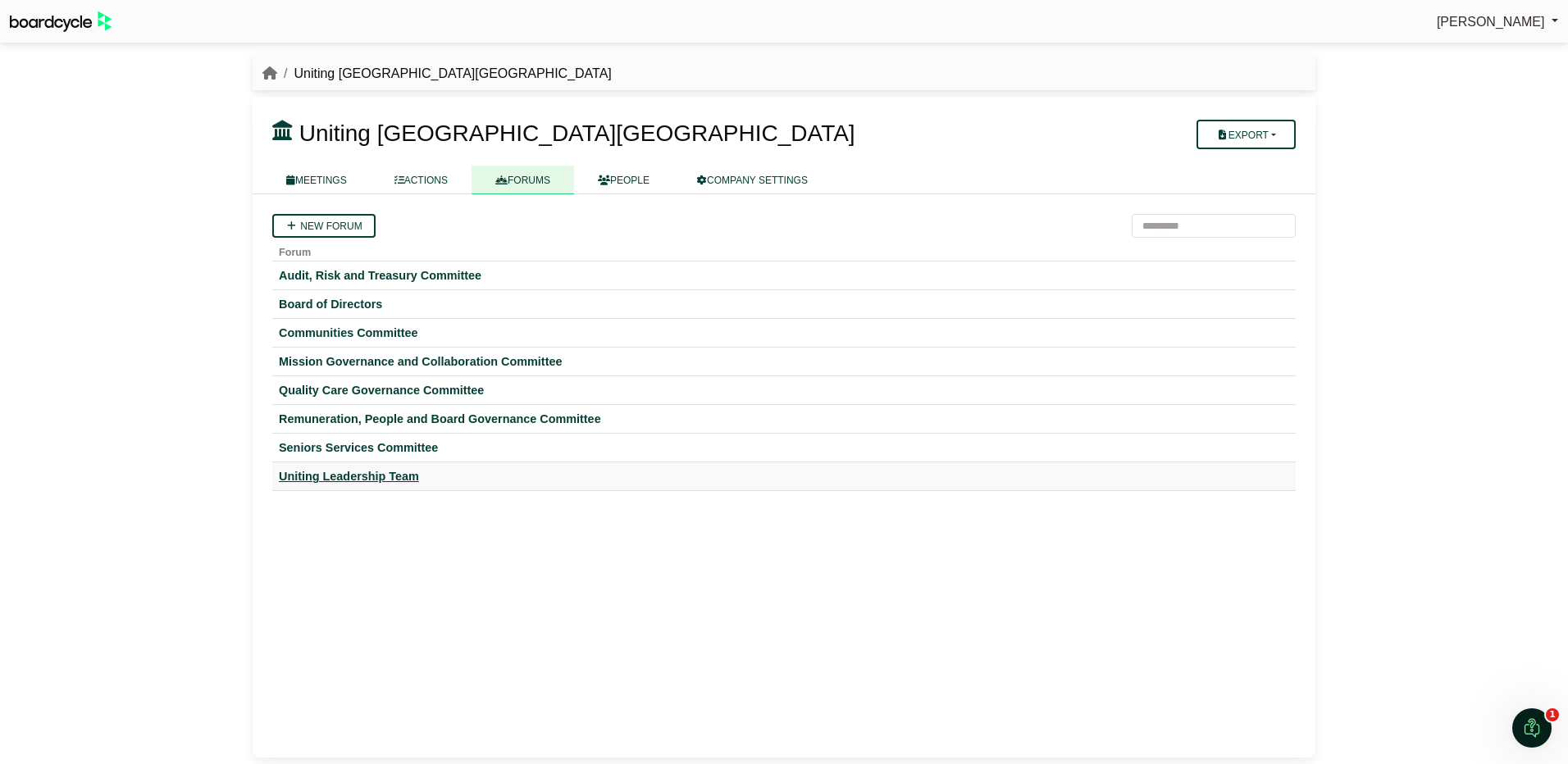
click at [342, 475] on div "Uniting Leadership Team" at bounding box center [784, 476] width 1010 height 15
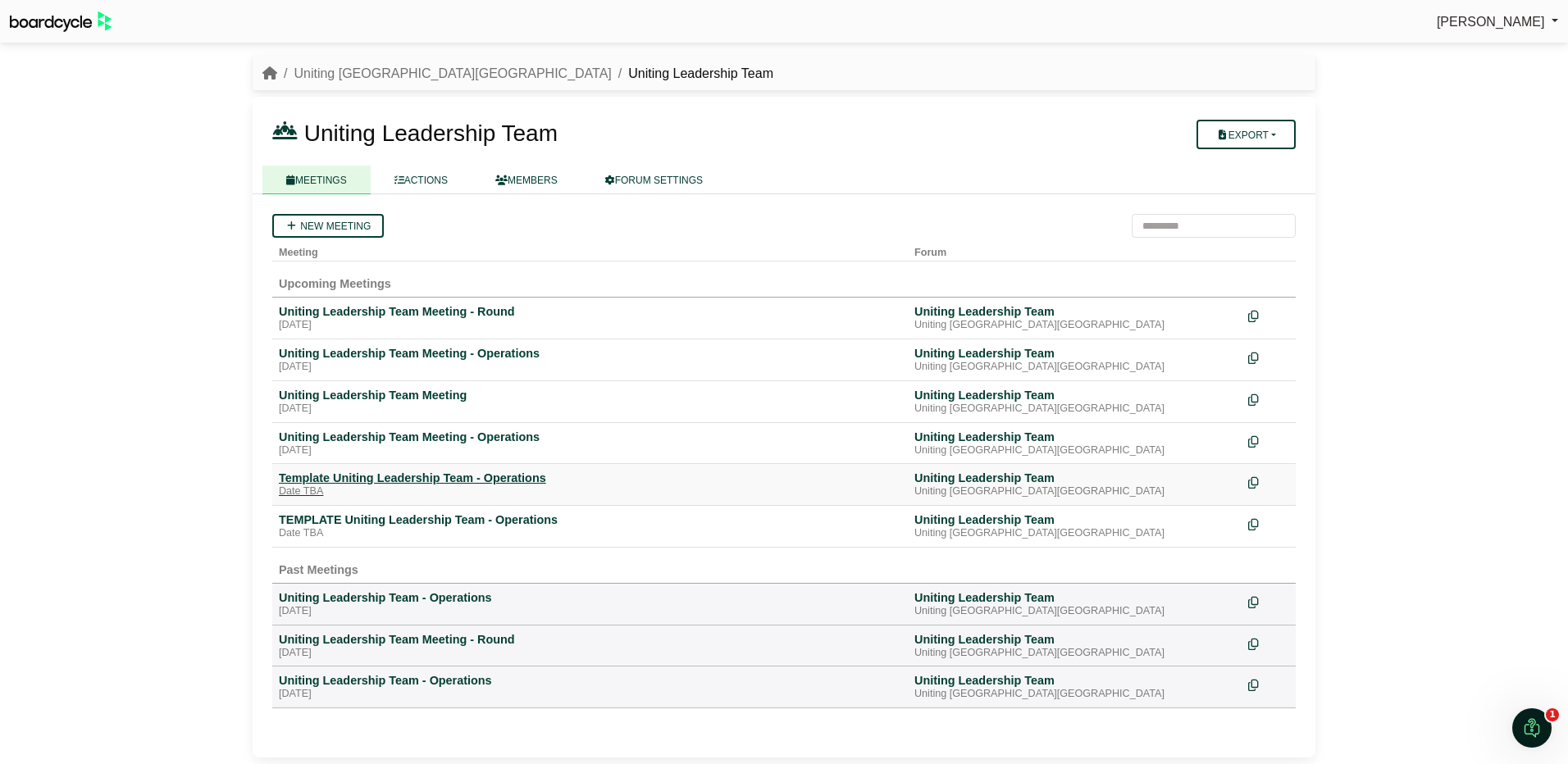
click at [401, 478] on div "Template Uniting Leadership Team - Operations" at bounding box center [590, 478] width 622 height 15
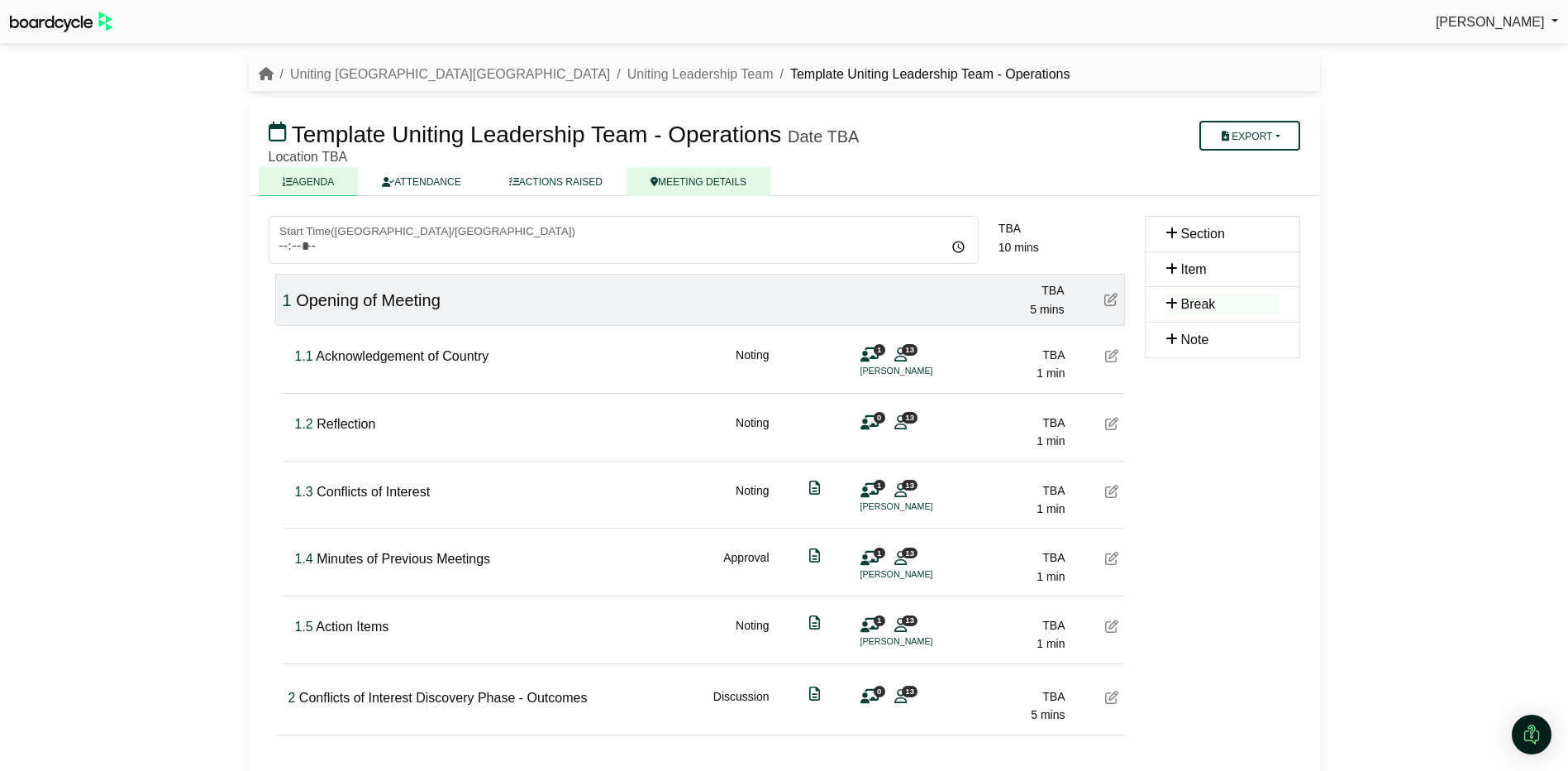
click at [690, 184] on link "MEETING DETAILS" at bounding box center [699, 181] width 144 height 29
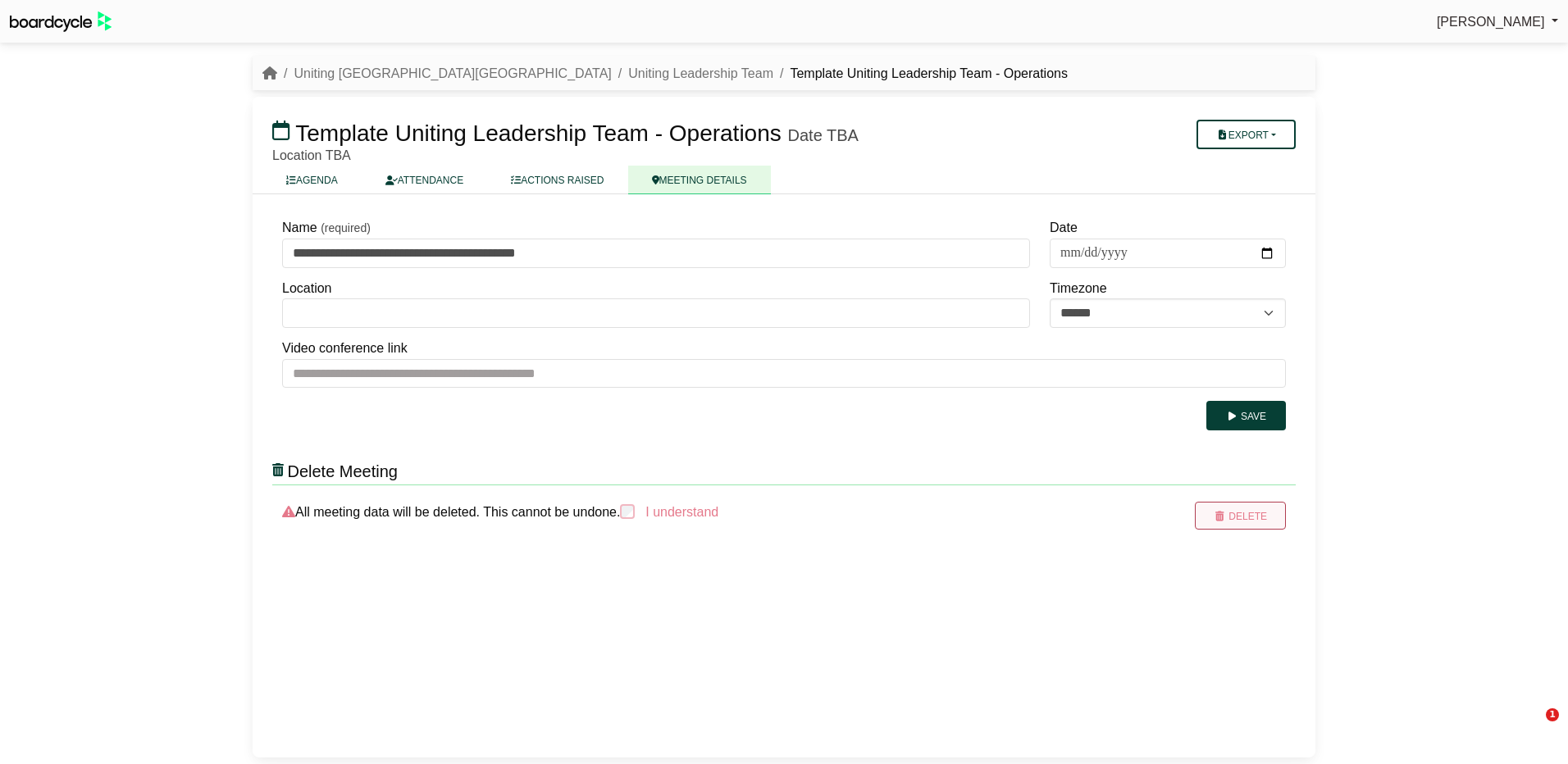
click at [1256, 520] on button "Delete" at bounding box center [1241, 516] width 91 height 28
click at [1255, 517] on button "Delete" at bounding box center [1241, 516] width 91 height 28
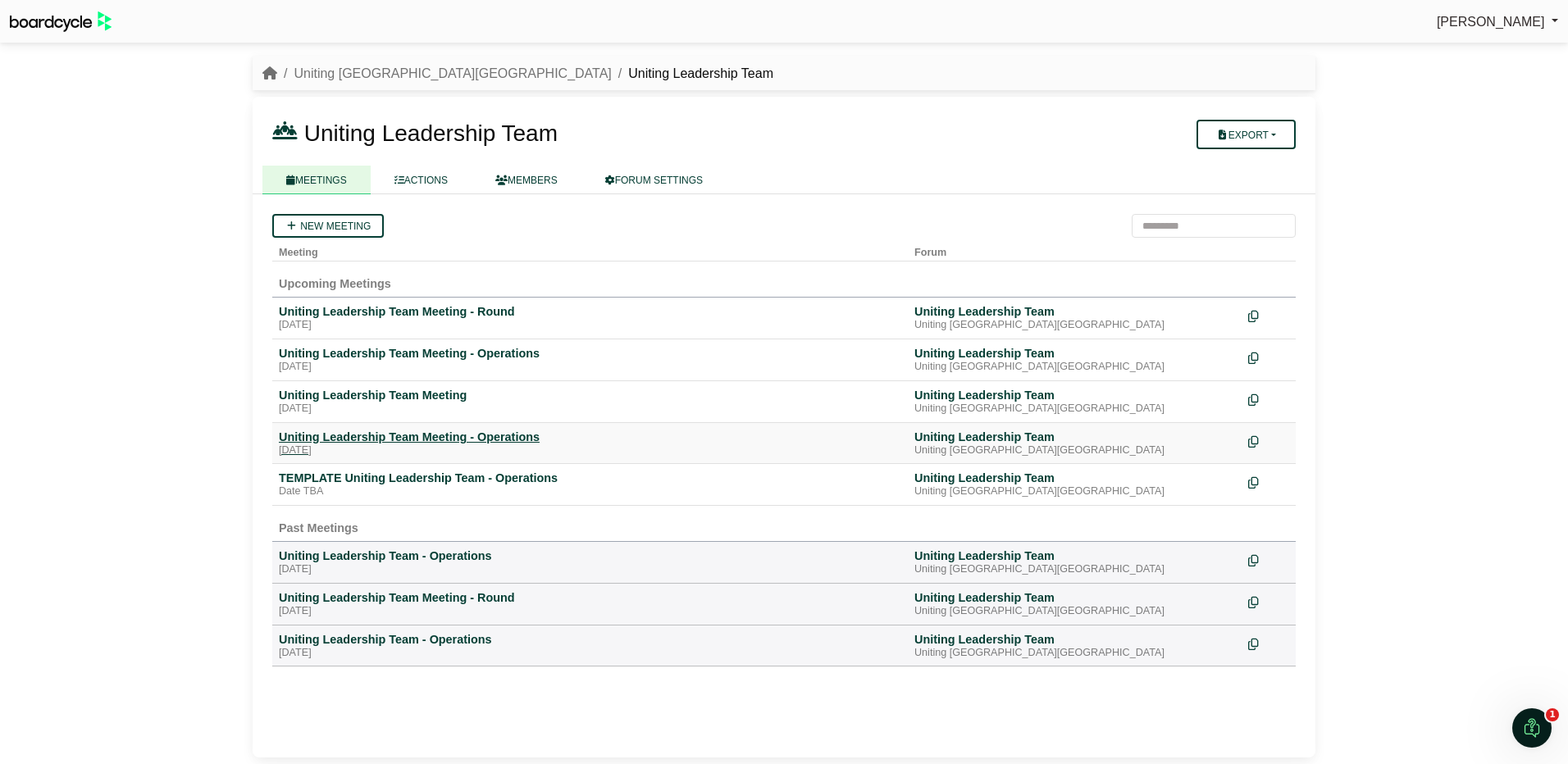
click at [342, 440] on div "Uniting Leadership Team Meeting - Operations" at bounding box center [590, 437] width 622 height 15
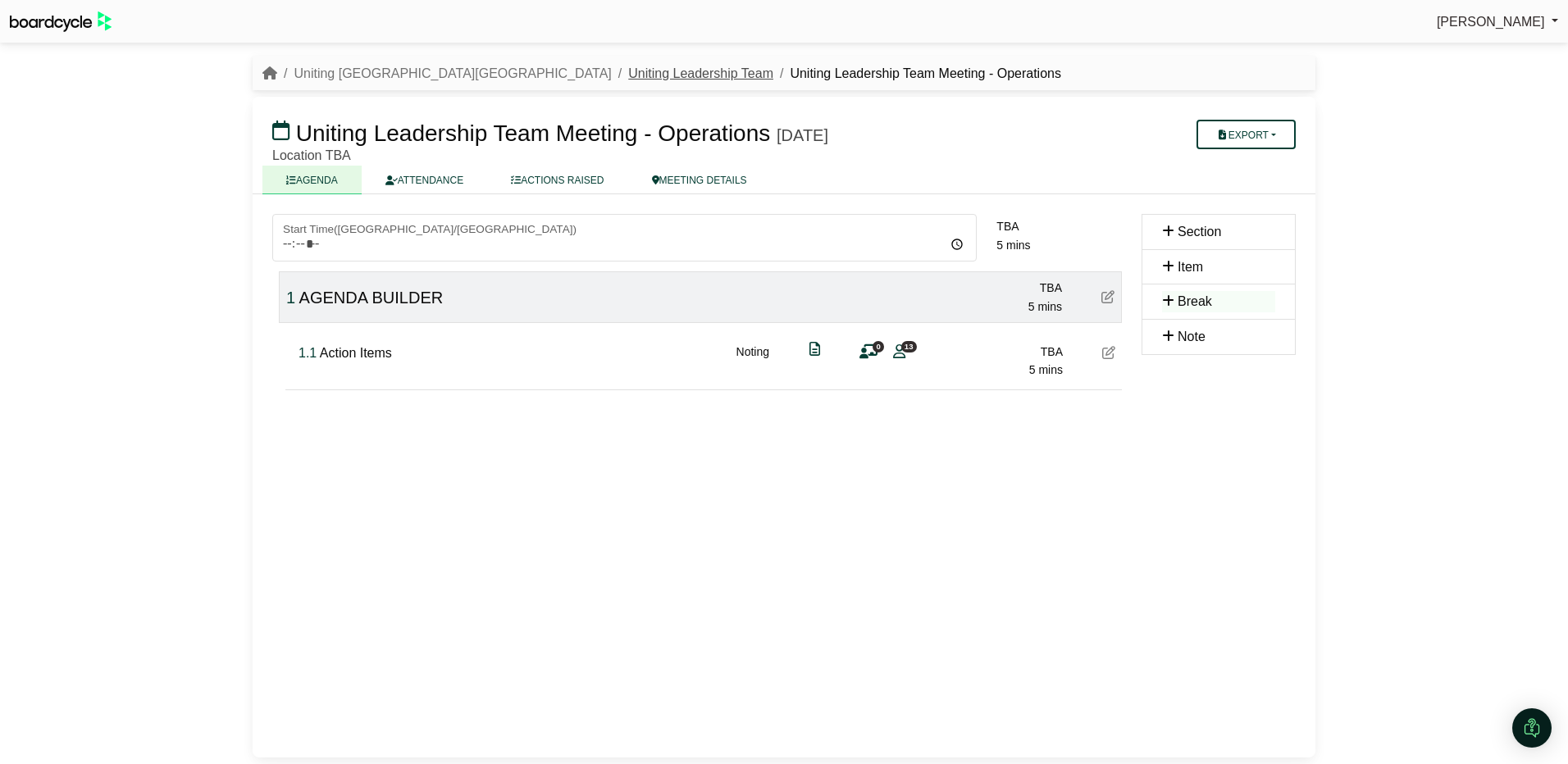
click at [628, 71] on link "Uniting Leadership Team" at bounding box center [700, 73] width 145 height 14
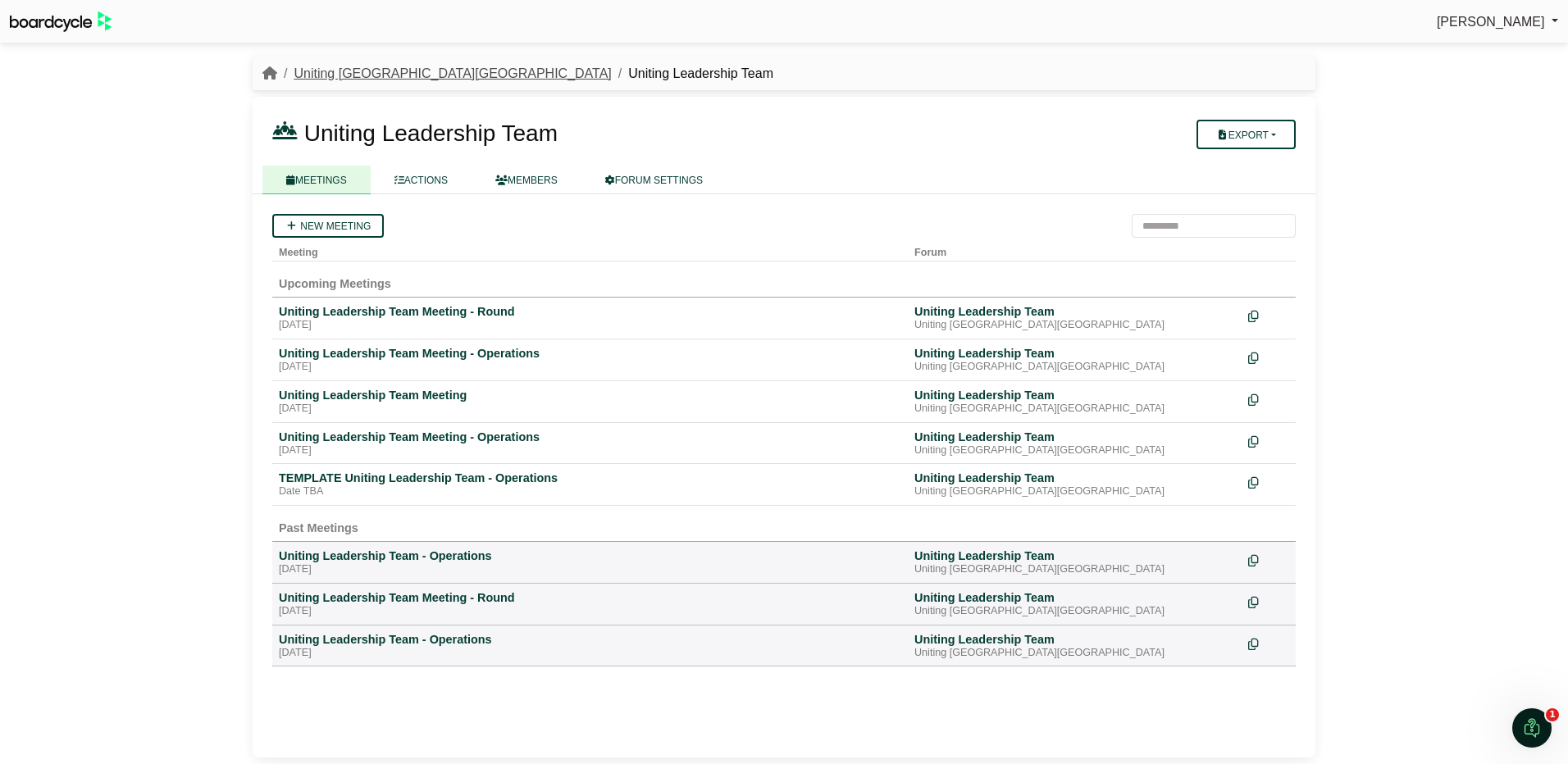
click at [348, 69] on link "Uniting [GEOGRAPHIC_DATA][GEOGRAPHIC_DATA]" at bounding box center [452, 73] width 317 height 14
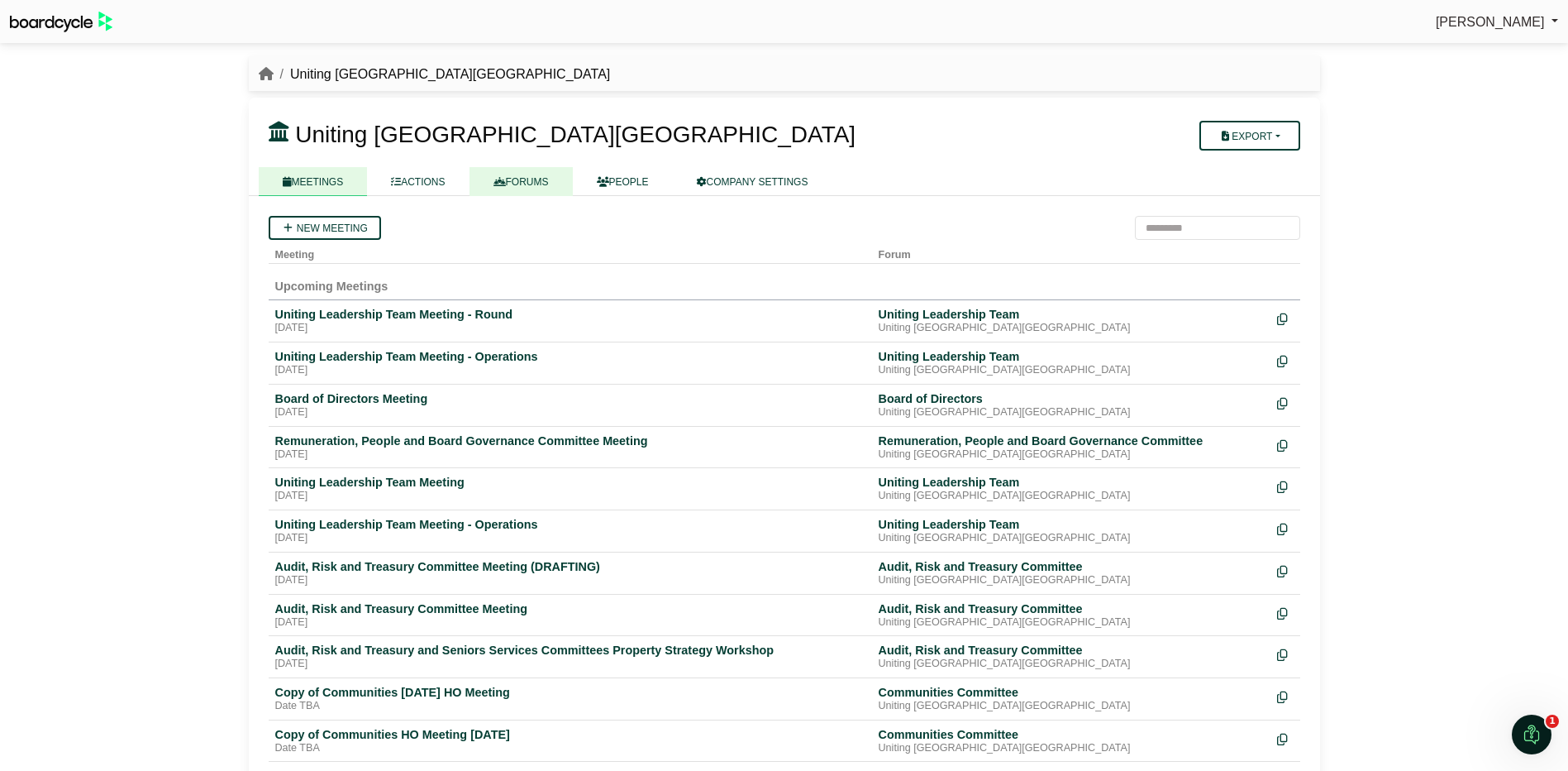
click at [535, 180] on link "FORUMS" at bounding box center [520, 181] width 103 height 29
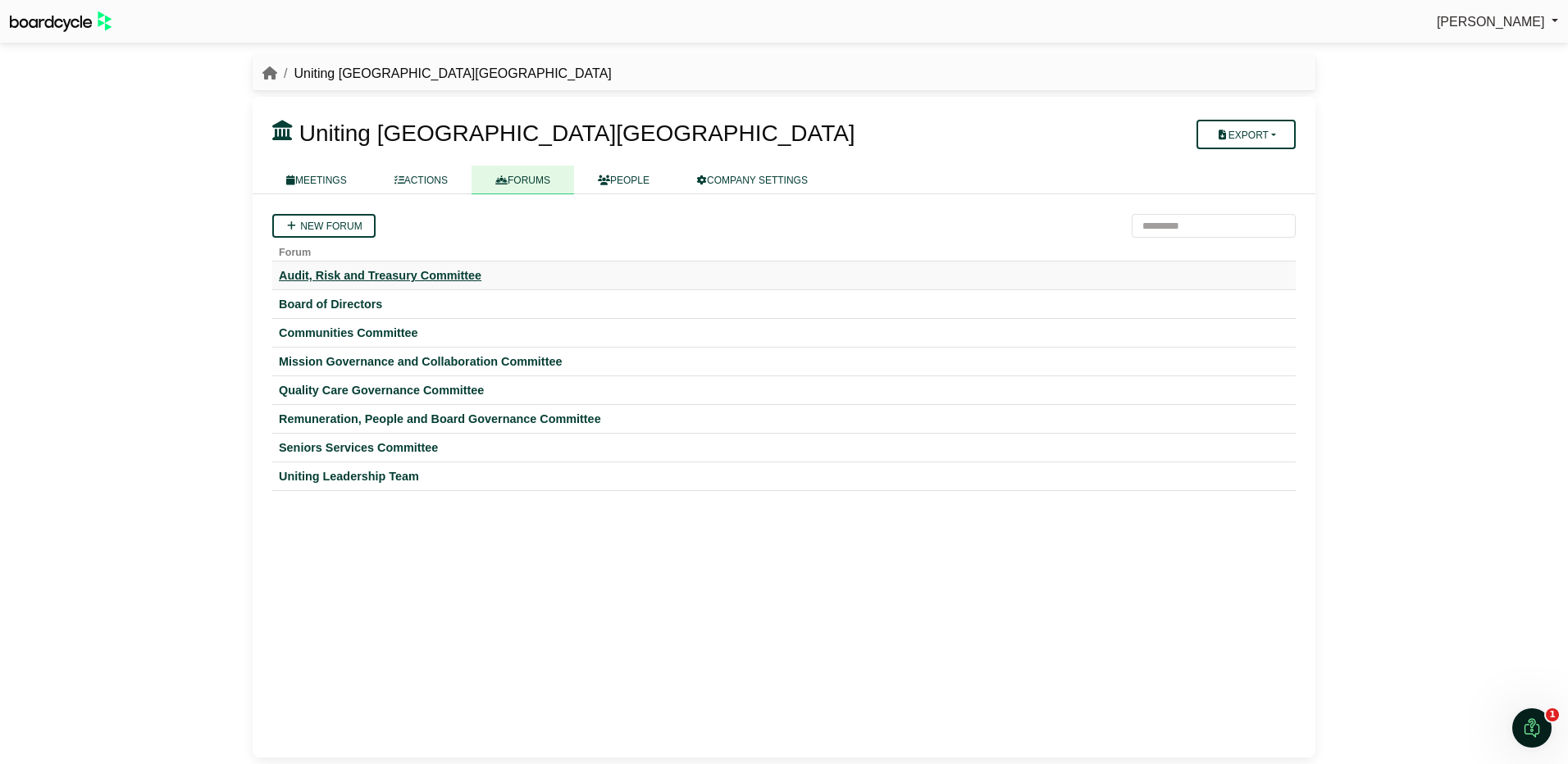
click at [320, 270] on div "Audit, Risk and Treasury Committee" at bounding box center [784, 276] width 1010 height 15
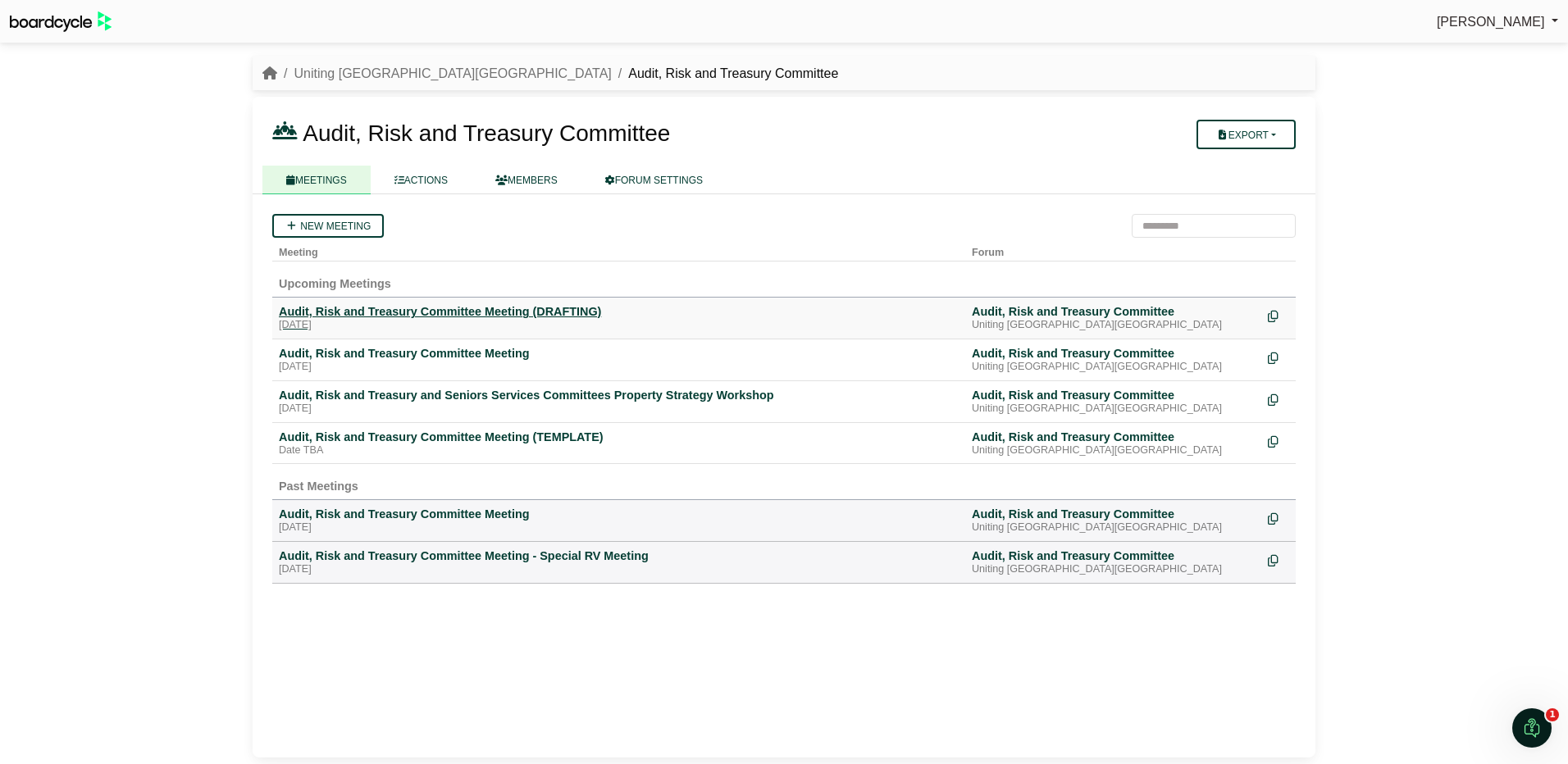
click at [392, 311] on div "Audit, Risk and Treasury Committee Meeting (DRAFTING)" at bounding box center [619, 311] width 680 height 15
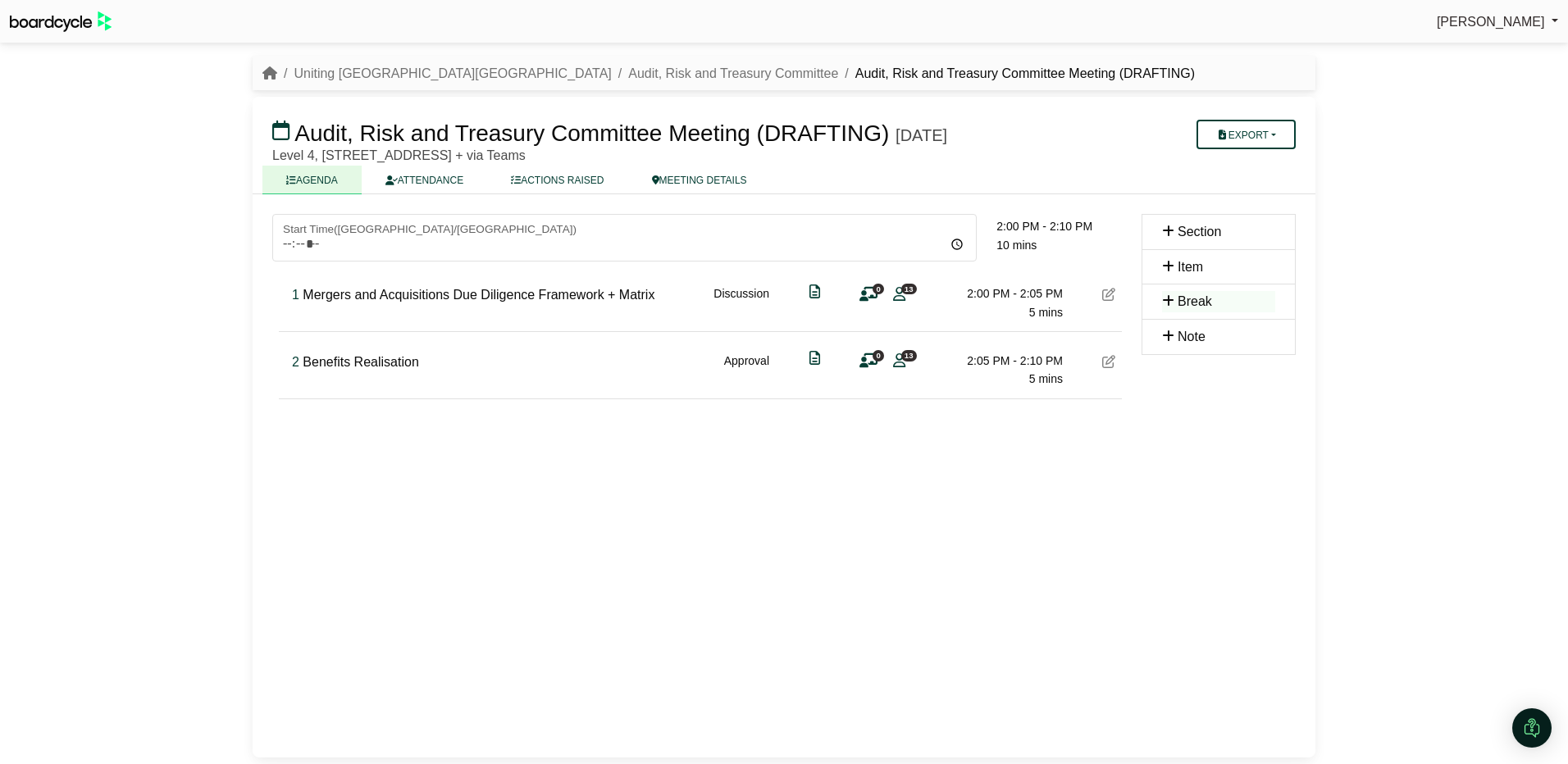
click at [521, 56] on nav "Uniting [GEOGRAPHIC_DATA][GEOGRAPHIC_DATA] Audit, Risk and Treasury Committee A…" at bounding box center [784, 73] width 1063 height 35
click at [628, 71] on link "Audit, Risk and Treasury Committee" at bounding box center [733, 73] width 210 height 14
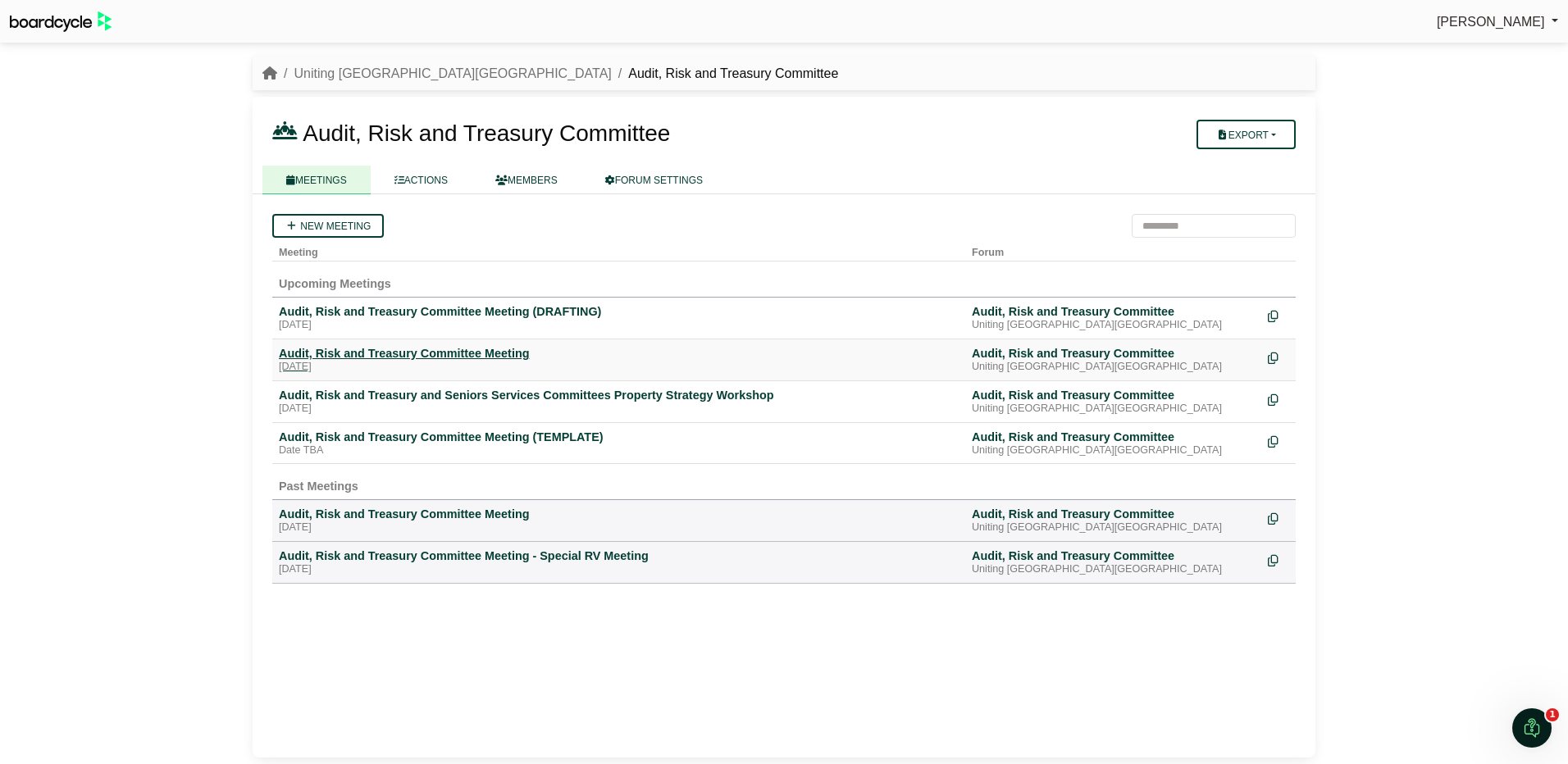
click at [416, 355] on div "Audit, Risk and Treasury Committee Meeting" at bounding box center [619, 353] width 680 height 15
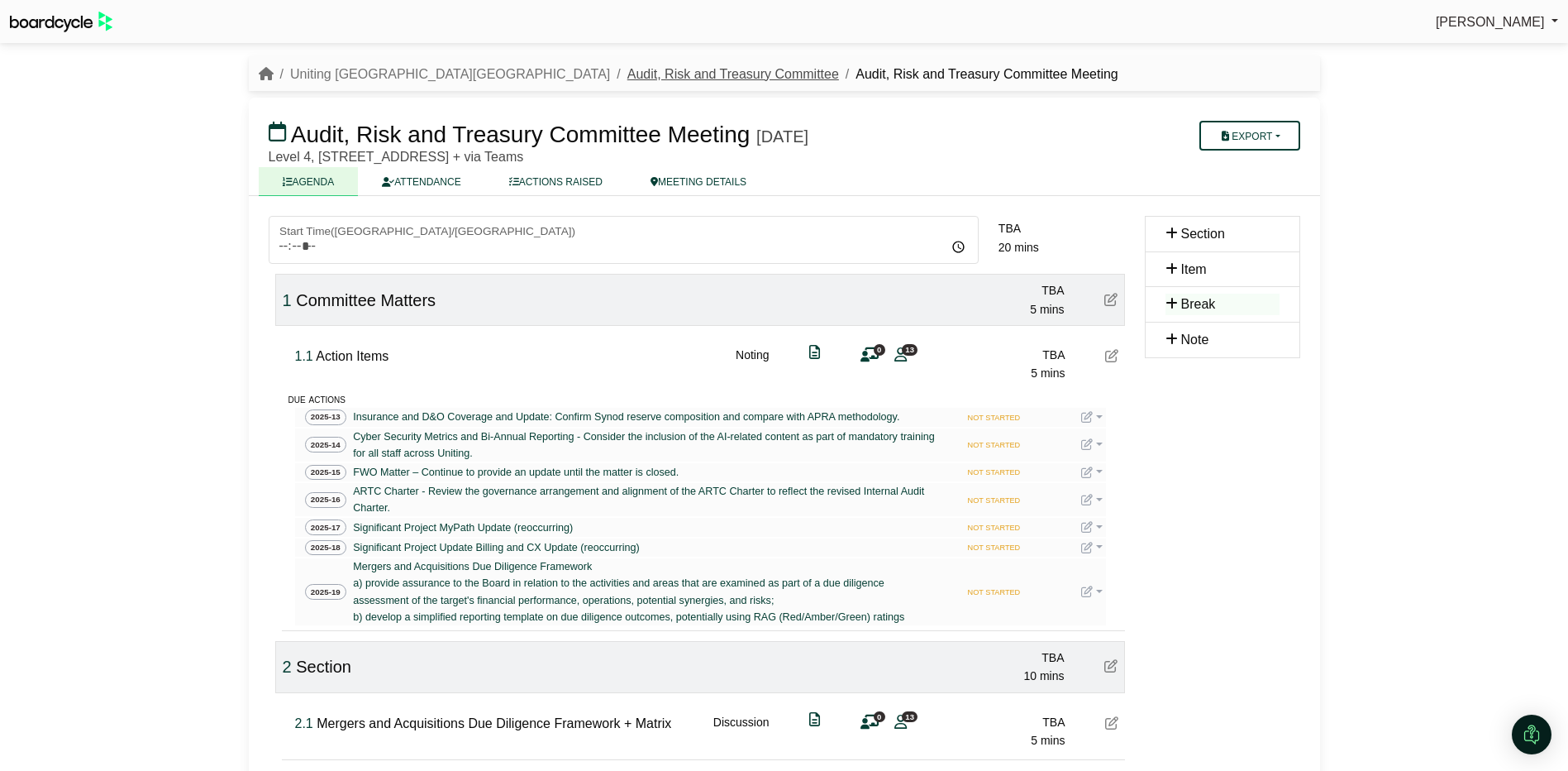
click at [627, 74] on link "Audit, Risk and Treasury Committee" at bounding box center [733, 74] width 212 height 14
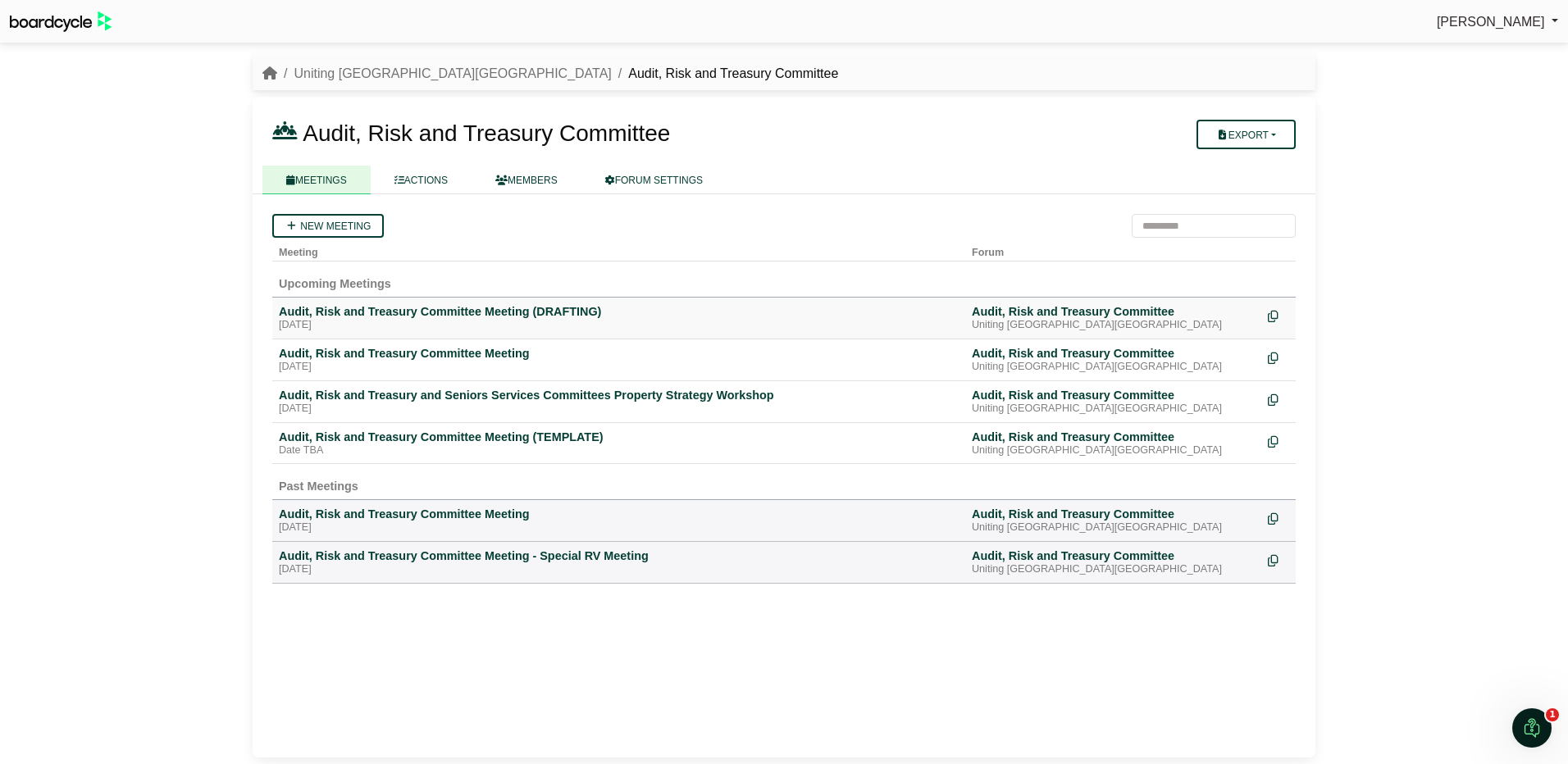
click at [480, 303] on td "Audit, Risk and Treasury Committee Meeting (DRAFTING) [DATE]" at bounding box center [619, 318] width 693 height 42
click at [478, 311] on div "Audit, Risk and Treasury Committee Meeting (DRAFTING)" at bounding box center [619, 311] width 680 height 15
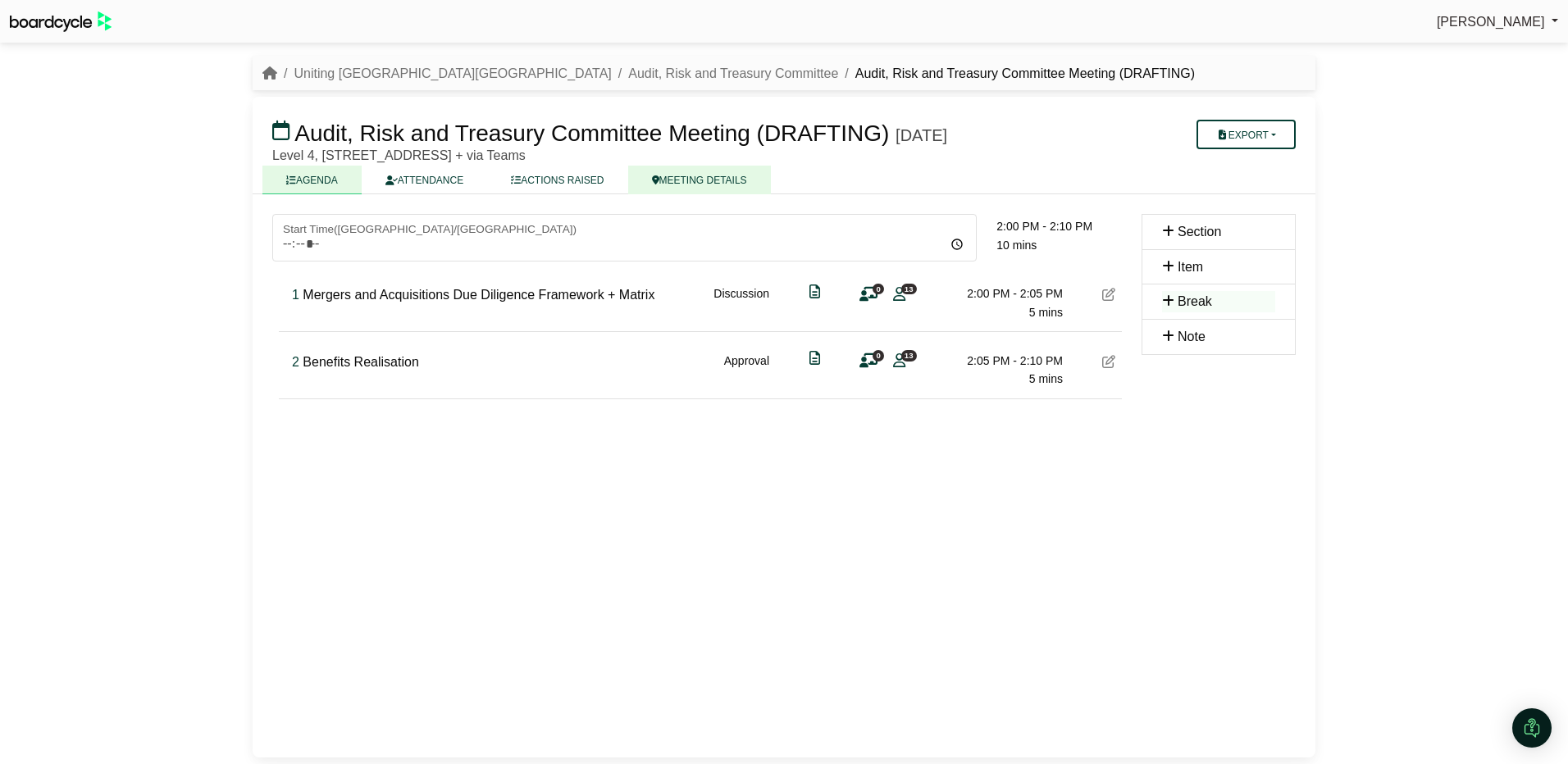
click at [667, 174] on link "MEETING DETAILS" at bounding box center [700, 179] width 143 height 29
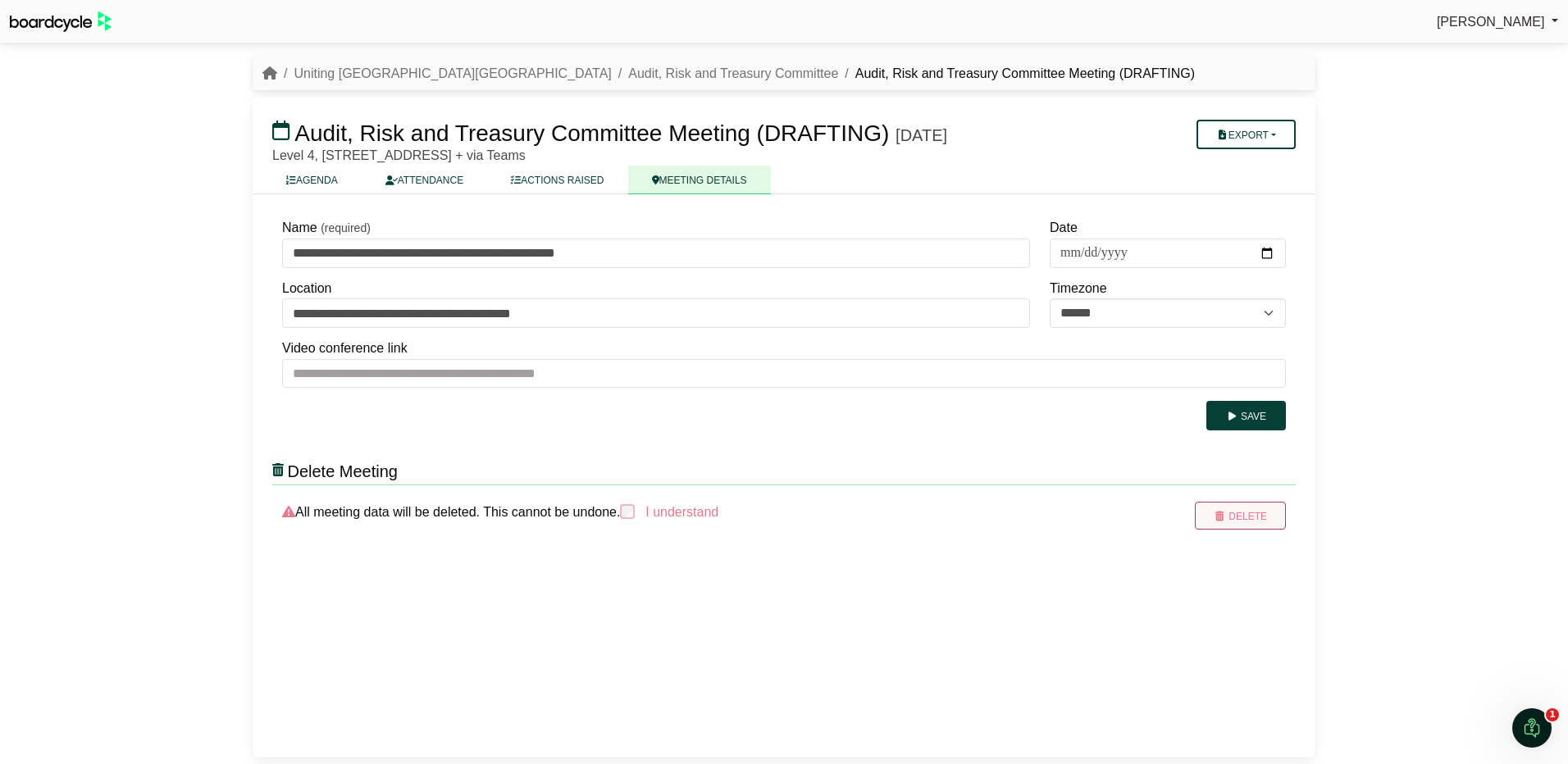
click at [1237, 513] on button "Delete" at bounding box center [1241, 516] width 91 height 28
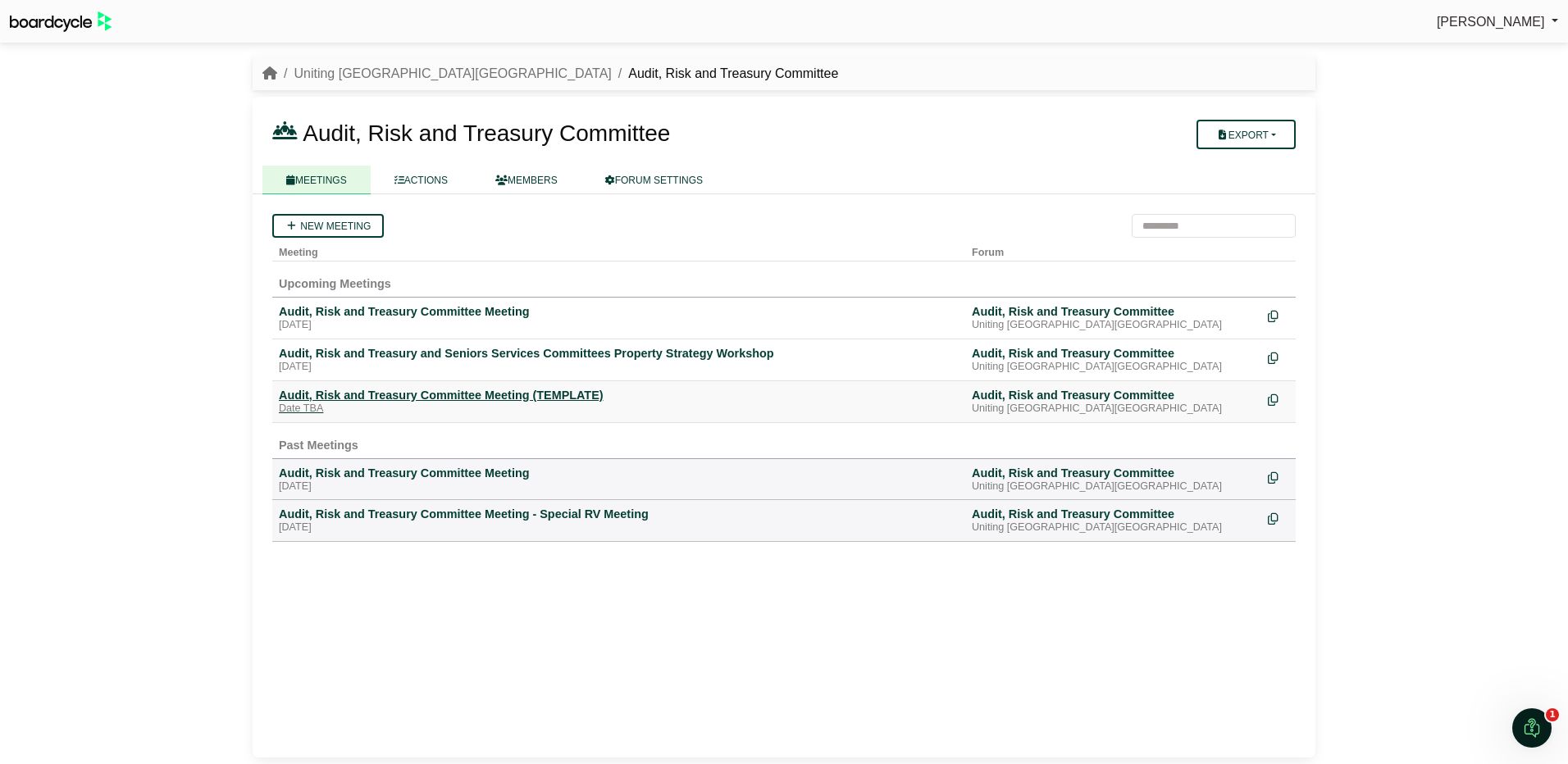
click at [549, 391] on div "Audit, Risk and Treasury Committee Meeting (TEMPLATE)" at bounding box center [619, 395] width 680 height 15
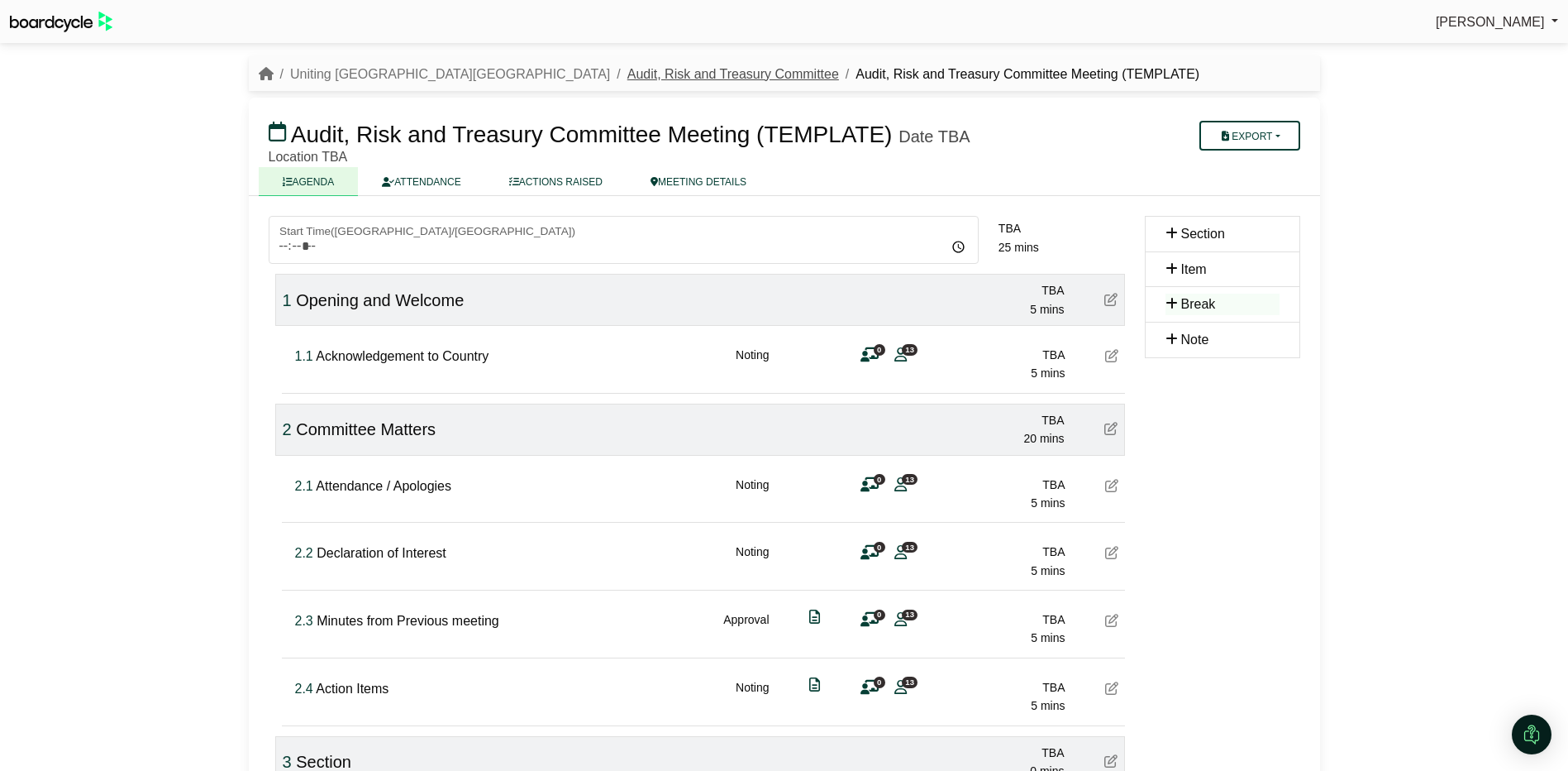
click at [627, 69] on link "Audit, Risk and Treasury Committee" at bounding box center [733, 74] width 212 height 14
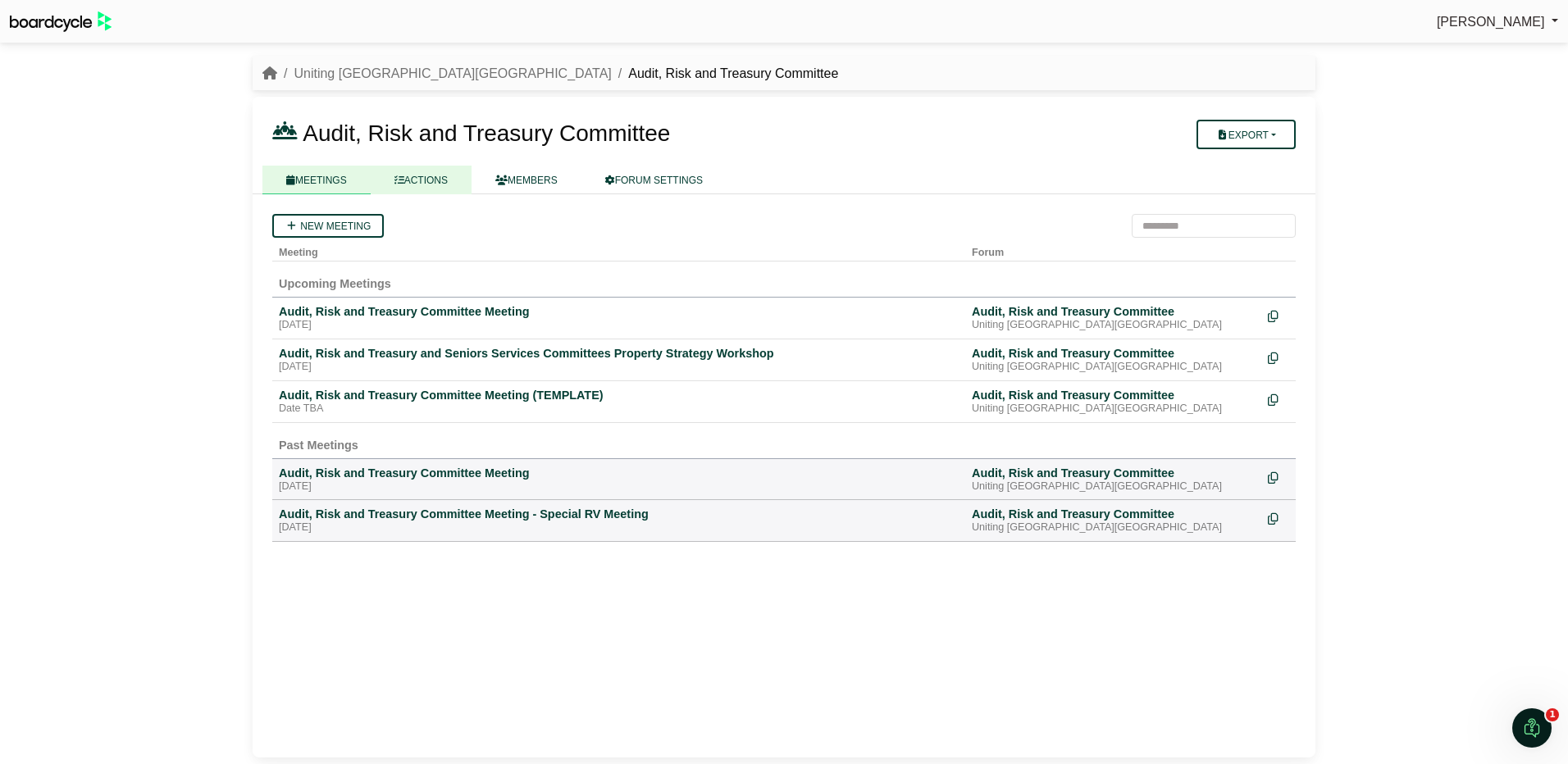
click at [425, 184] on link "ACTIONS" at bounding box center [420, 179] width 101 height 29
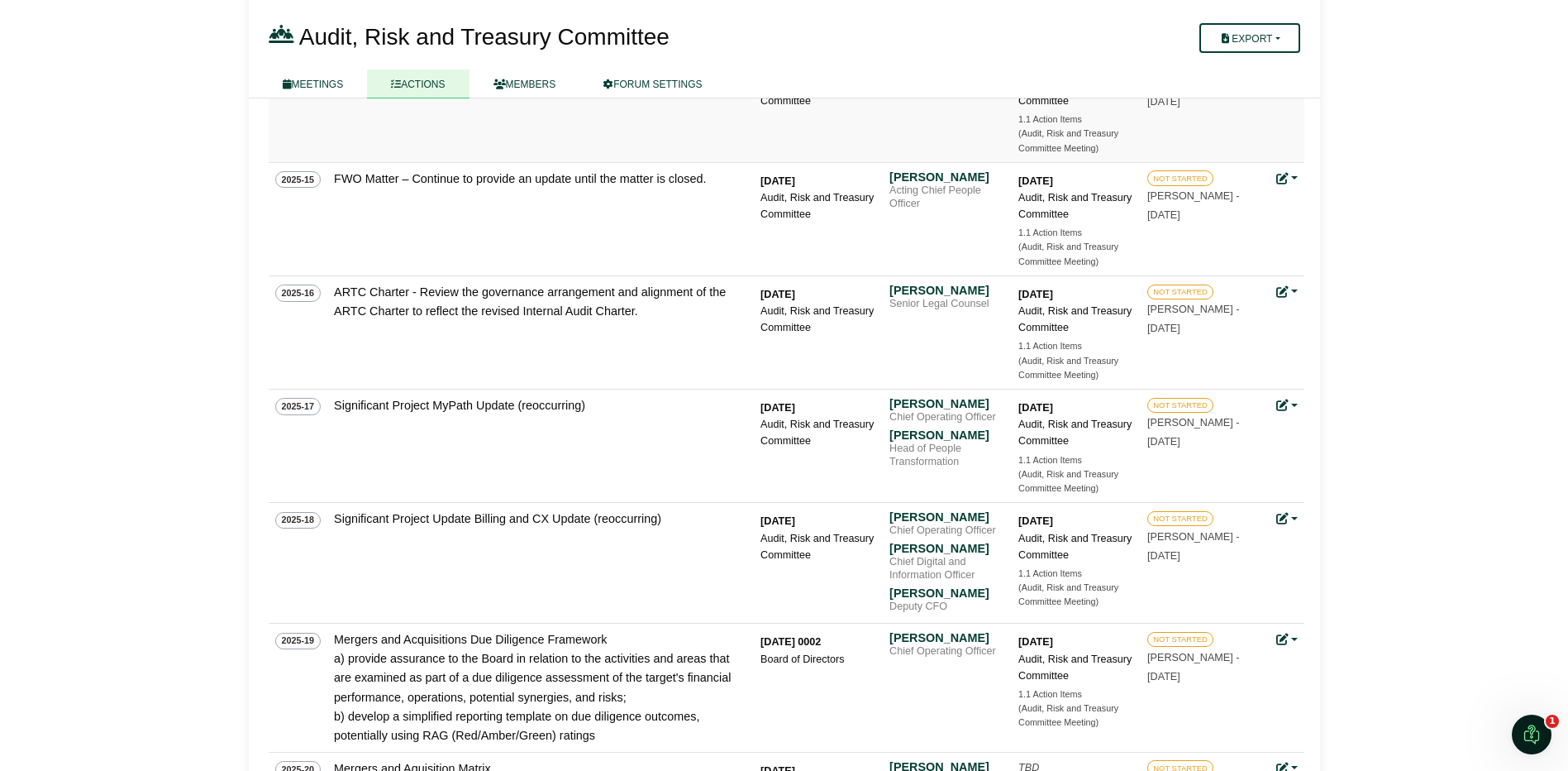
scroll to position [331, 0]
